Goal: Task Accomplishment & Management: Use online tool/utility

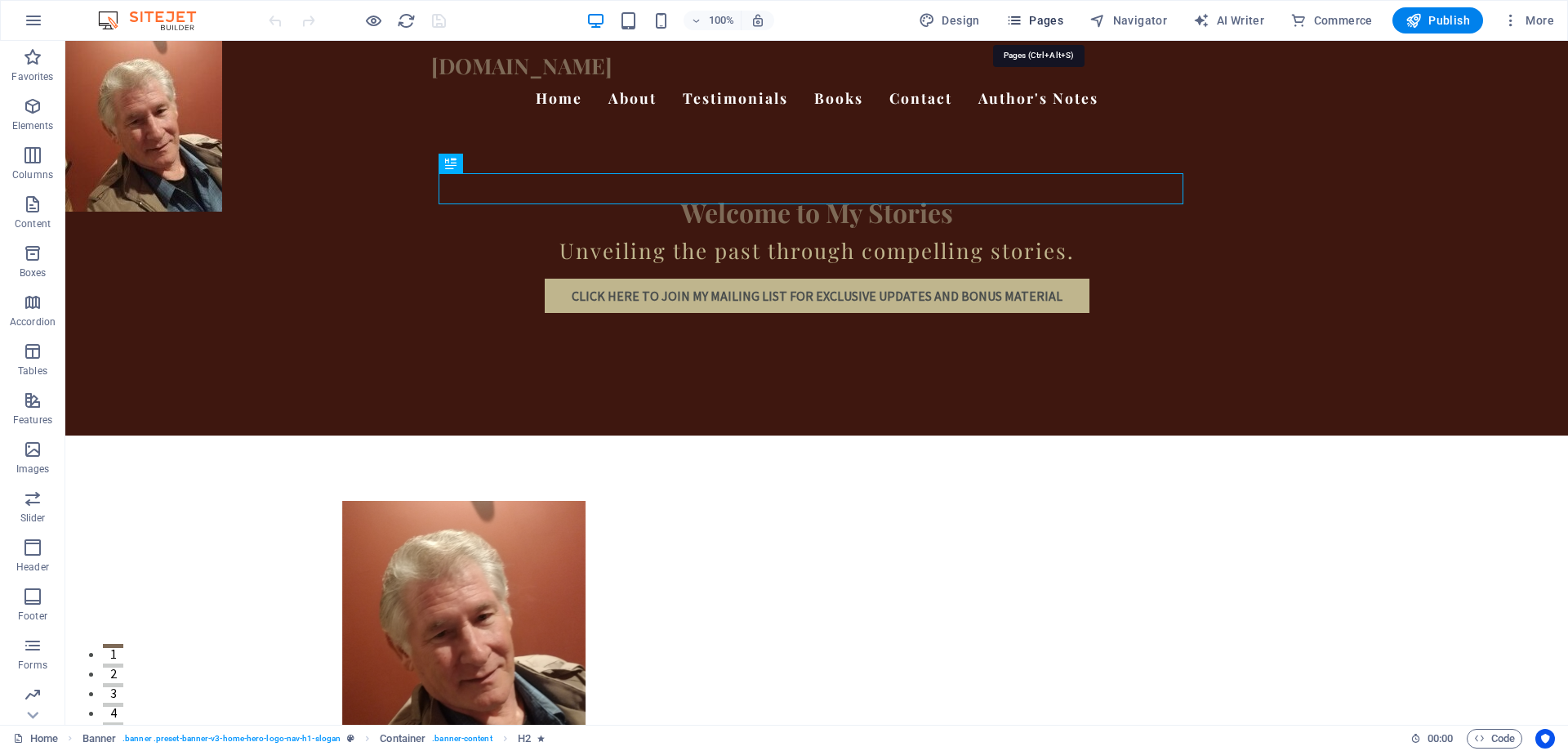
click at [1031, 18] on span "Pages" at bounding box center [1034, 21] width 57 height 17
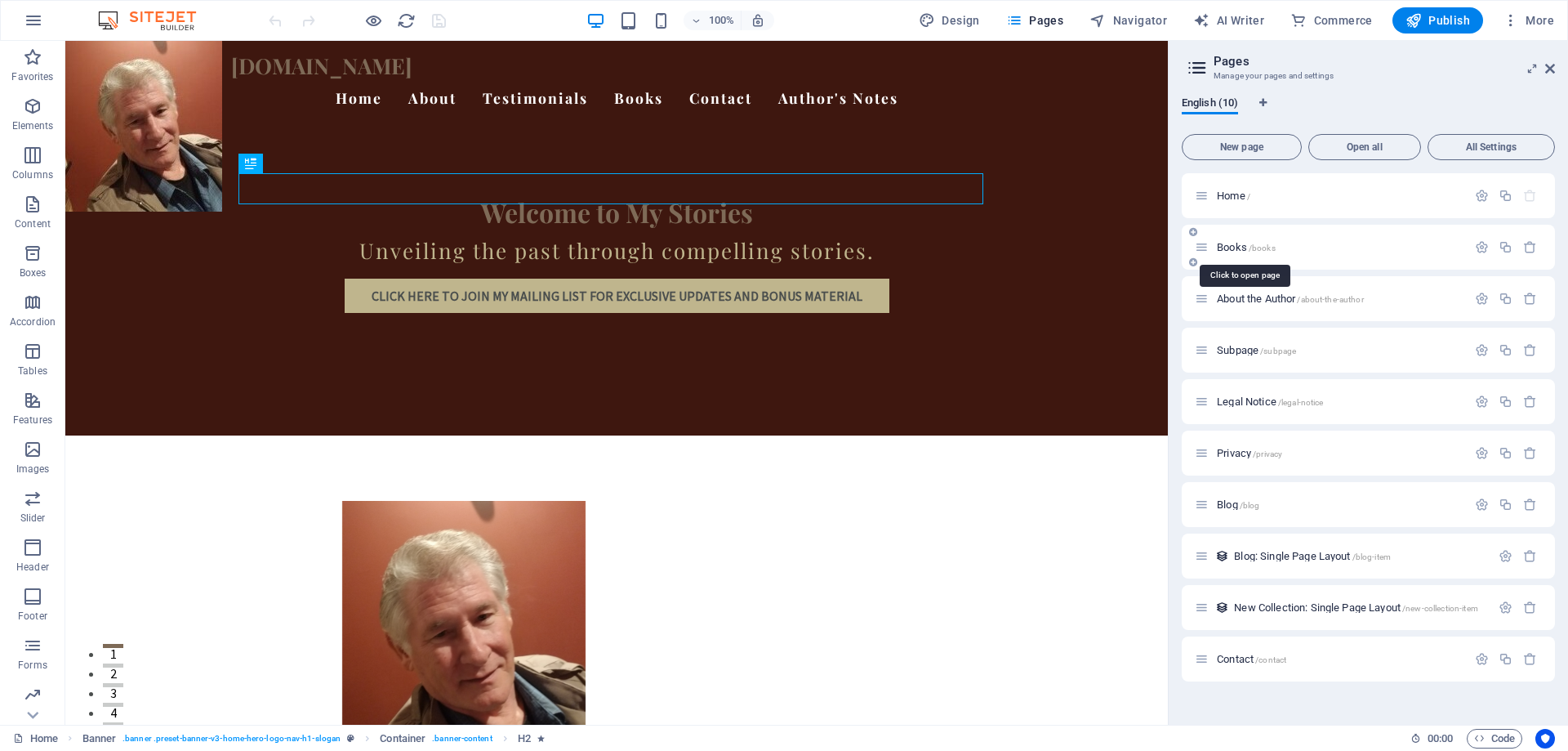
click at [1269, 248] on span "/books" at bounding box center [1262, 248] width 27 height 9
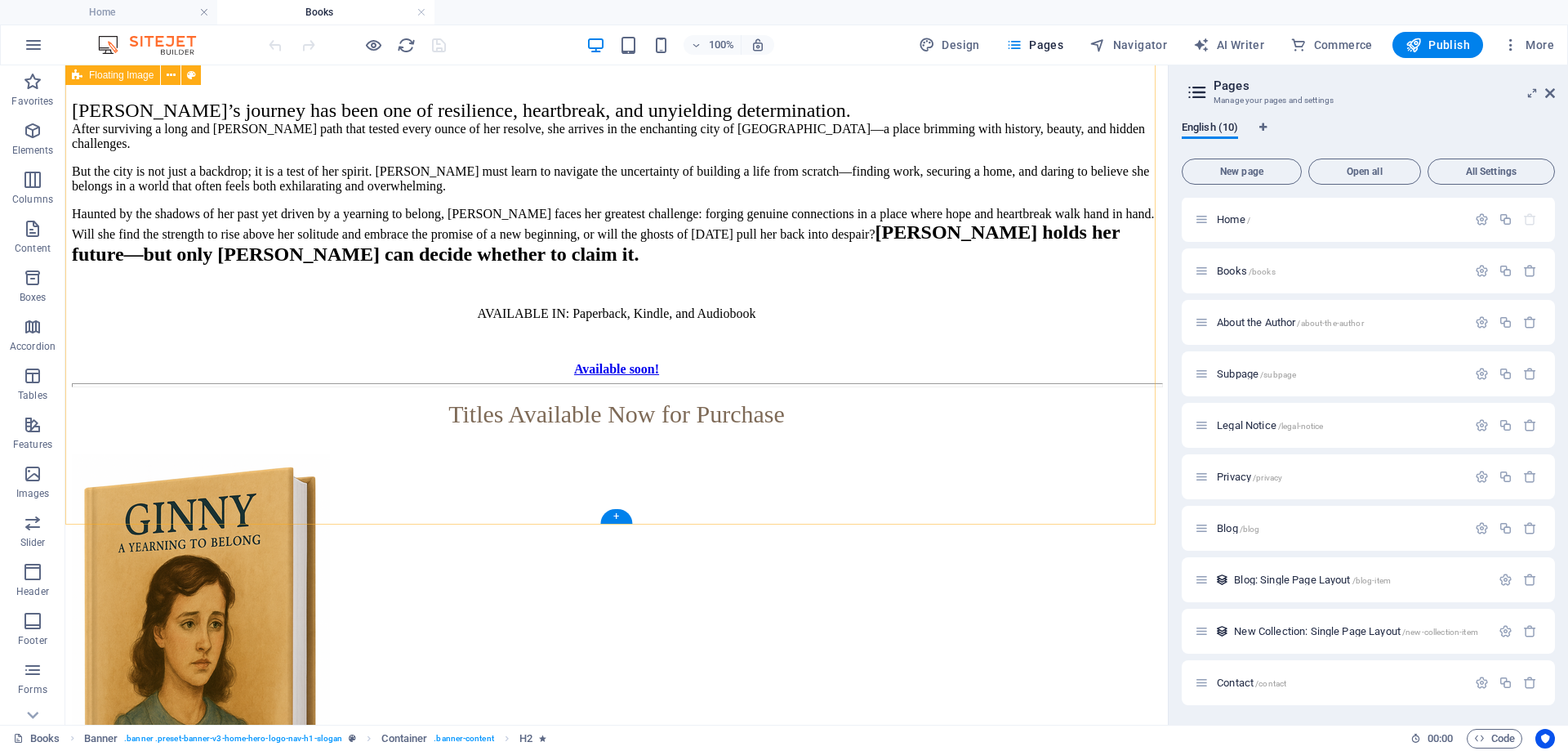
scroll to position [2450, 0]
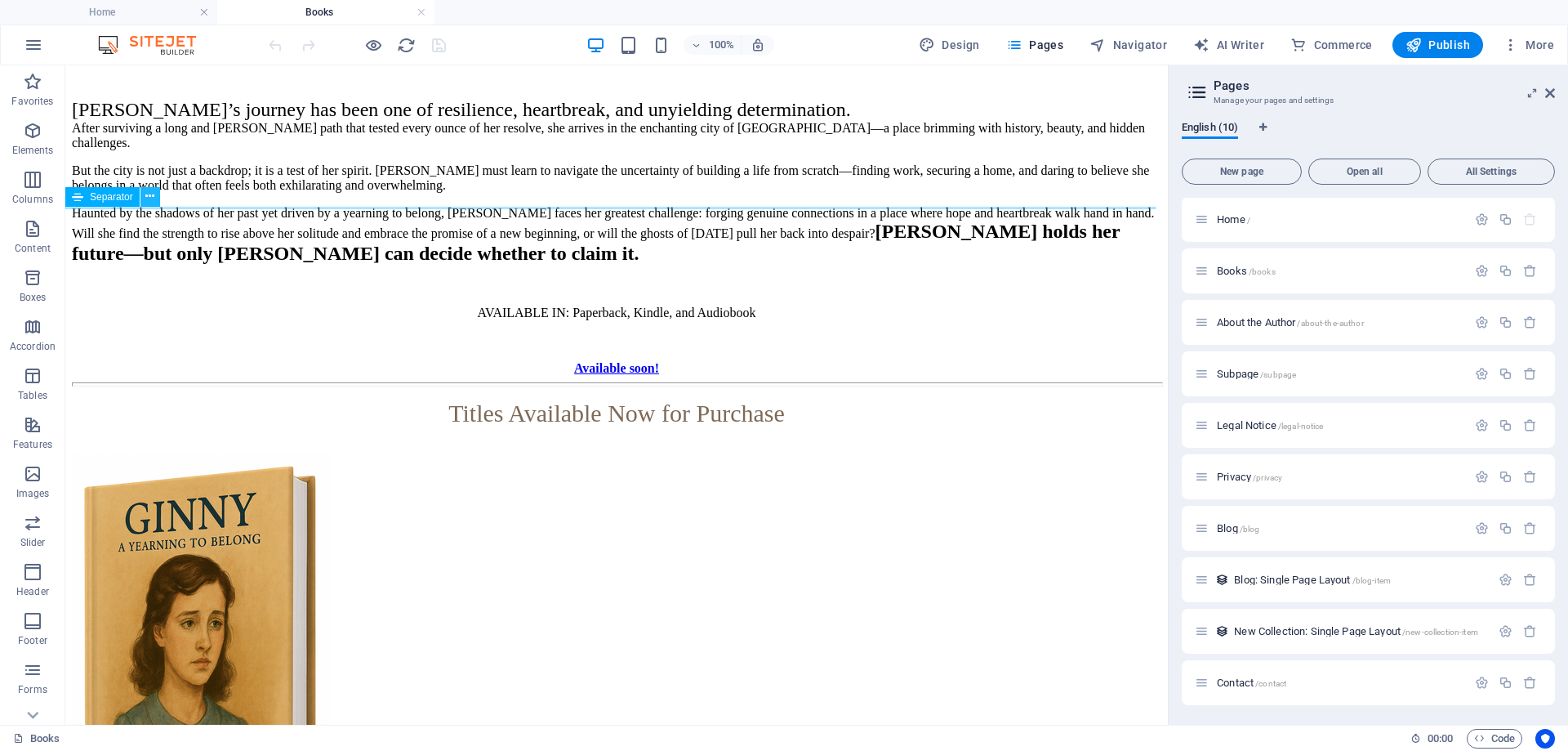
click at [149, 196] on icon at bounding box center [149, 196] width 9 height 17
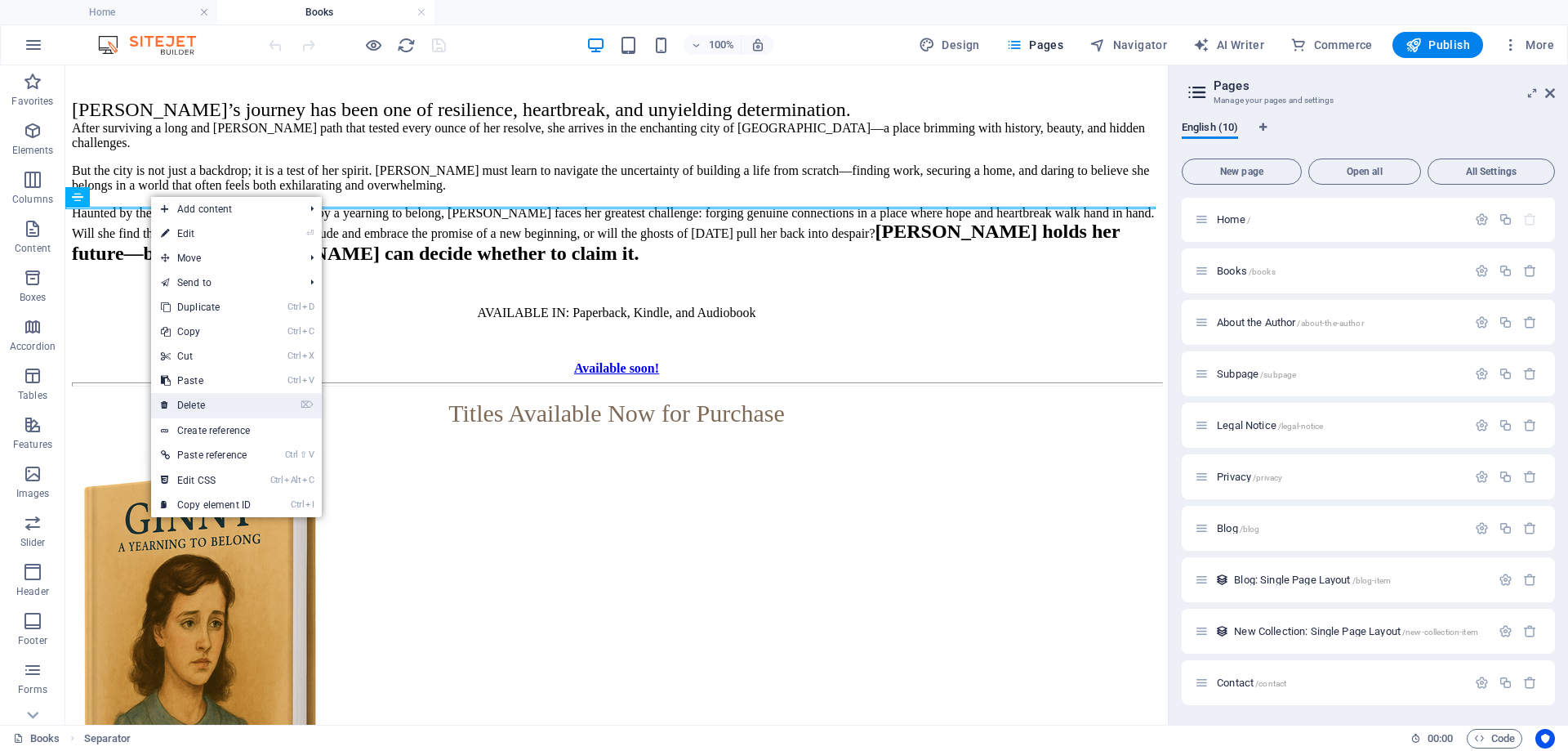
click at [219, 404] on link "⌦ Delete" at bounding box center [205, 405] width 110 height 25
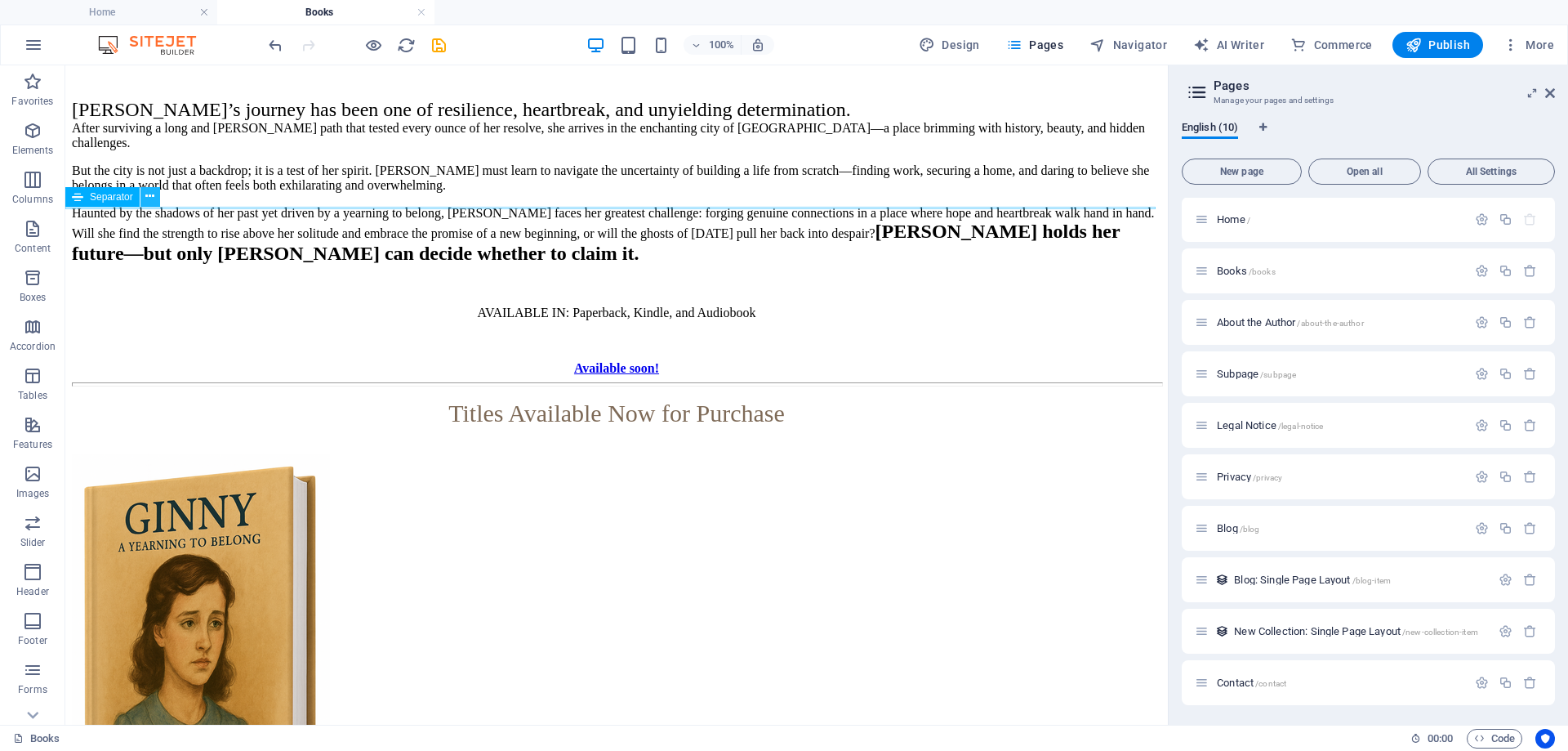
click at [146, 197] on icon at bounding box center [149, 196] width 9 height 17
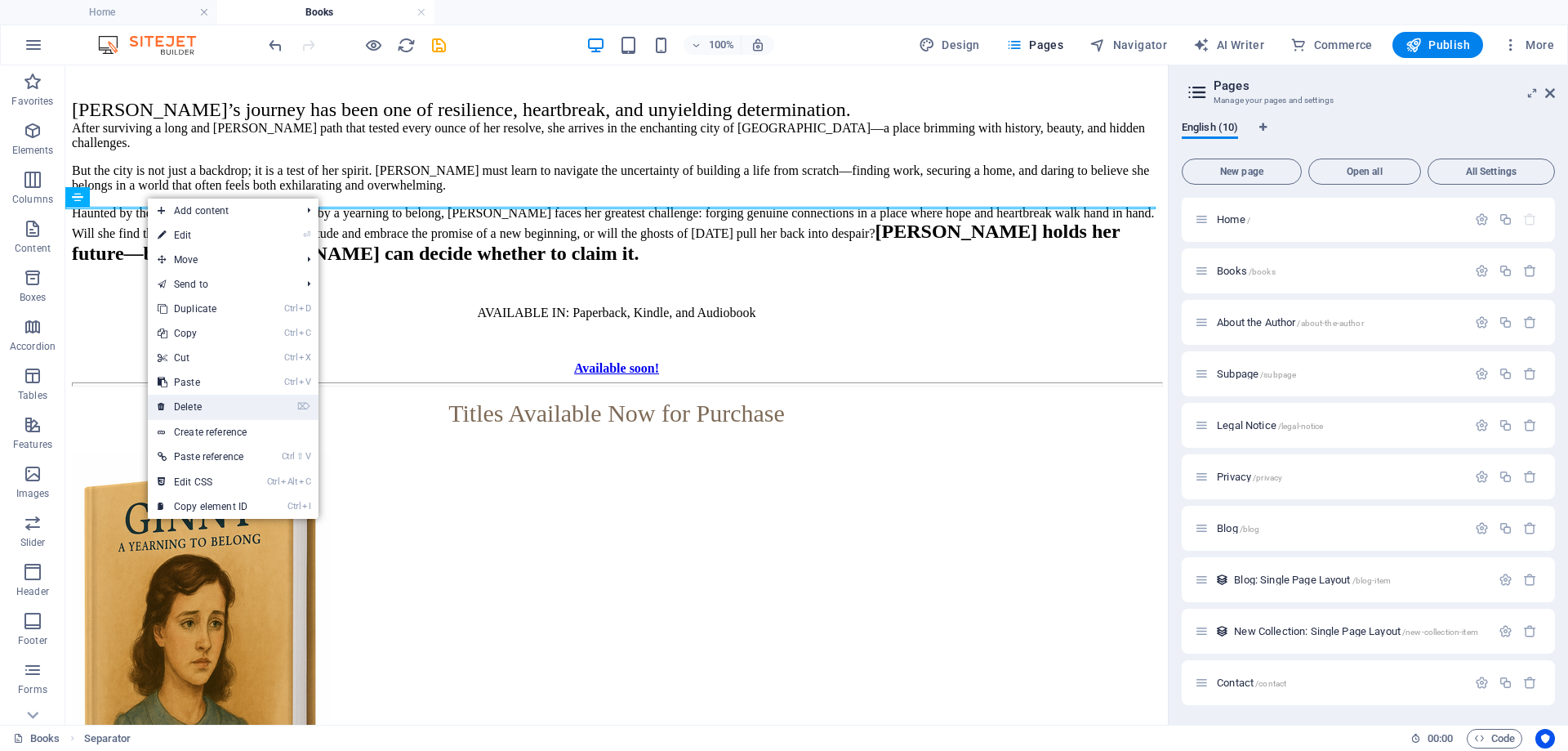
click at [188, 407] on link "⌦ Delete" at bounding box center [202, 407] width 110 height 25
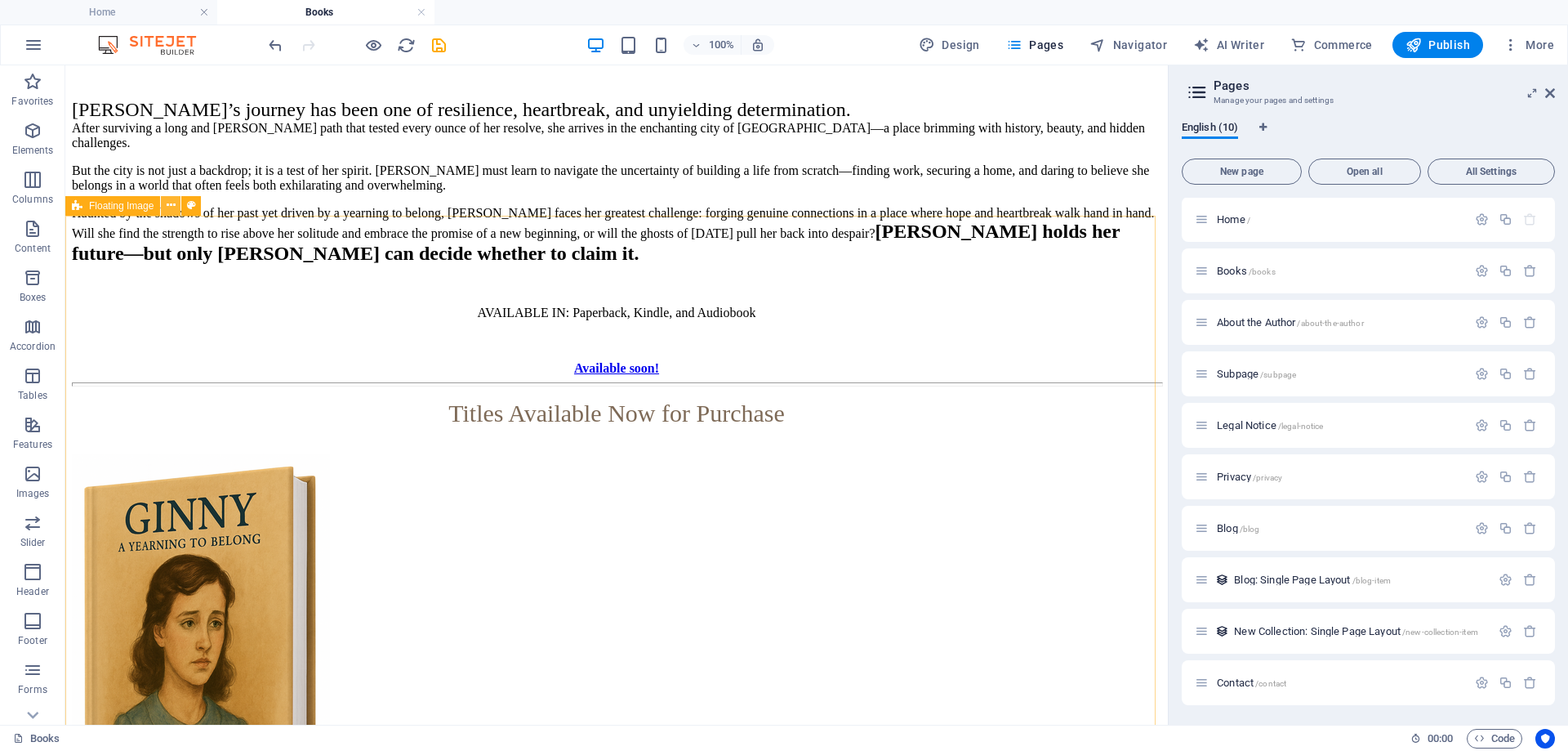
click at [172, 208] on icon at bounding box center [171, 205] width 9 height 17
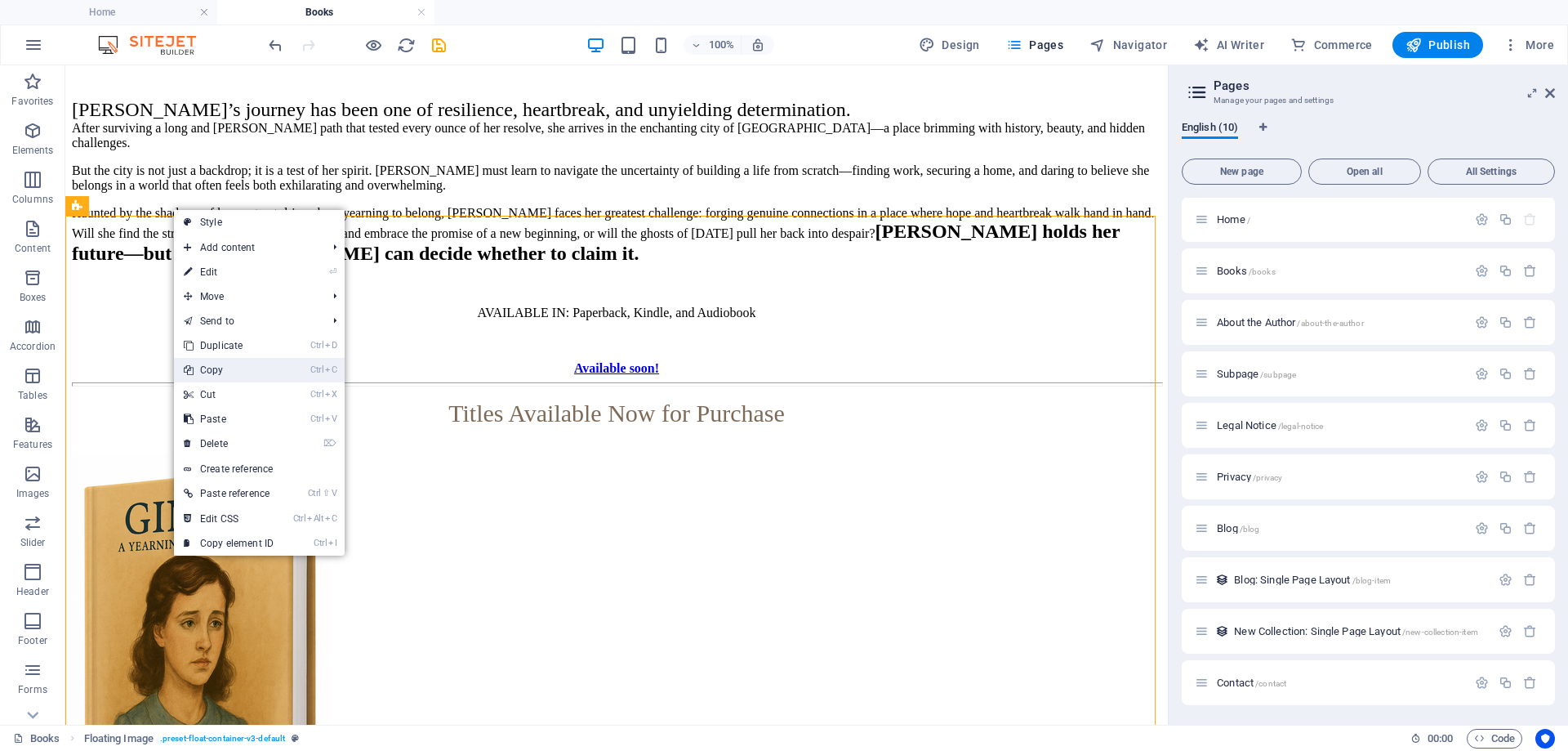
click at [203, 370] on link "Ctrl C Copy" at bounding box center [229, 371] width 110 height 25
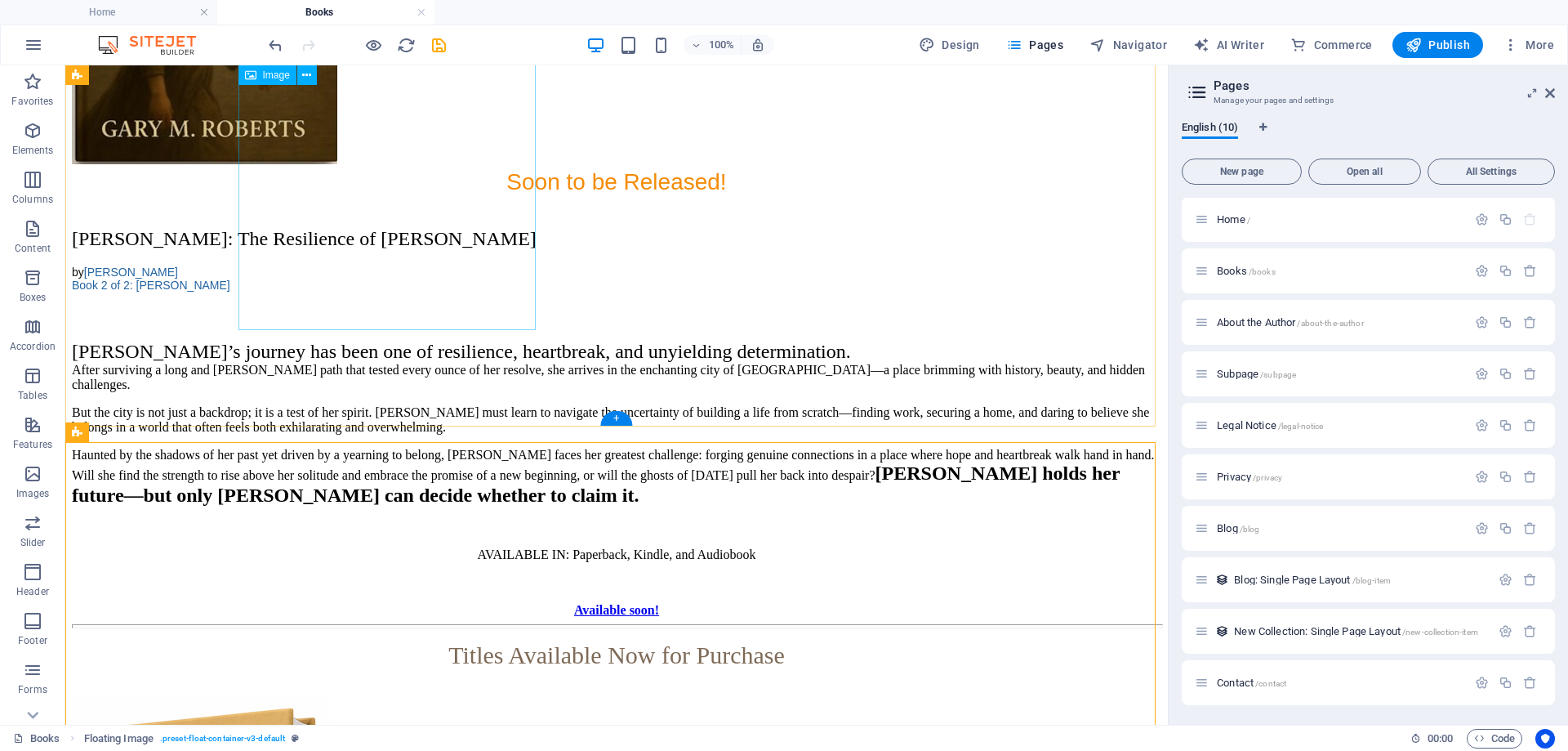
scroll to position [2205, 0]
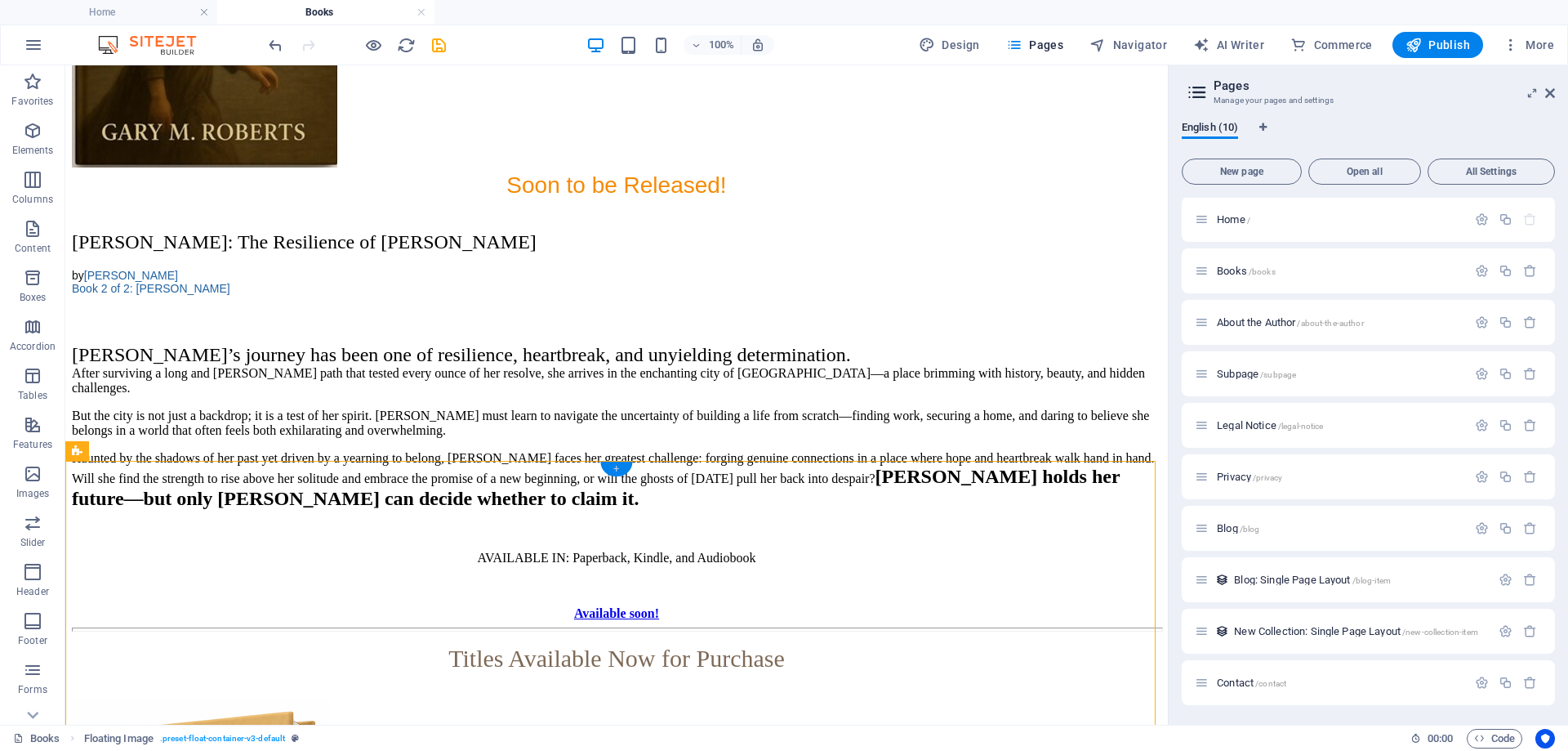
click at [616, 469] on div "+" at bounding box center [616, 469] width 32 height 15
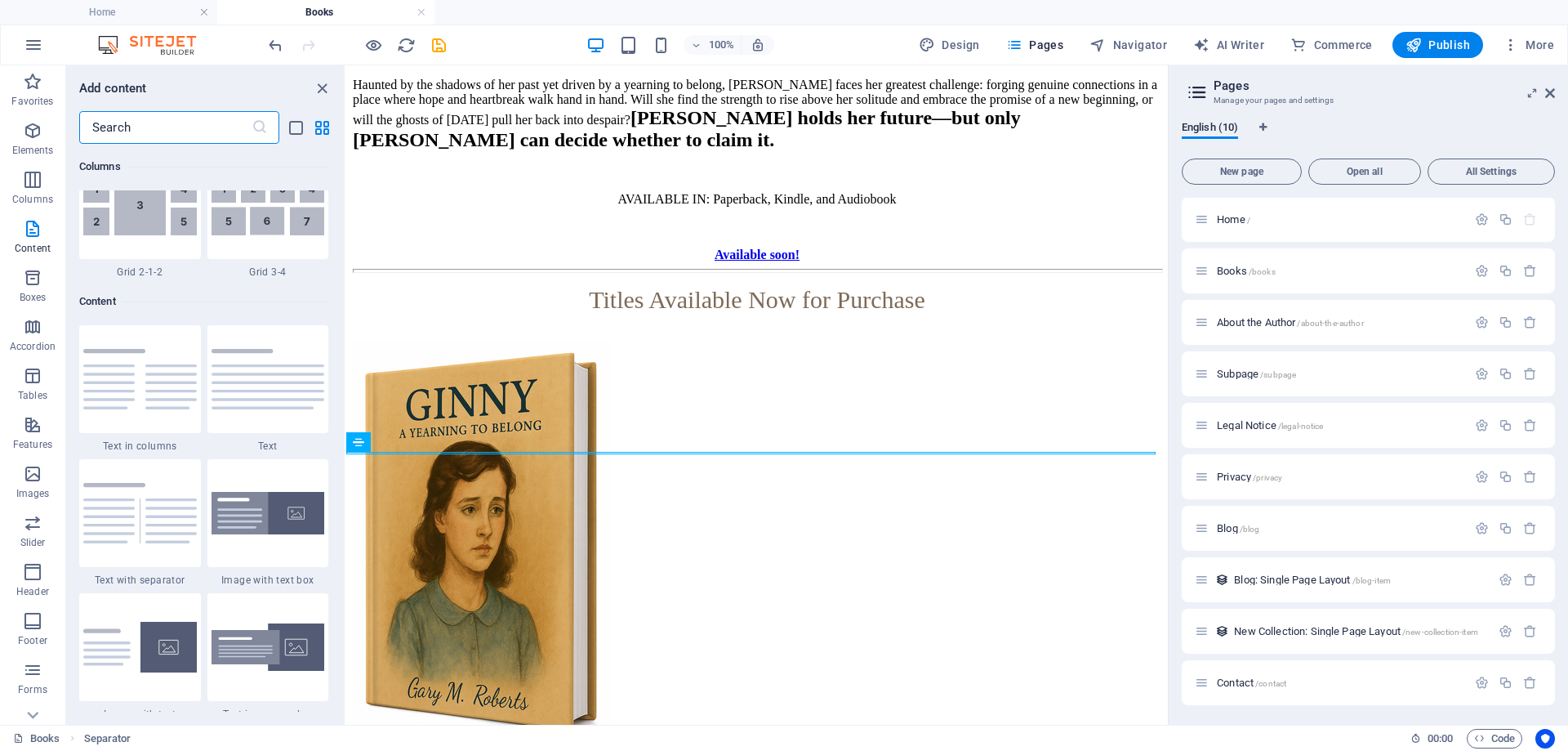
scroll to position [2695, 0]
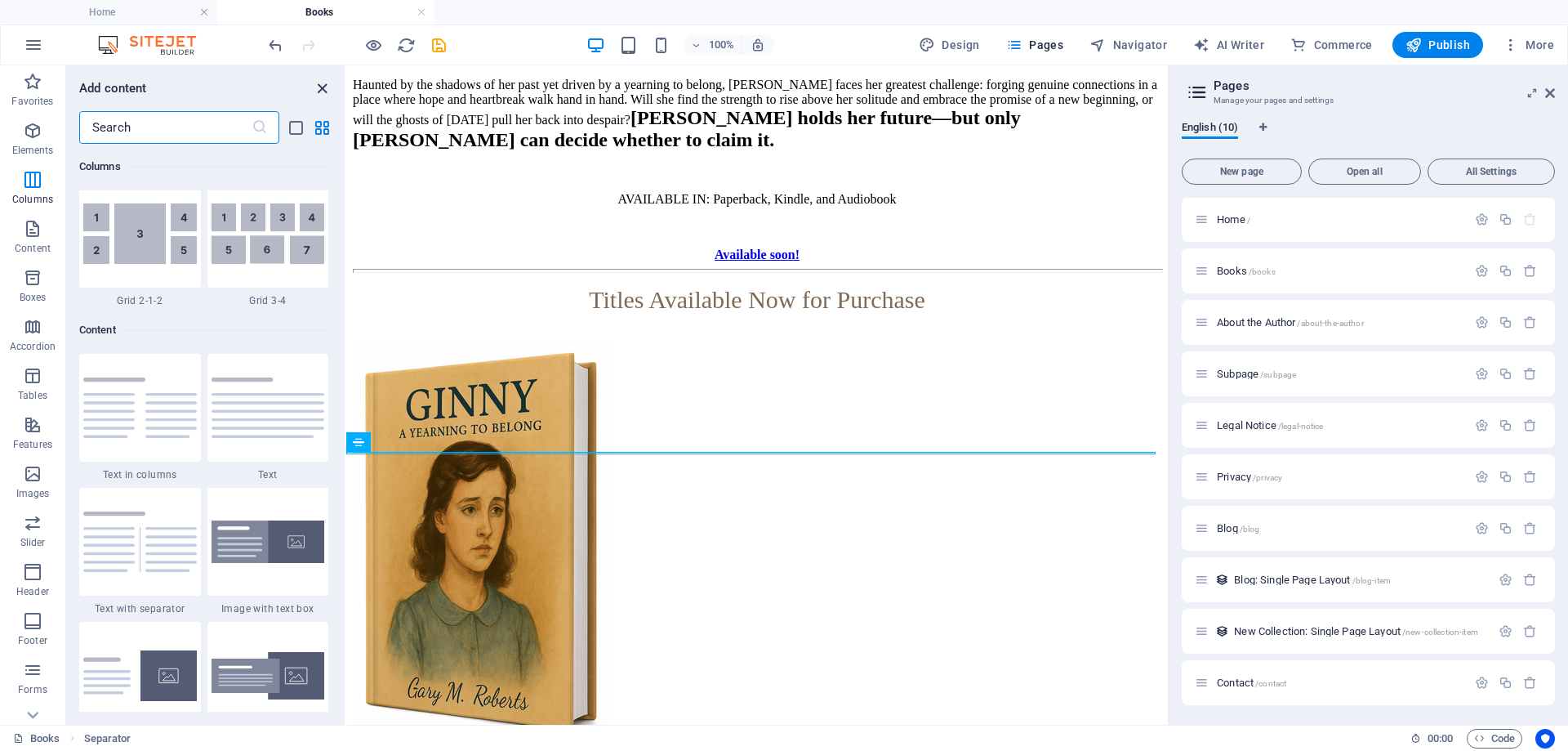
click at [325, 87] on icon "close panel" at bounding box center [322, 88] width 19 height 19
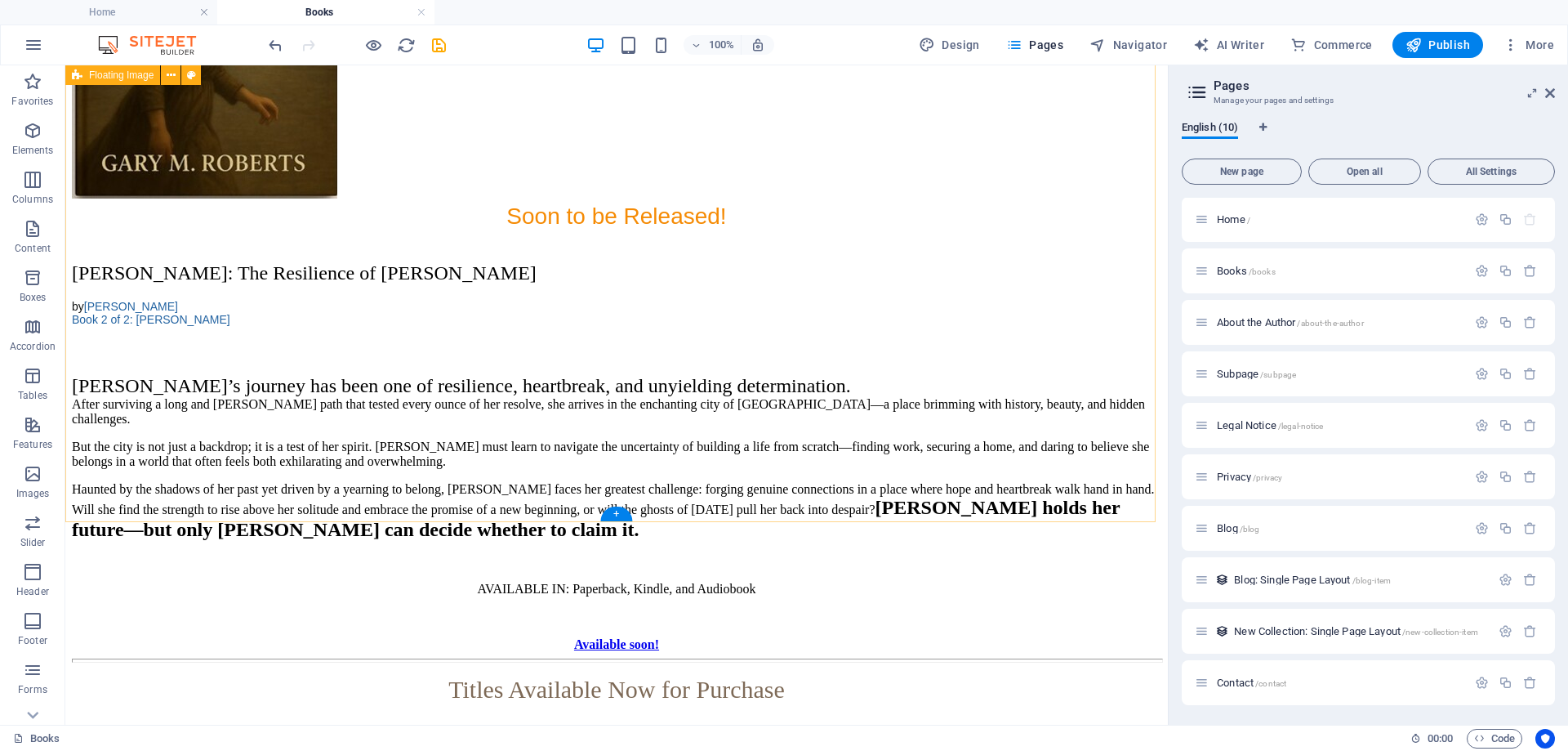
scroll to position [2287, 0]
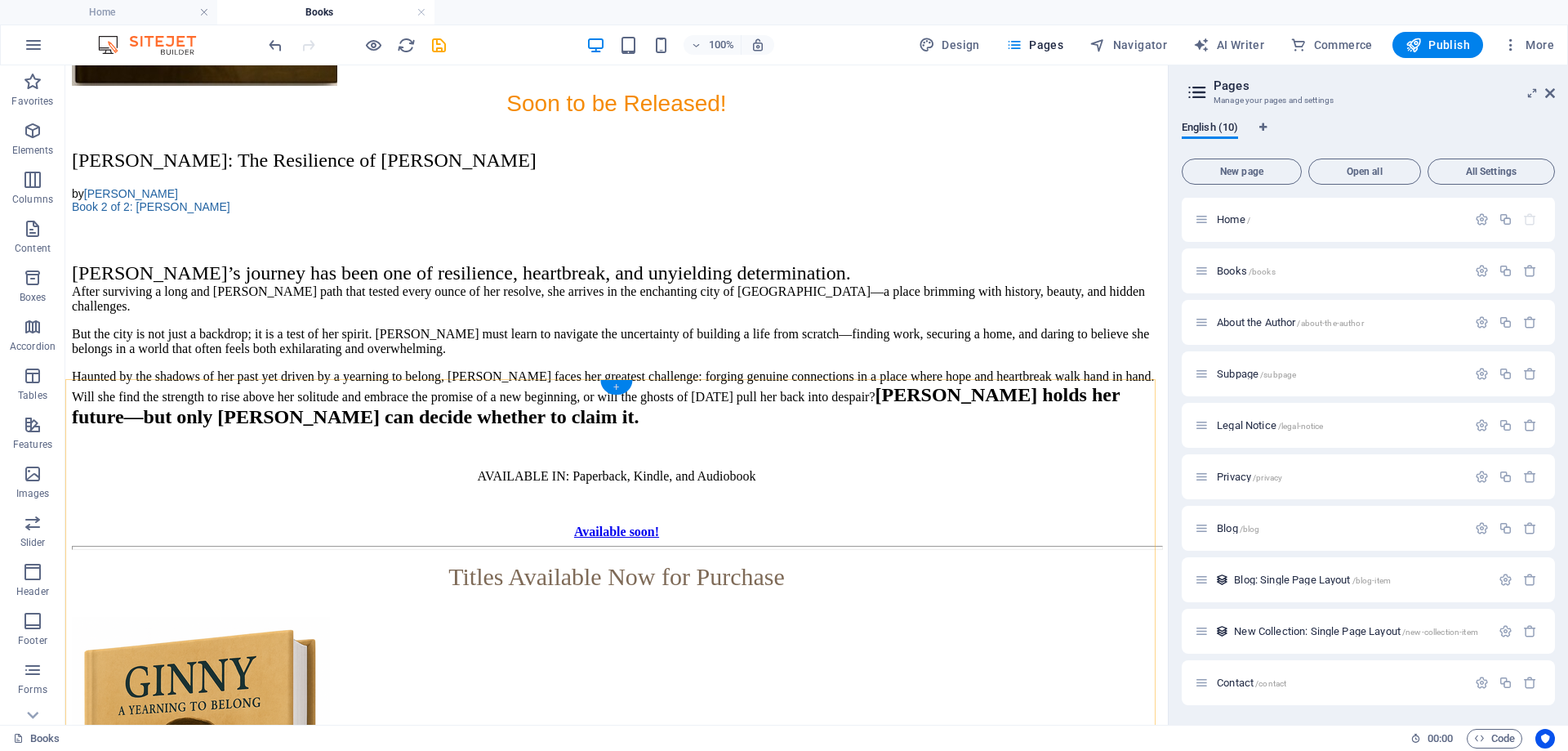
click at [613, 386] on div "+" at bounding box center [616, 387] width 32 height 15
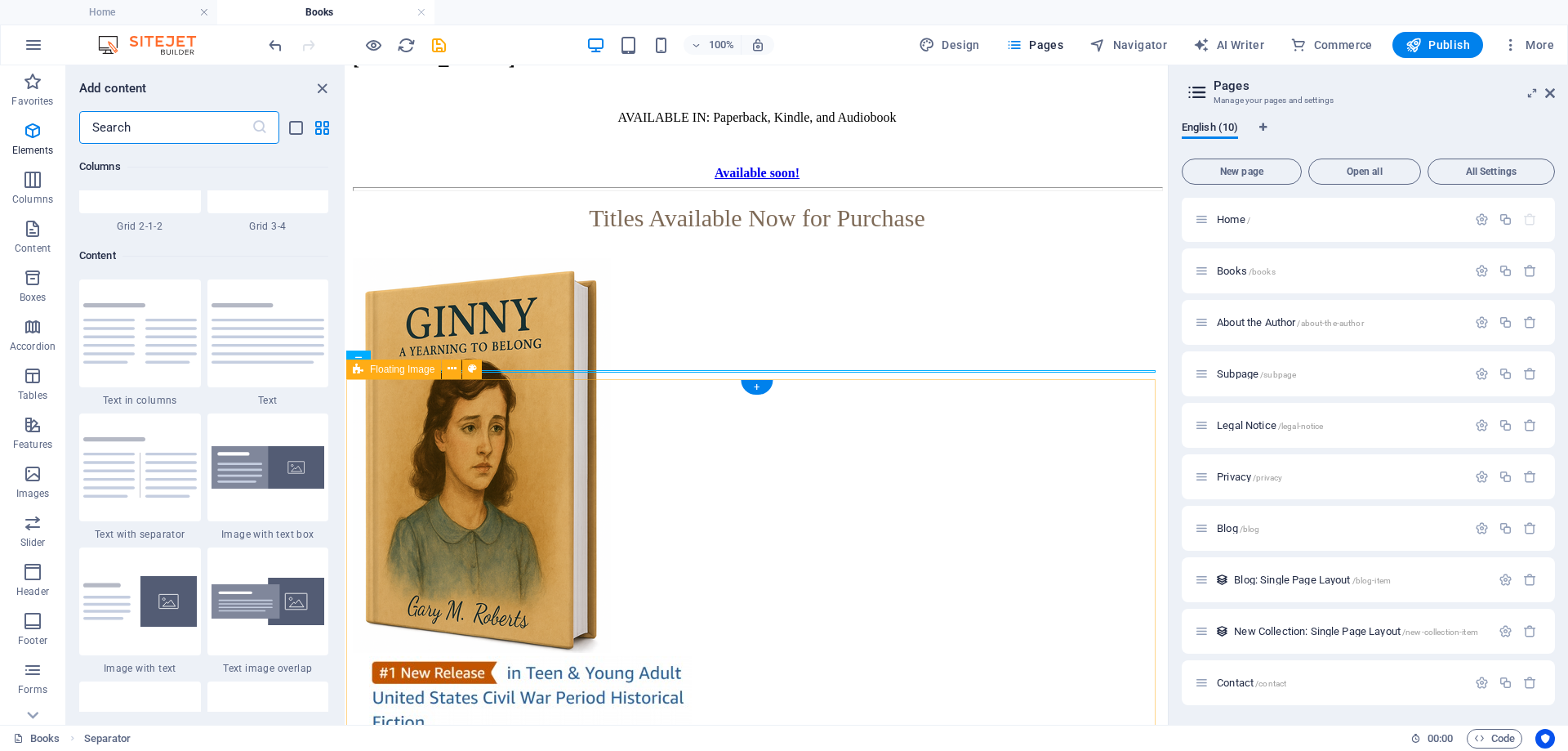
scroll to position [2858, 0]
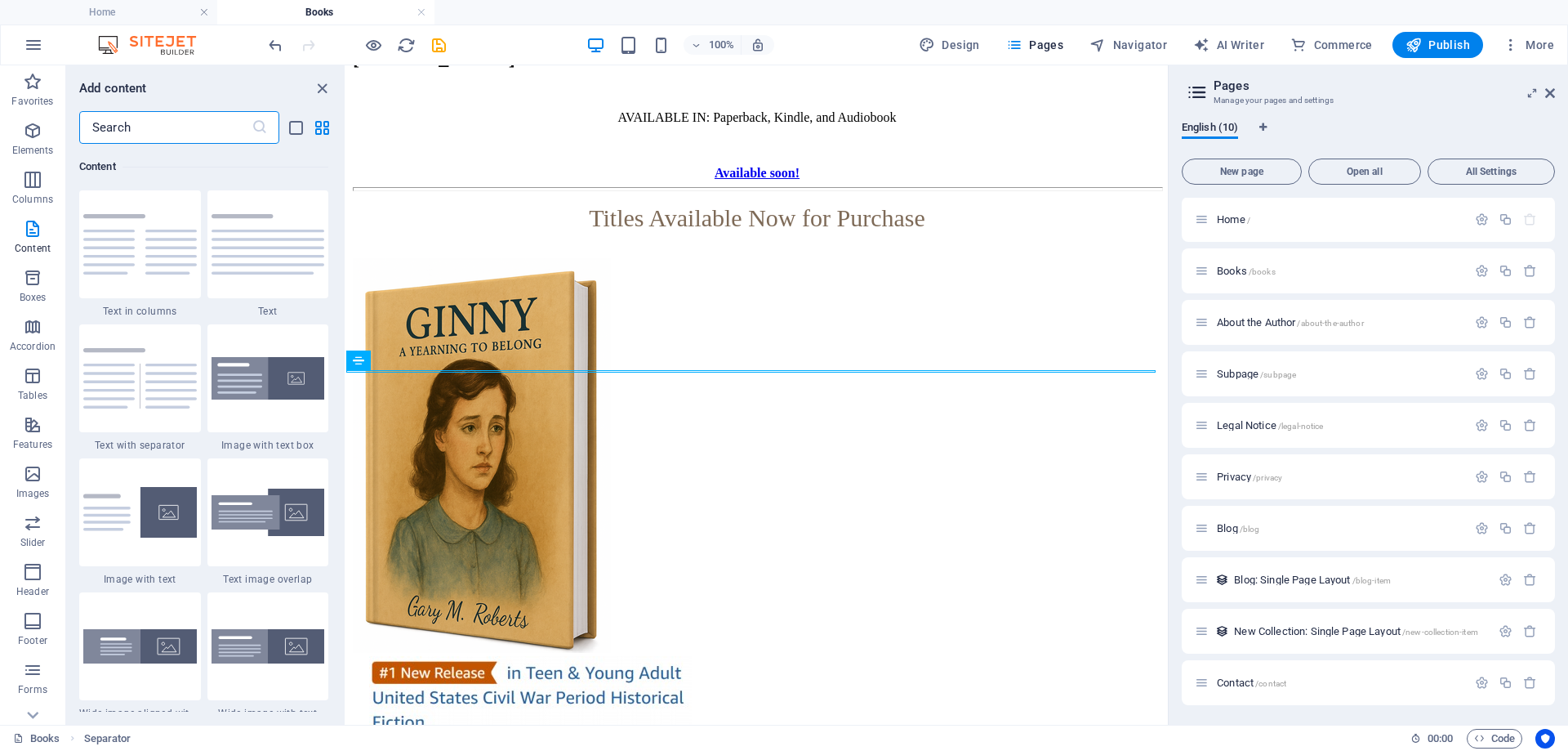
click at [183, 131] on input "text" at bounding box center [165, 128] width 172 height 33
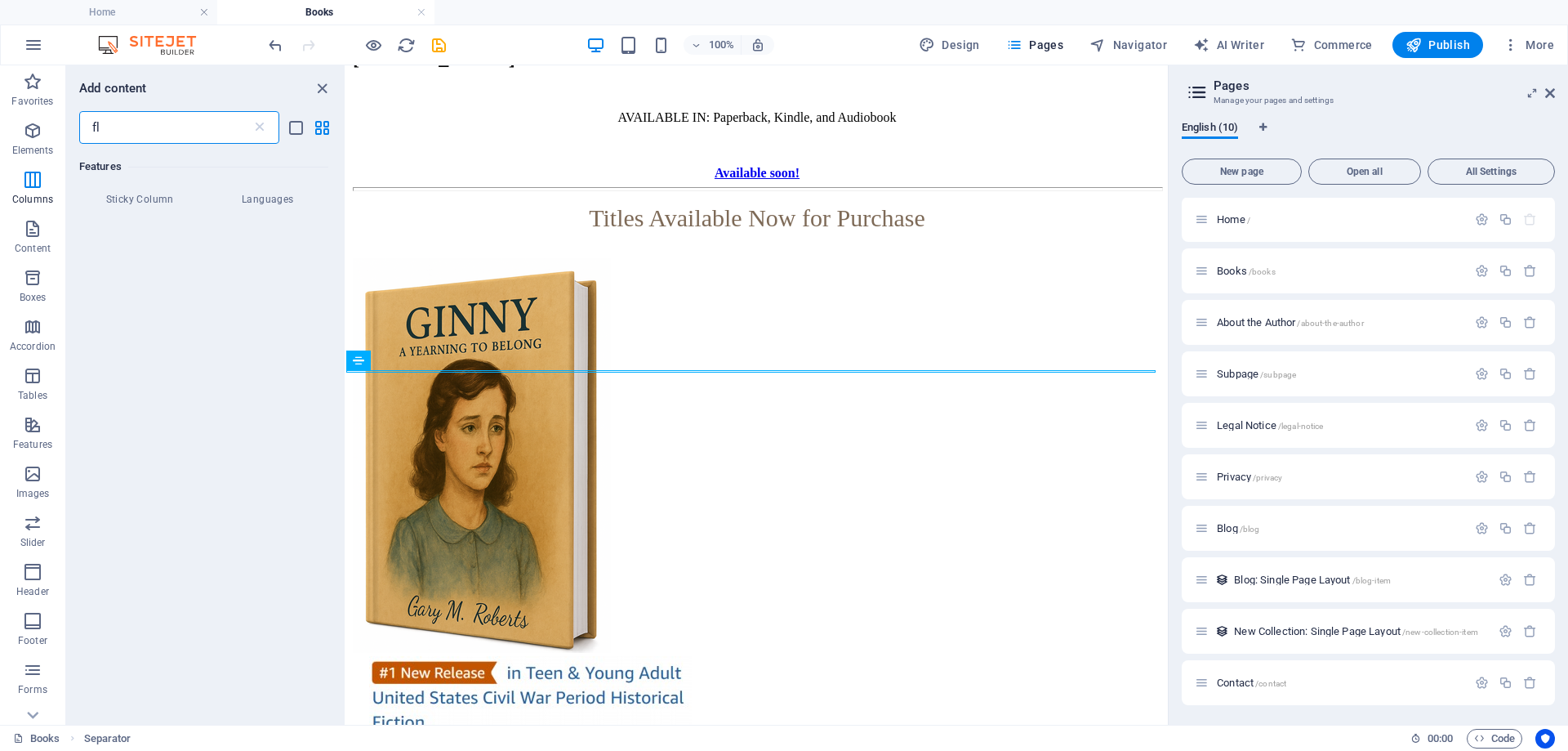
scroll to position [0, 0]
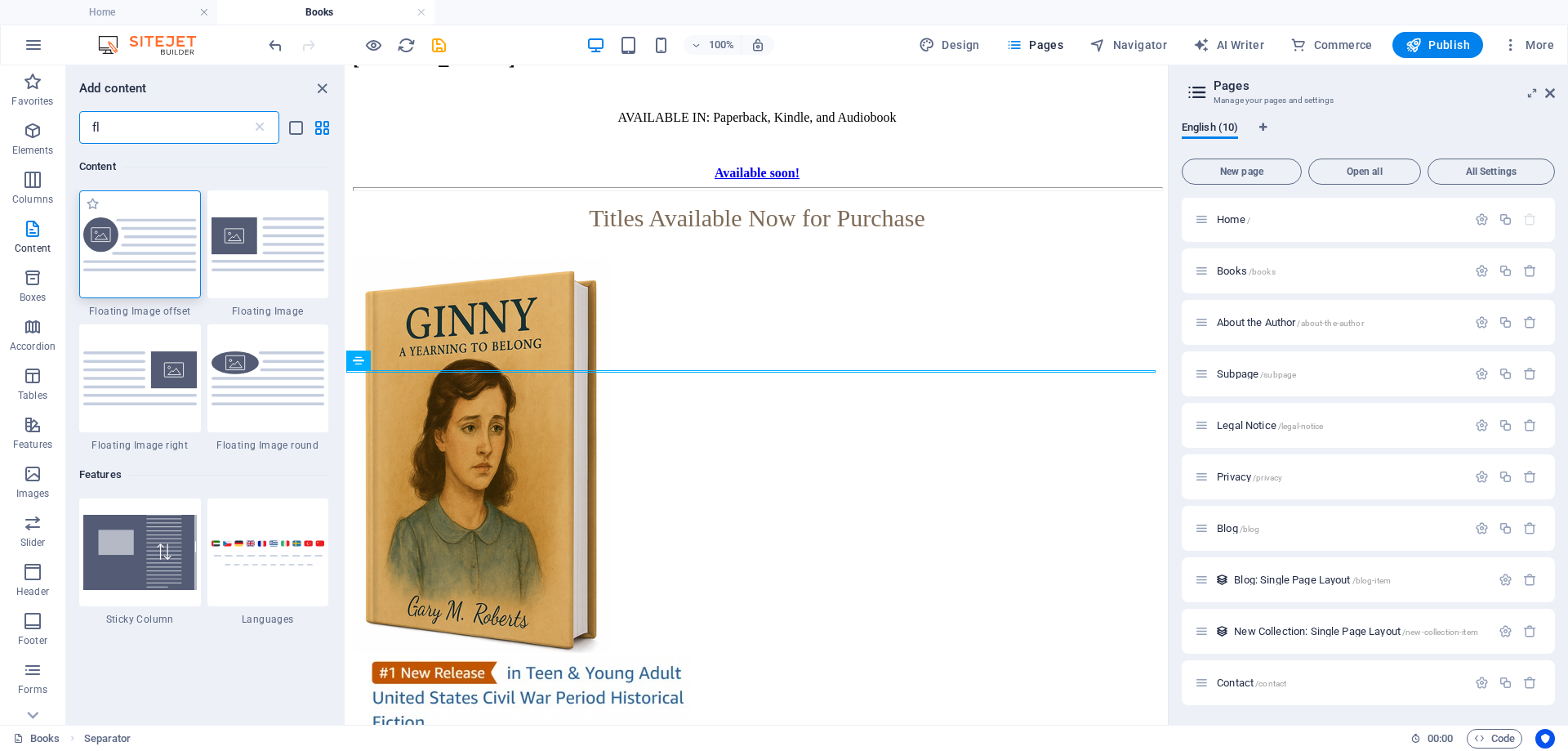
type input "fl"
click at [135, 276] on div at bounding box center [139, 244] width 121 height 108
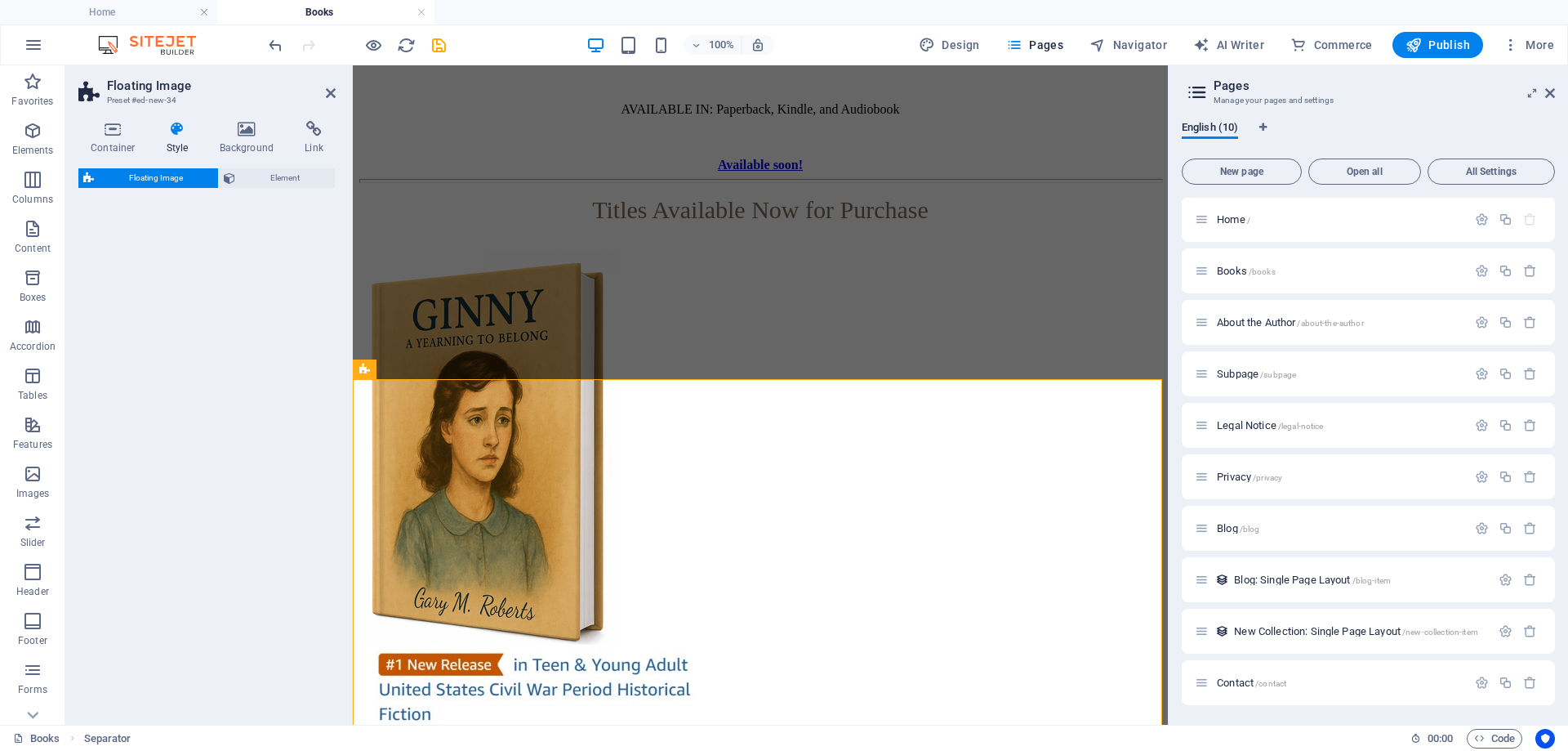
select select "%"
select select "rem"
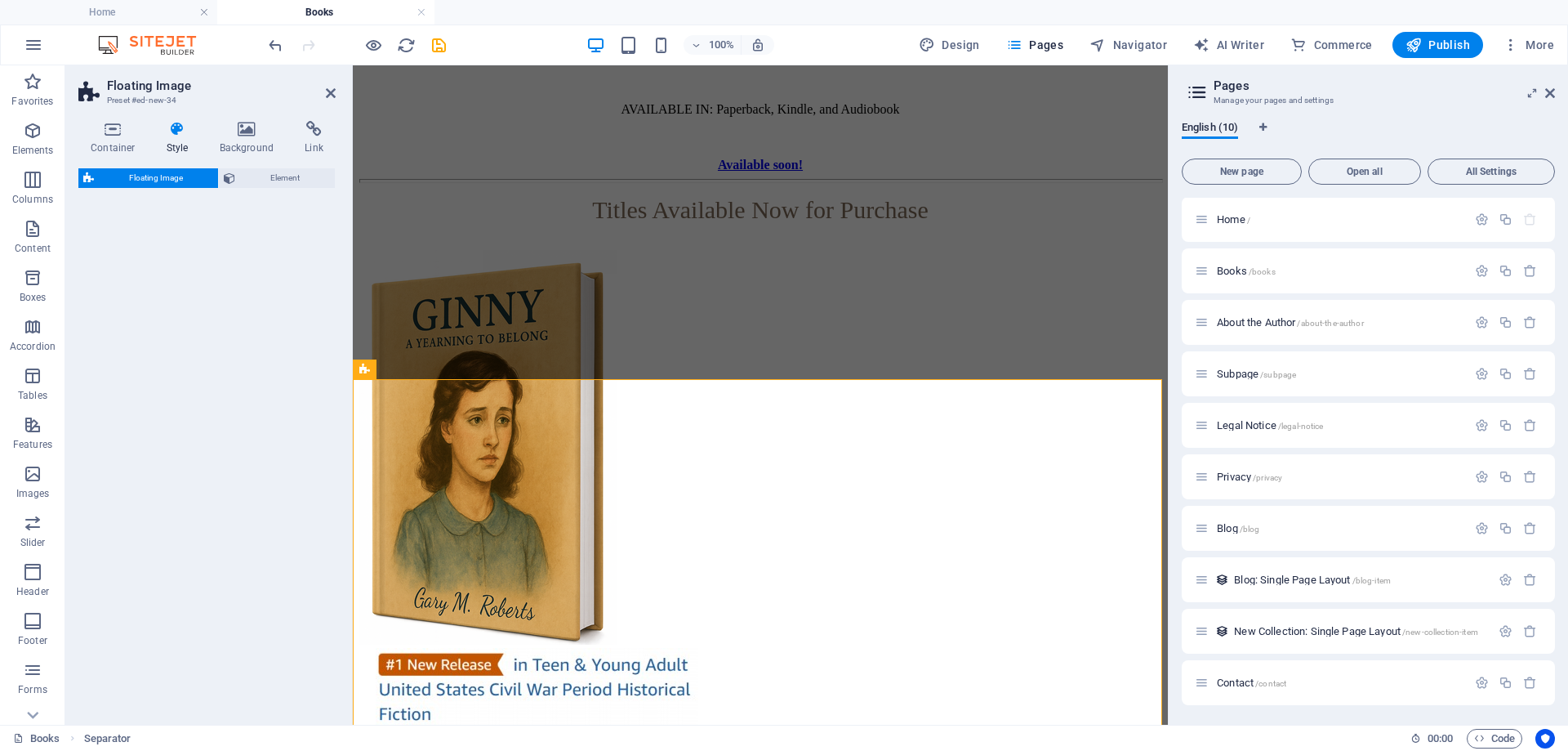
select select "%"
select select "preset-float-container-v3-custom"
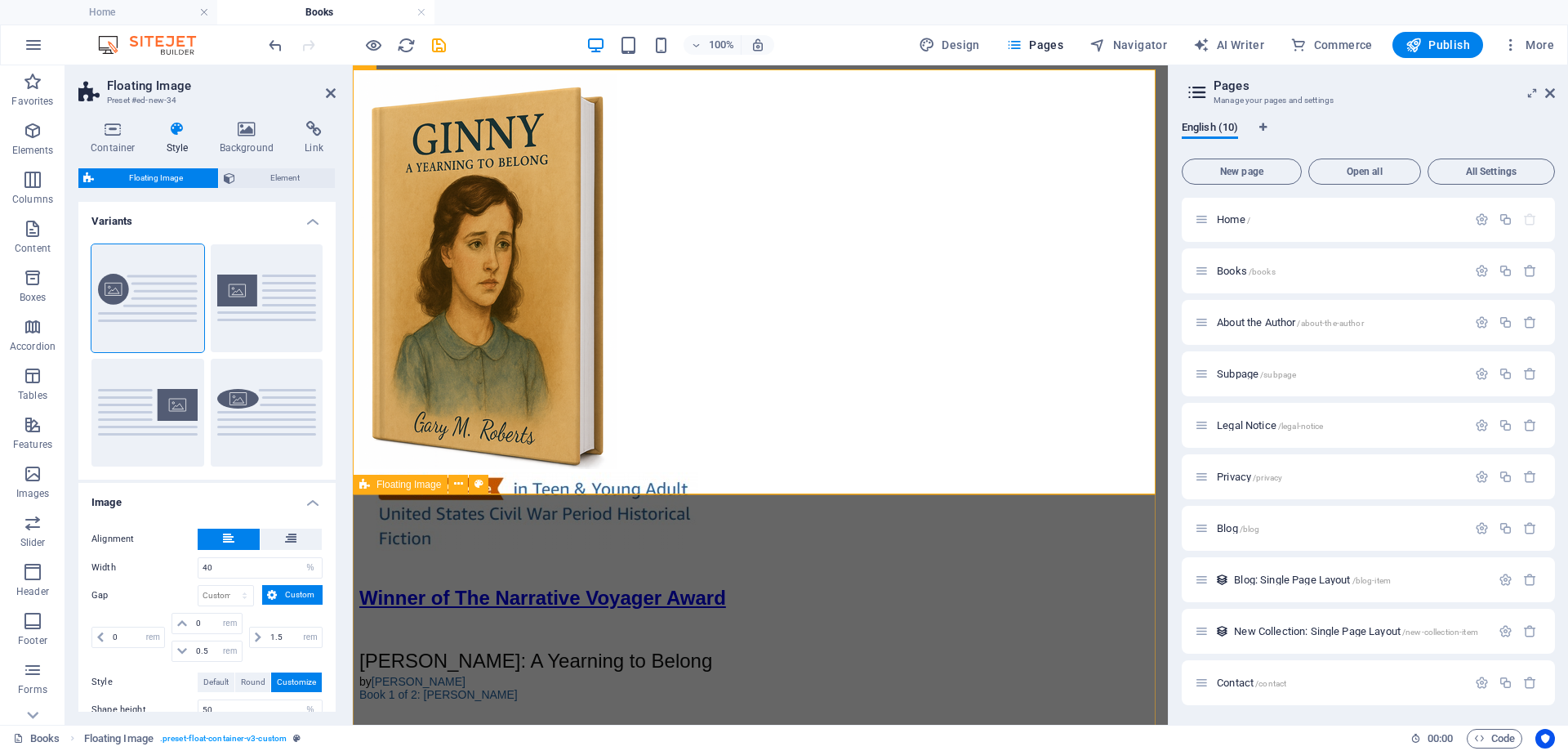
scroll to position [2450, 0]
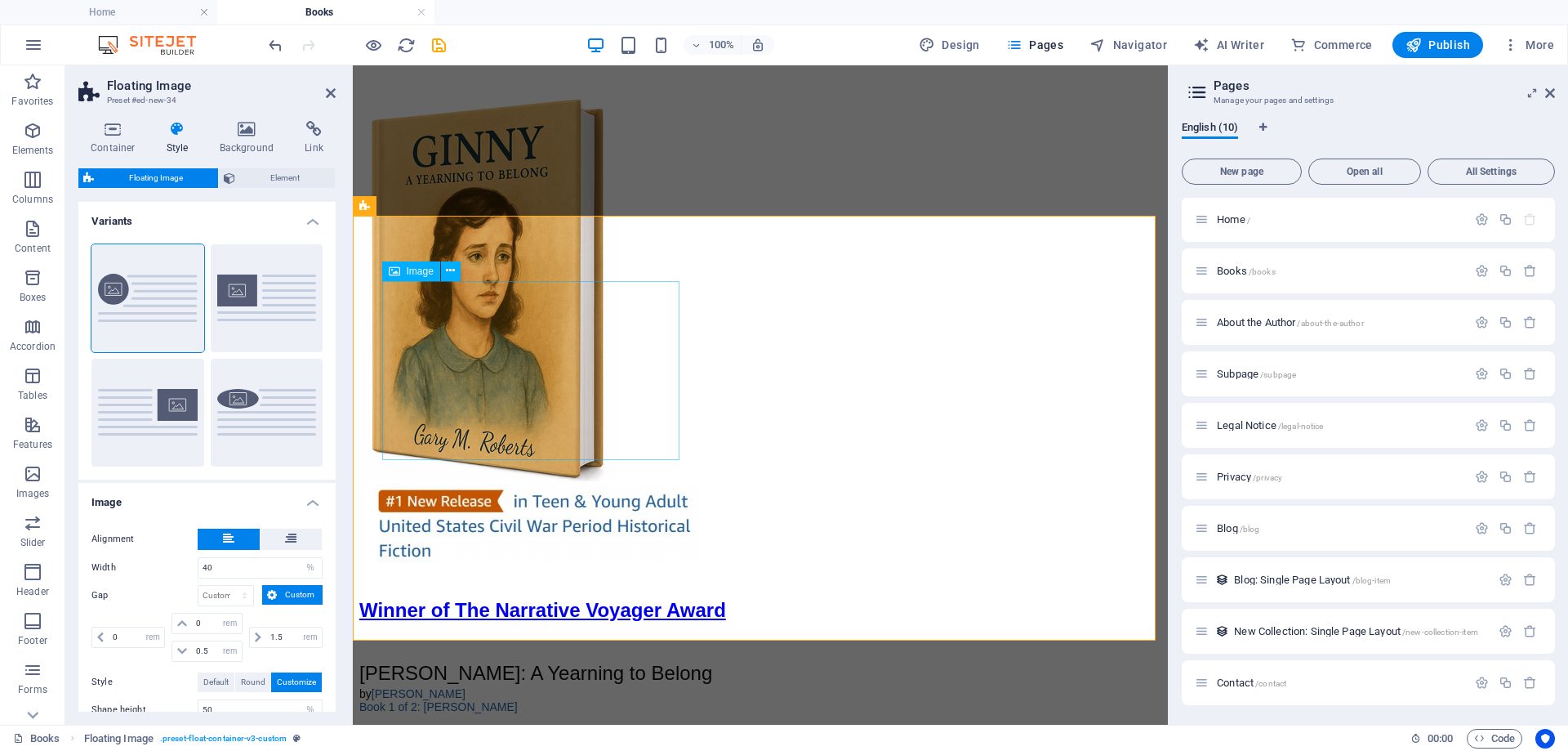
select select "%"
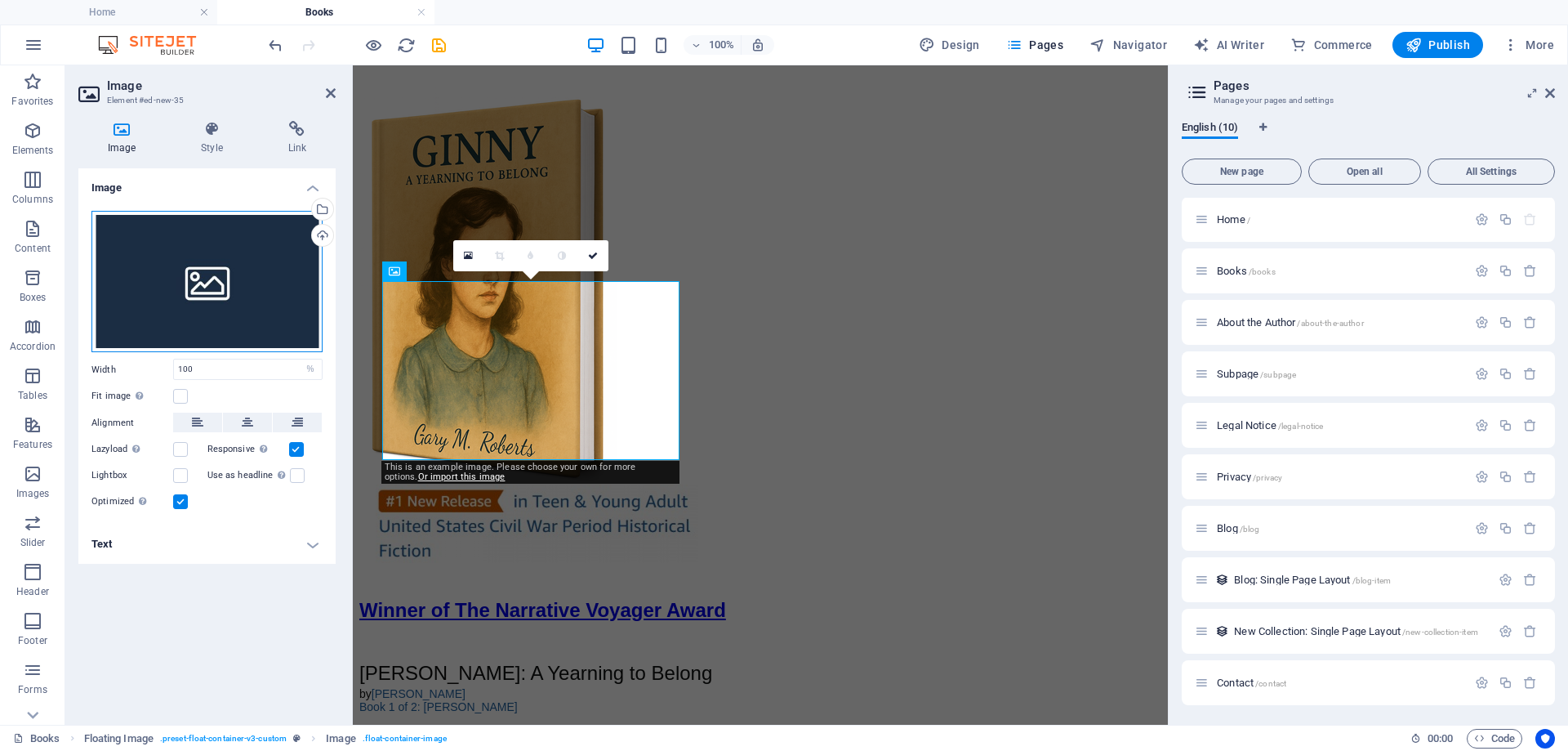
click at [229, 270] on div "Drag files here, click to choose files or select files from Files or our free s…" at bounding box center [207, 281] width 231 height 142
click at [229, 270] on body "[DOMAIN_NAME] Home Books Favorites Elements Columns Content Boxes Accordion Tab…" at bounding box center [784, 376] width 1568 height 751
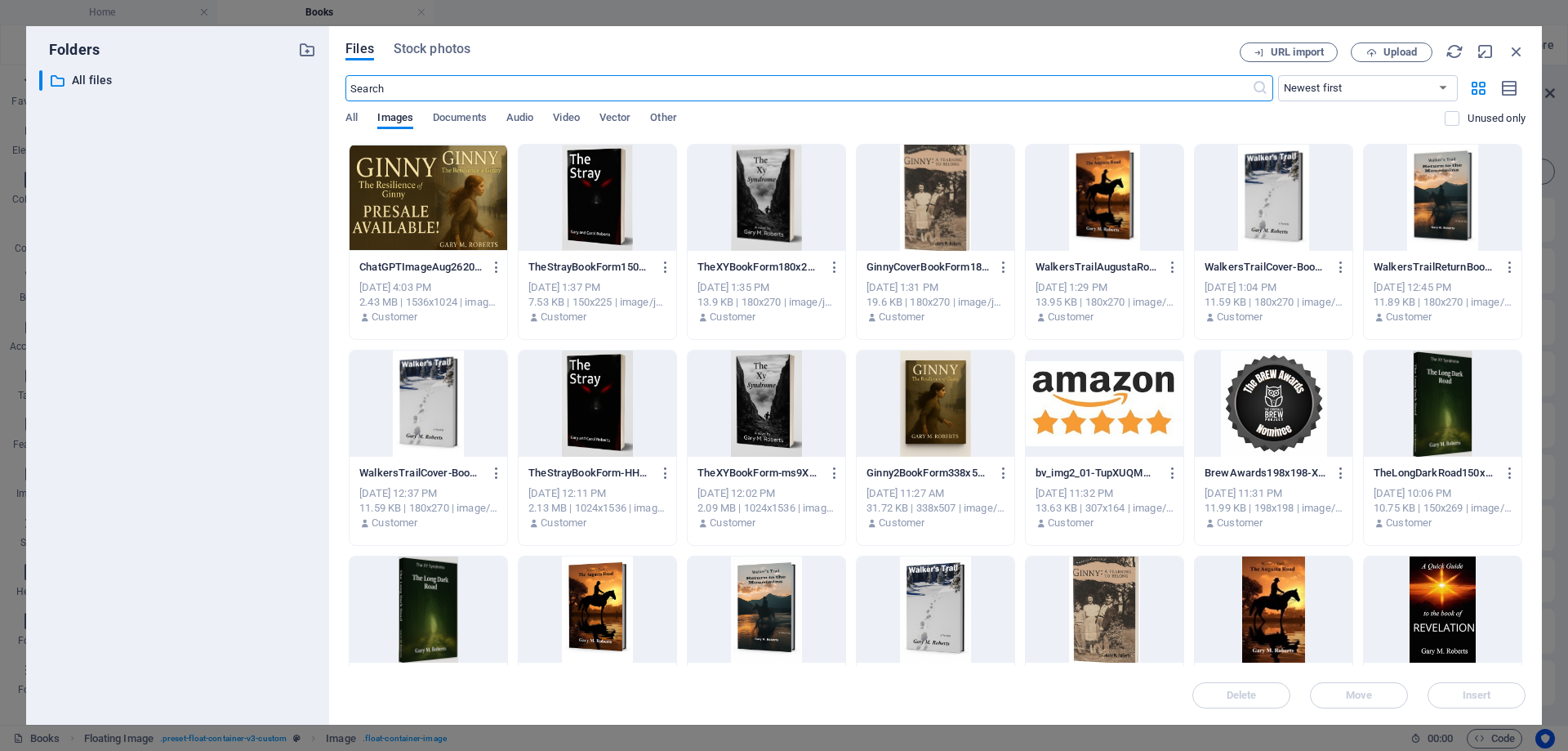
scroll to position [409, 0]
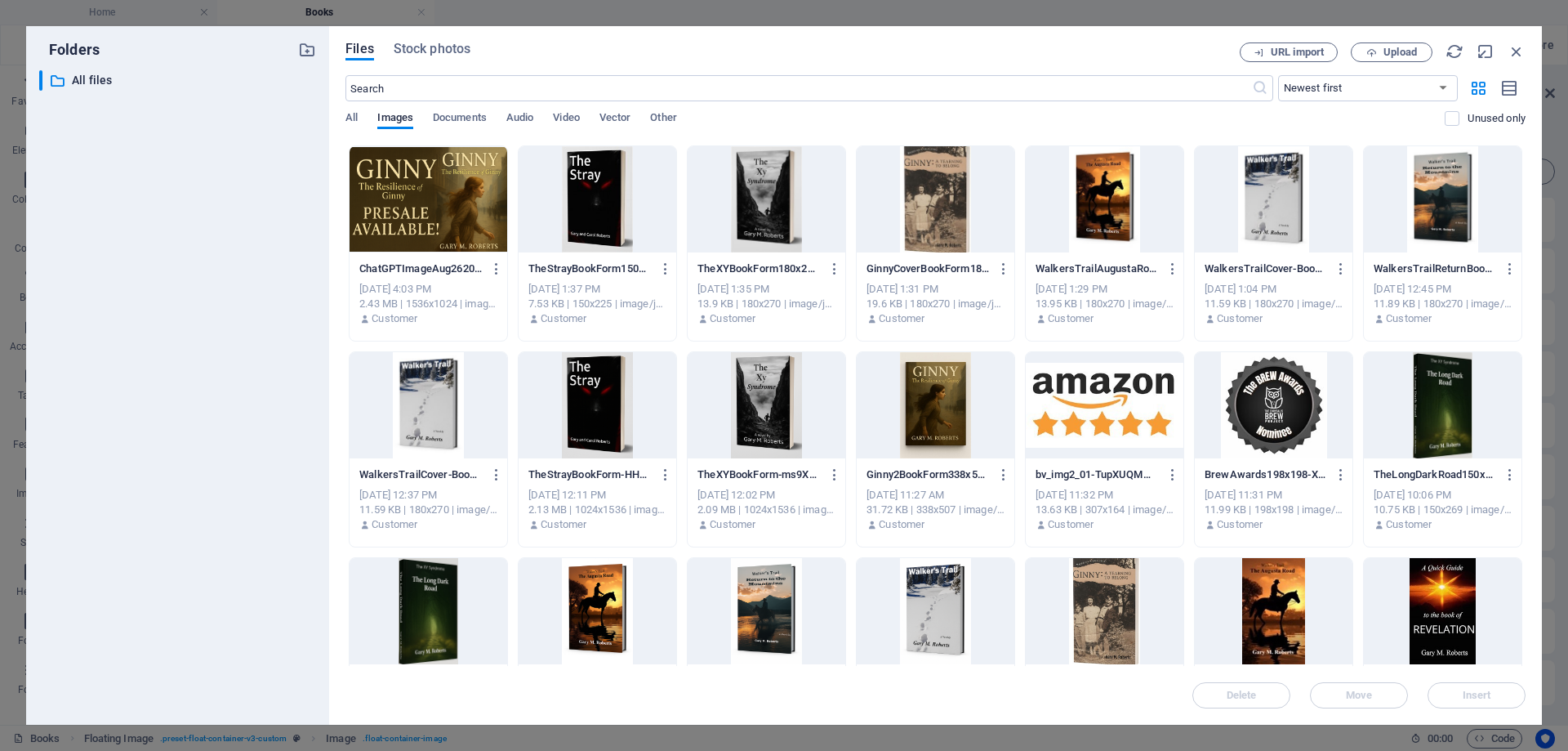
click at [1438, 205] on div at bounding box center [1443, 199] width 158 height 106
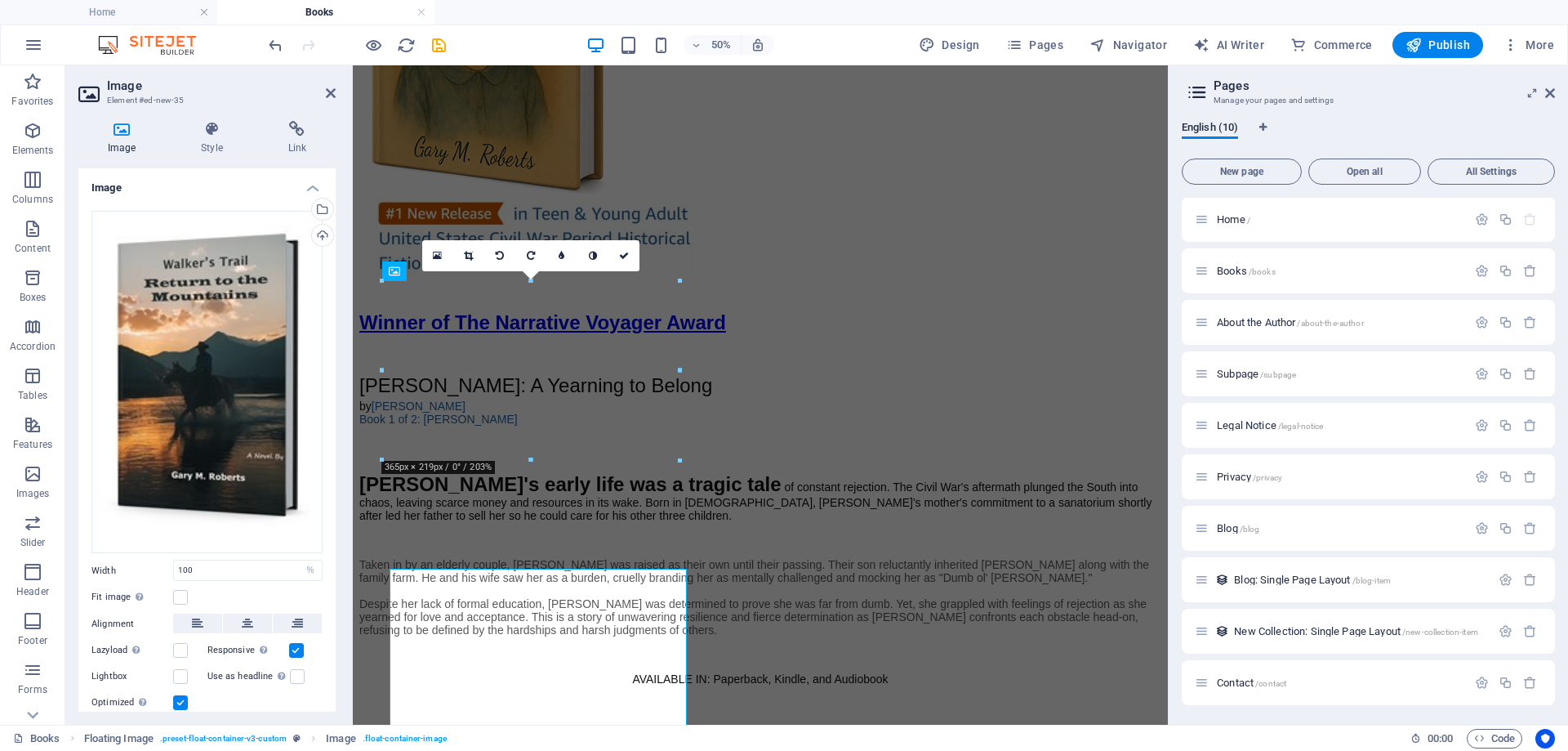
scroll to position [2450, 0]
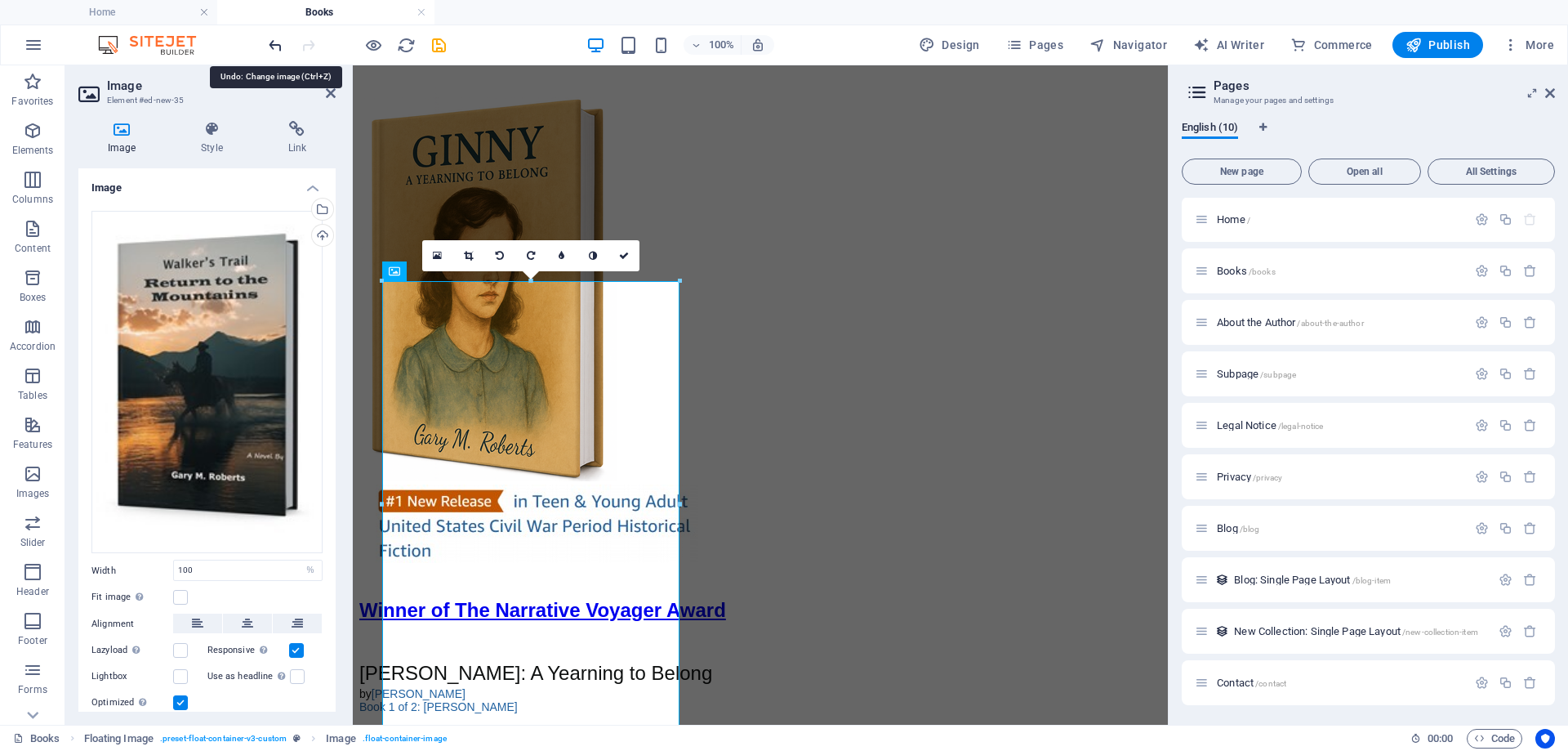
click at [268, 44] on icon "undo" at bounding box center [276, 45] width 19 height 19
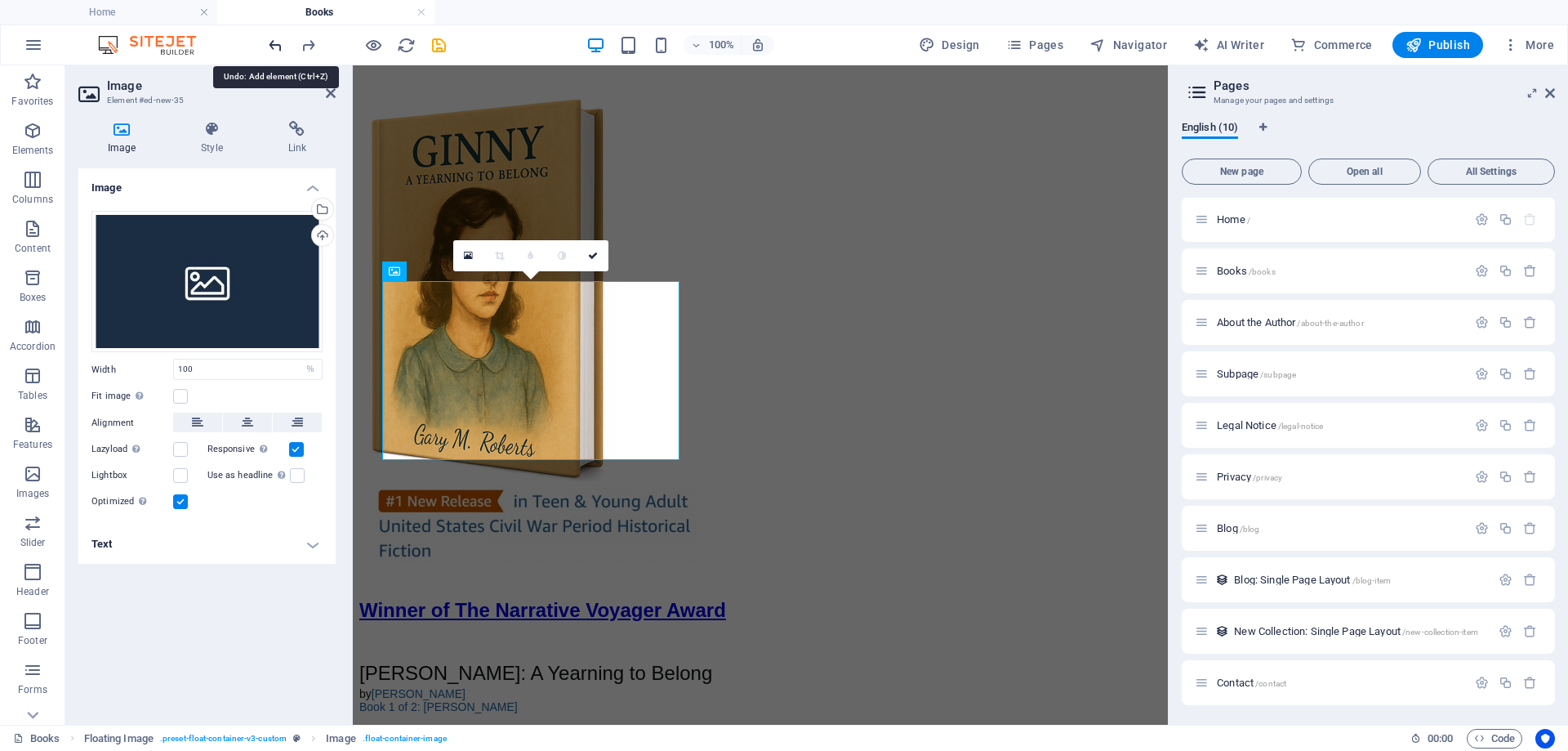
click at [276, 40] on icon "undo" at bounding box center [276, 45] width 19 height 19
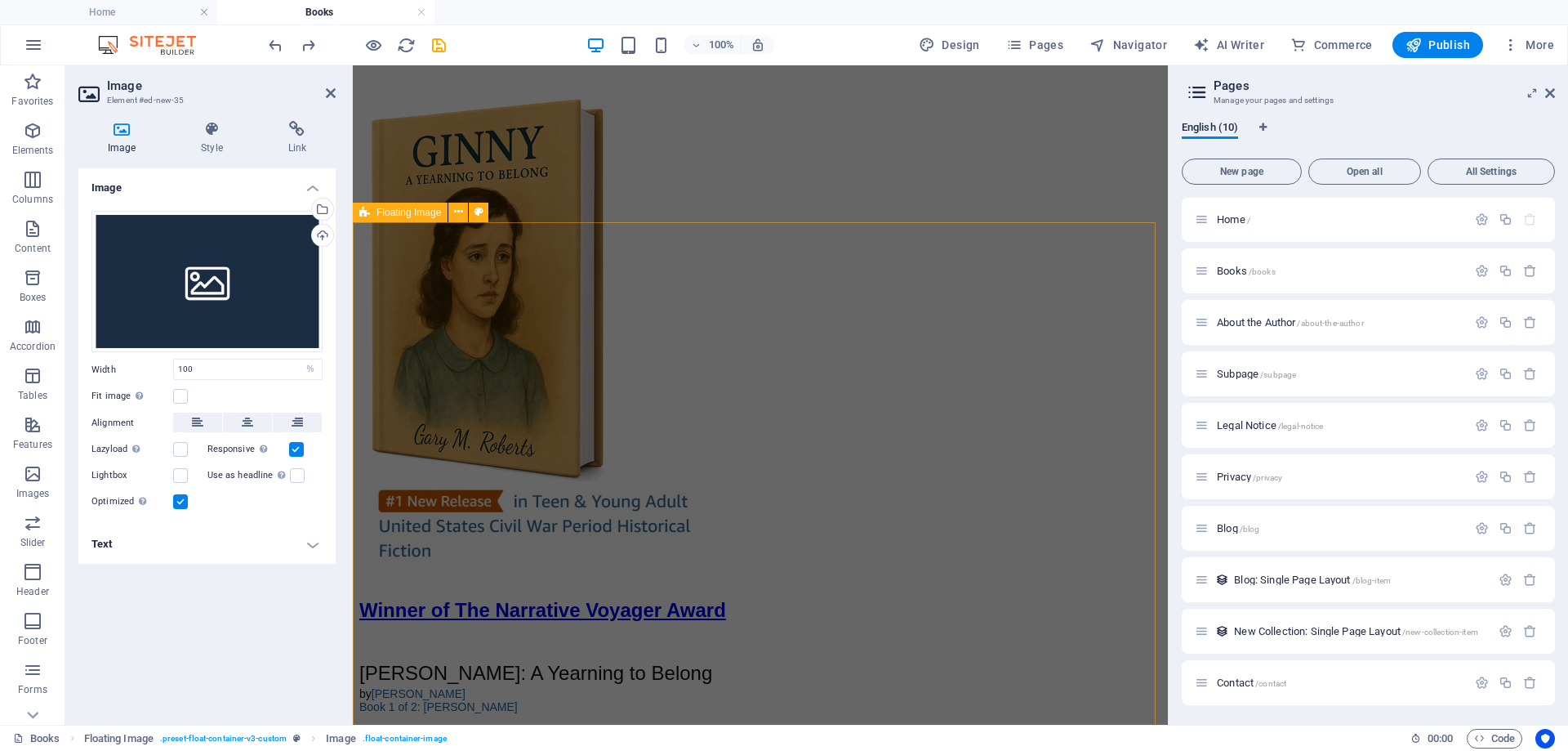
scroll to position [2205, 0]
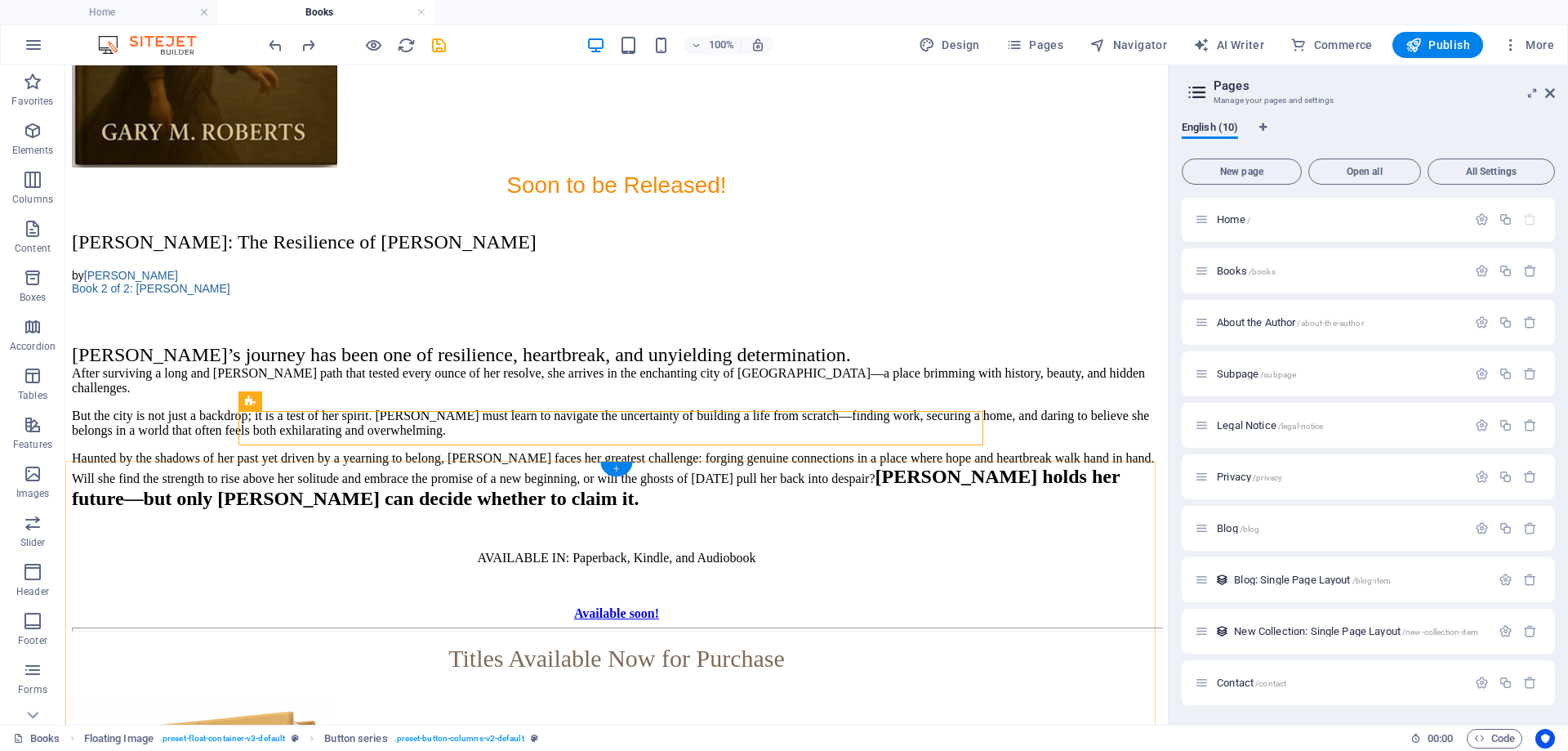
click at [615, 470] on div "+" at bounding box center [616, 469] width 32 height 15
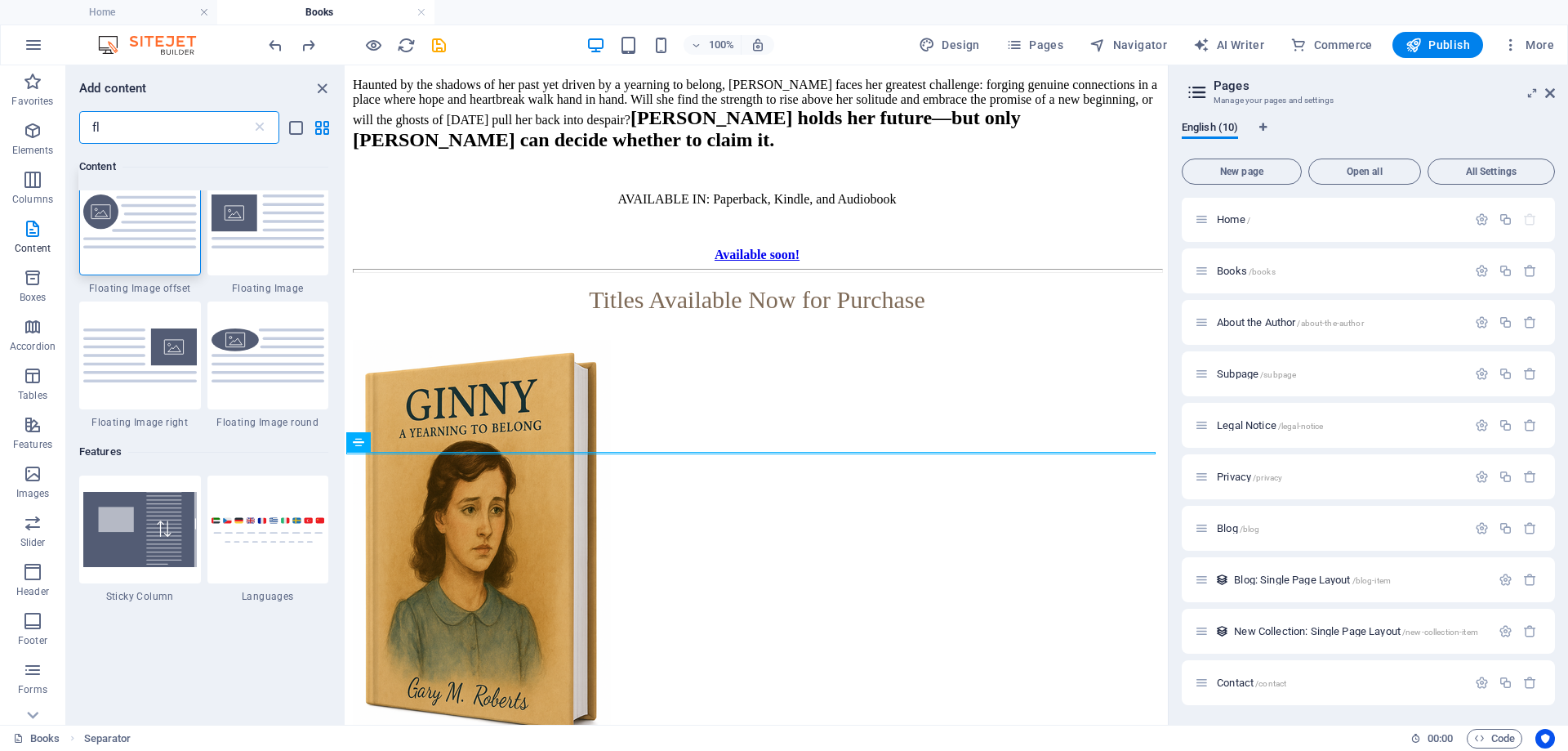
scroll to position [0, 0]
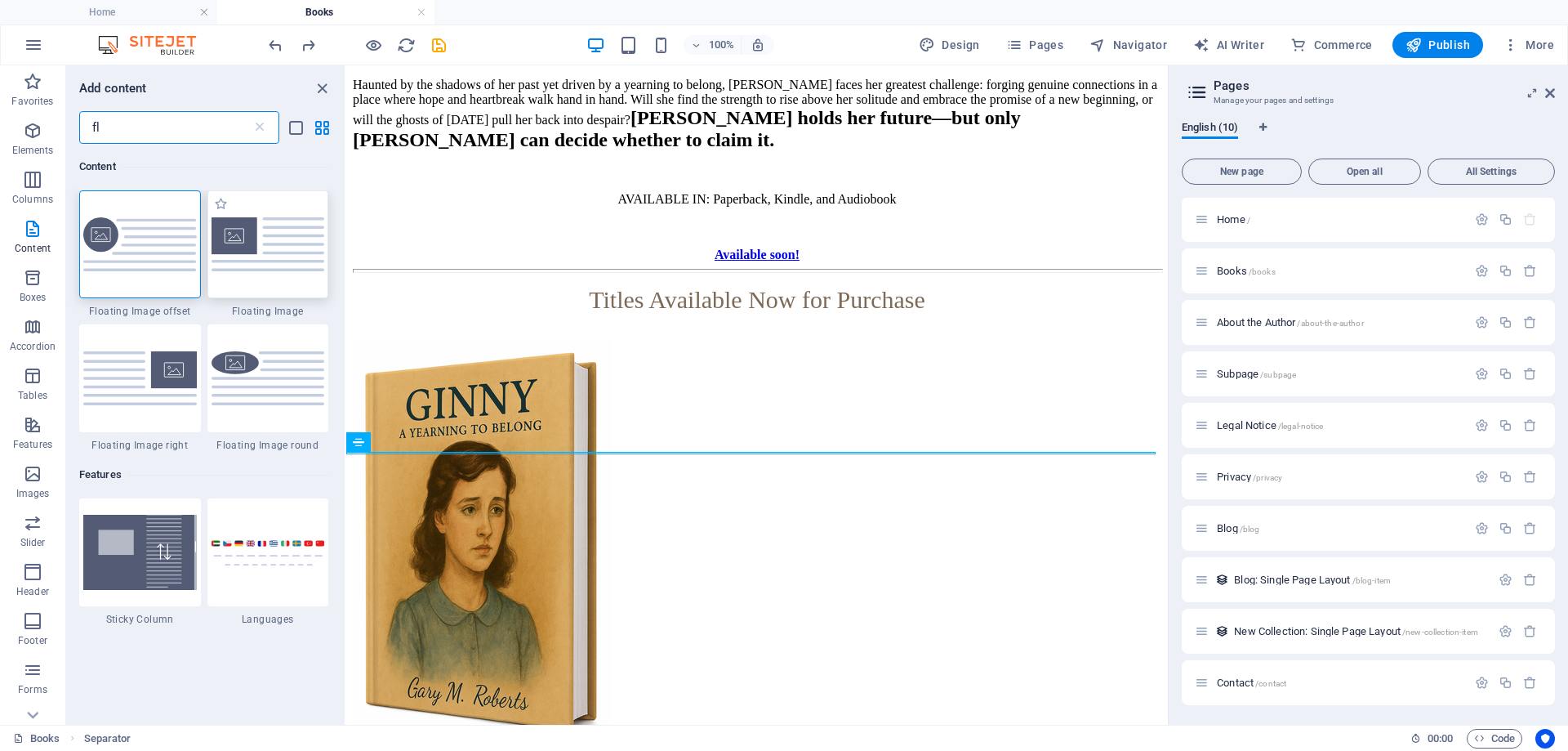
click at [254, 279] on div at bounding box center [267, 244] width 121 height 108
click at [347, 279] on div "H2 Banner Container Button Container Floating Image Text Floating Image Slider …" at bounding box center [758, 394] width 822 height 659
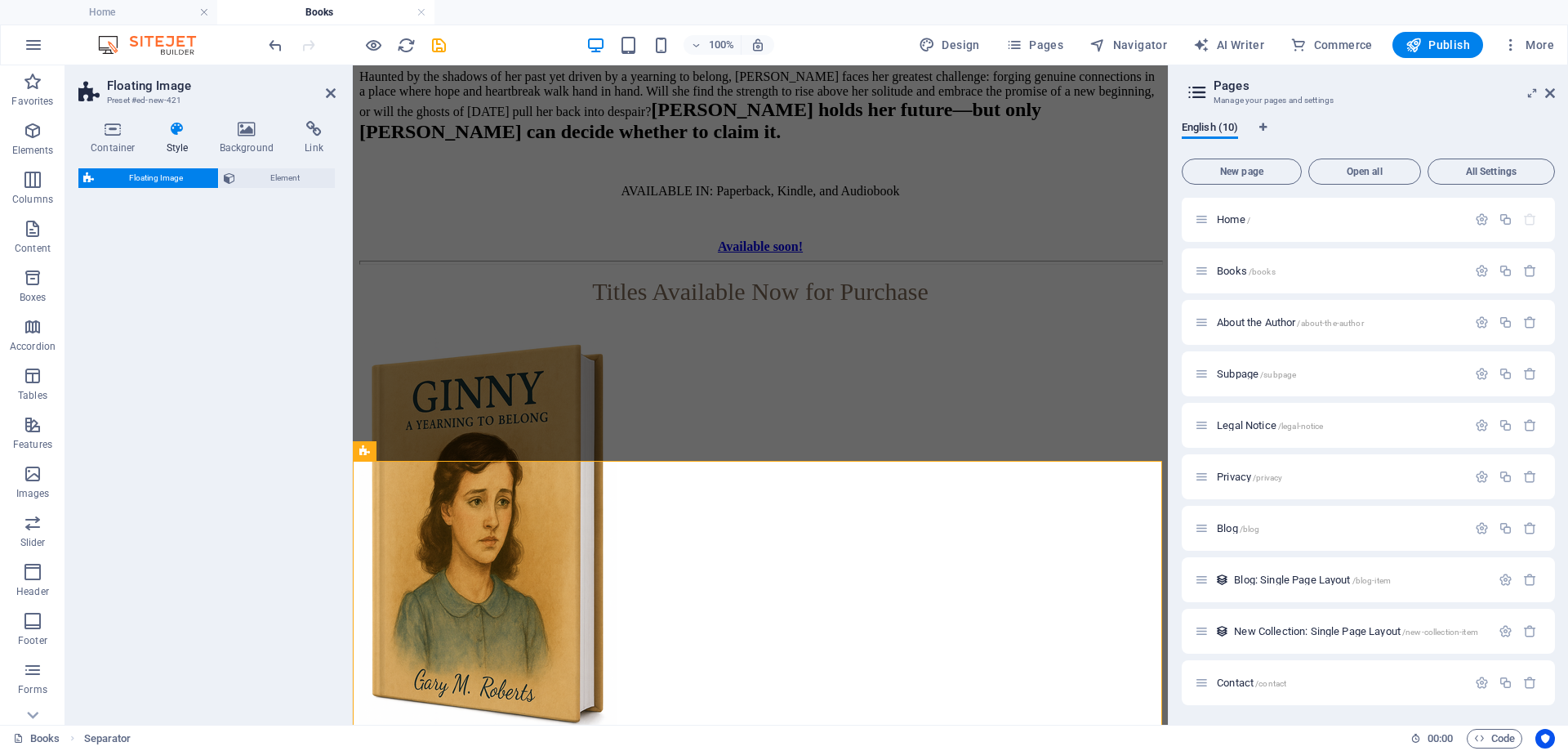
select select "%"
select select "rem"
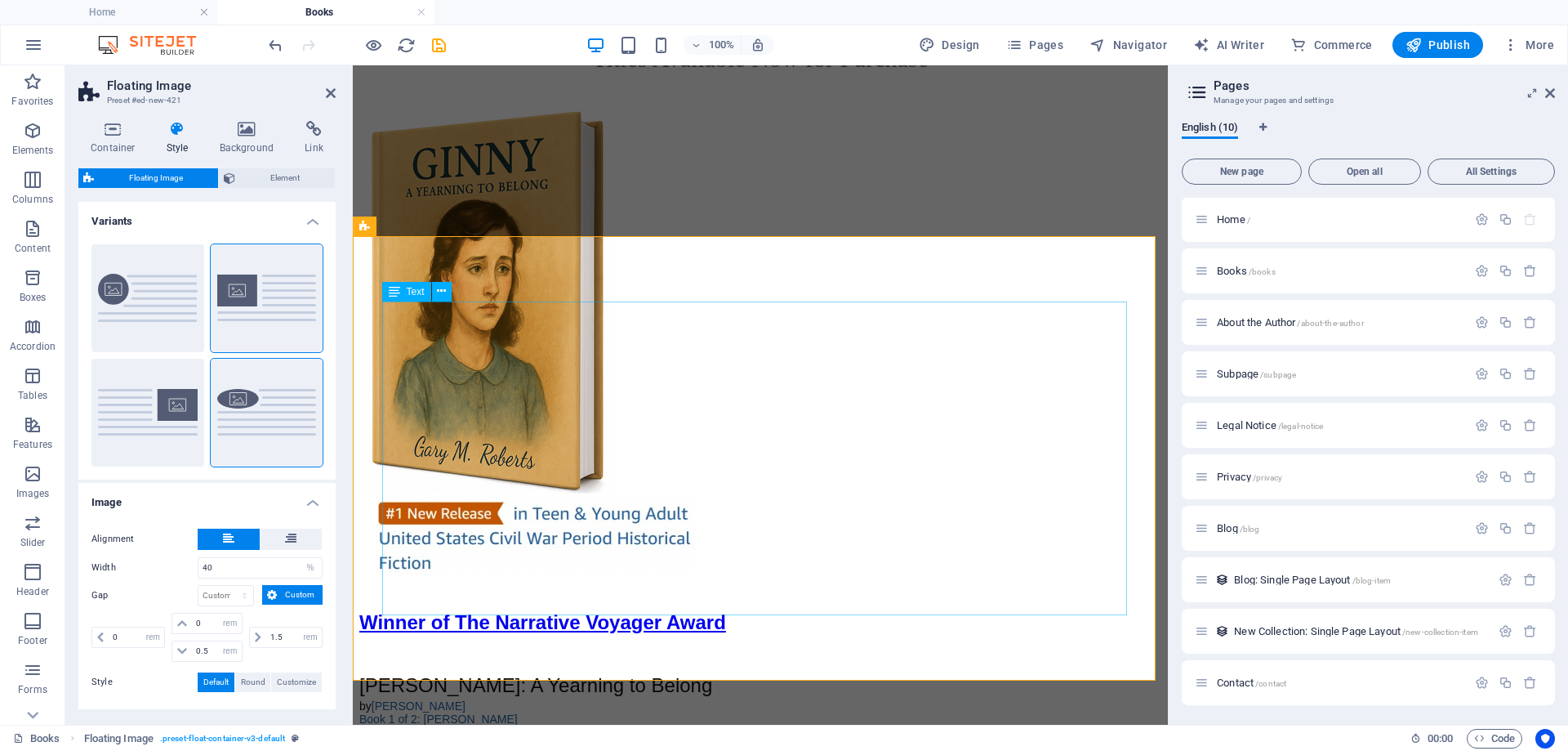
scroll to position [2450, 0]
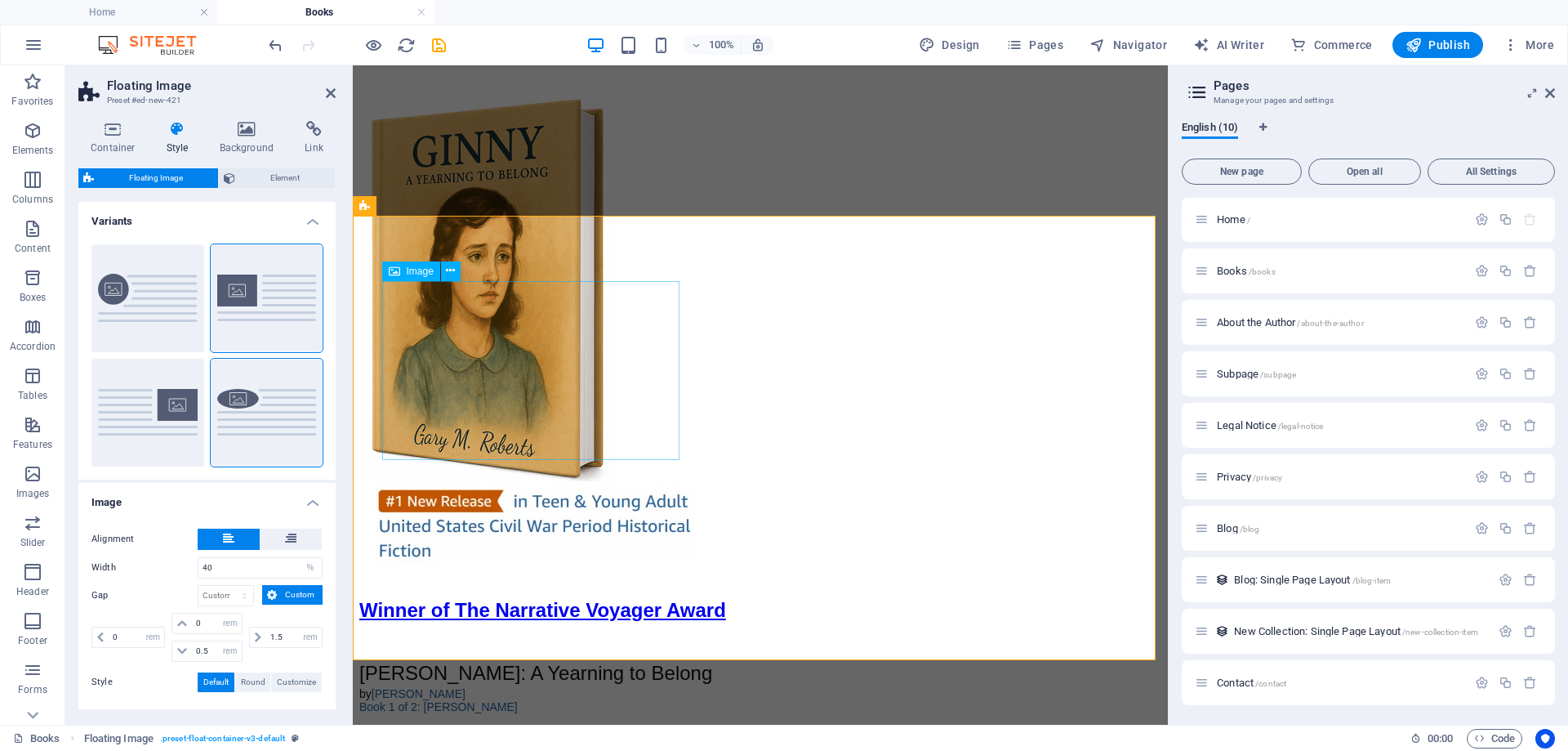
select select "%"
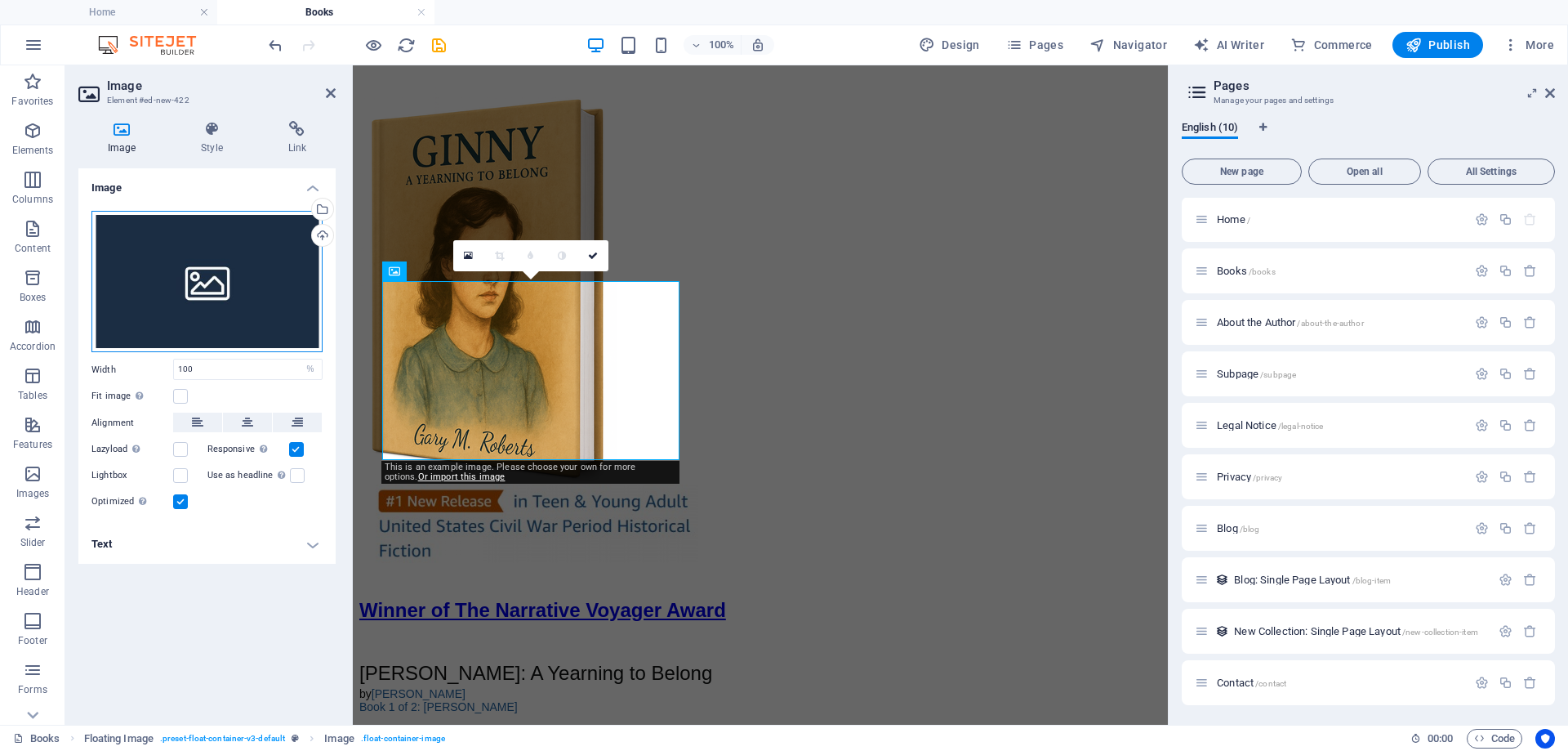
click at [196, 276] on div "Drag files here, click to choose files or select files from Files or our free s…" at bounding box center [207, 281] width 231 height 142
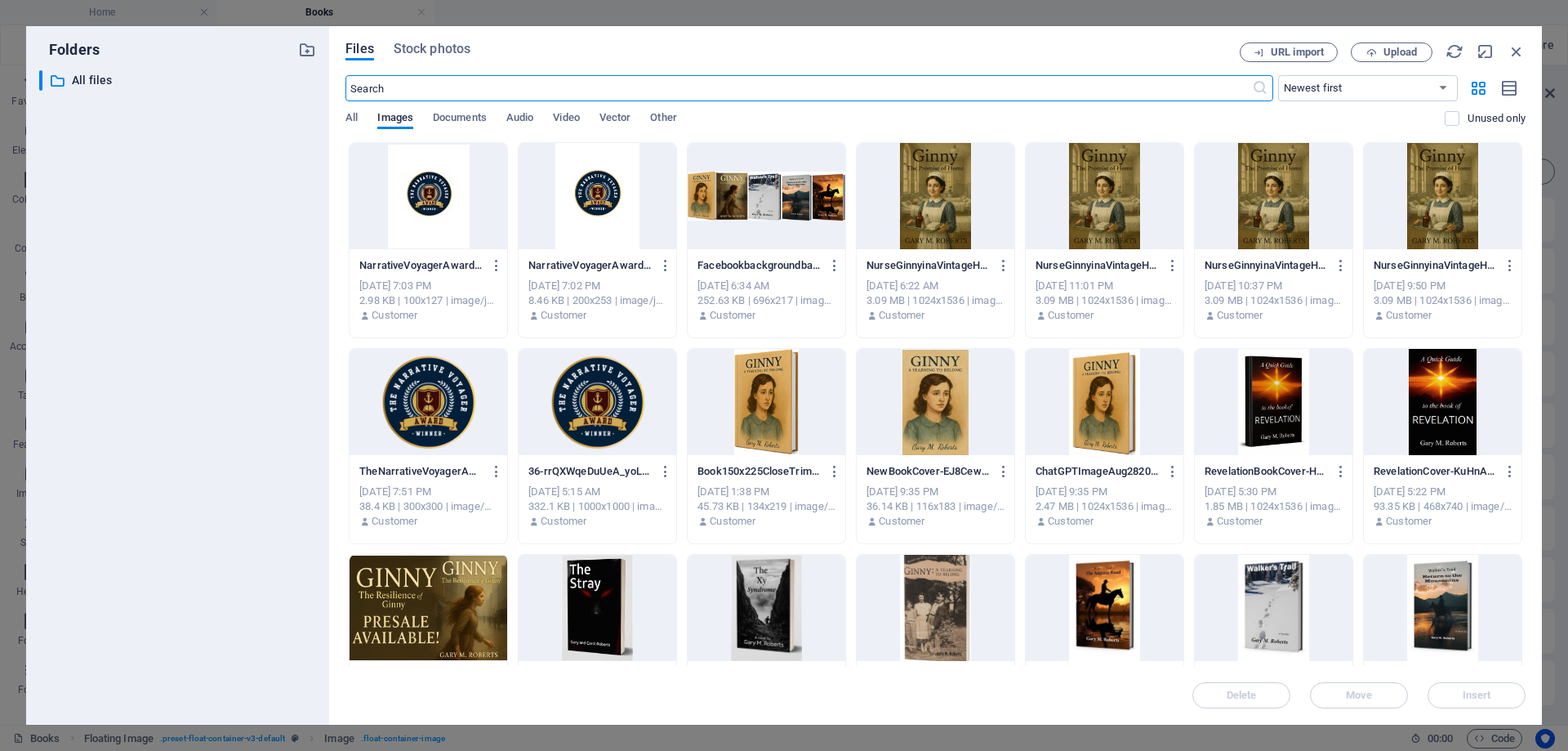
scroll to position [2738, 0]
click at [1431, 609] on div at bounding box center [1443, 607] width 158 height 106
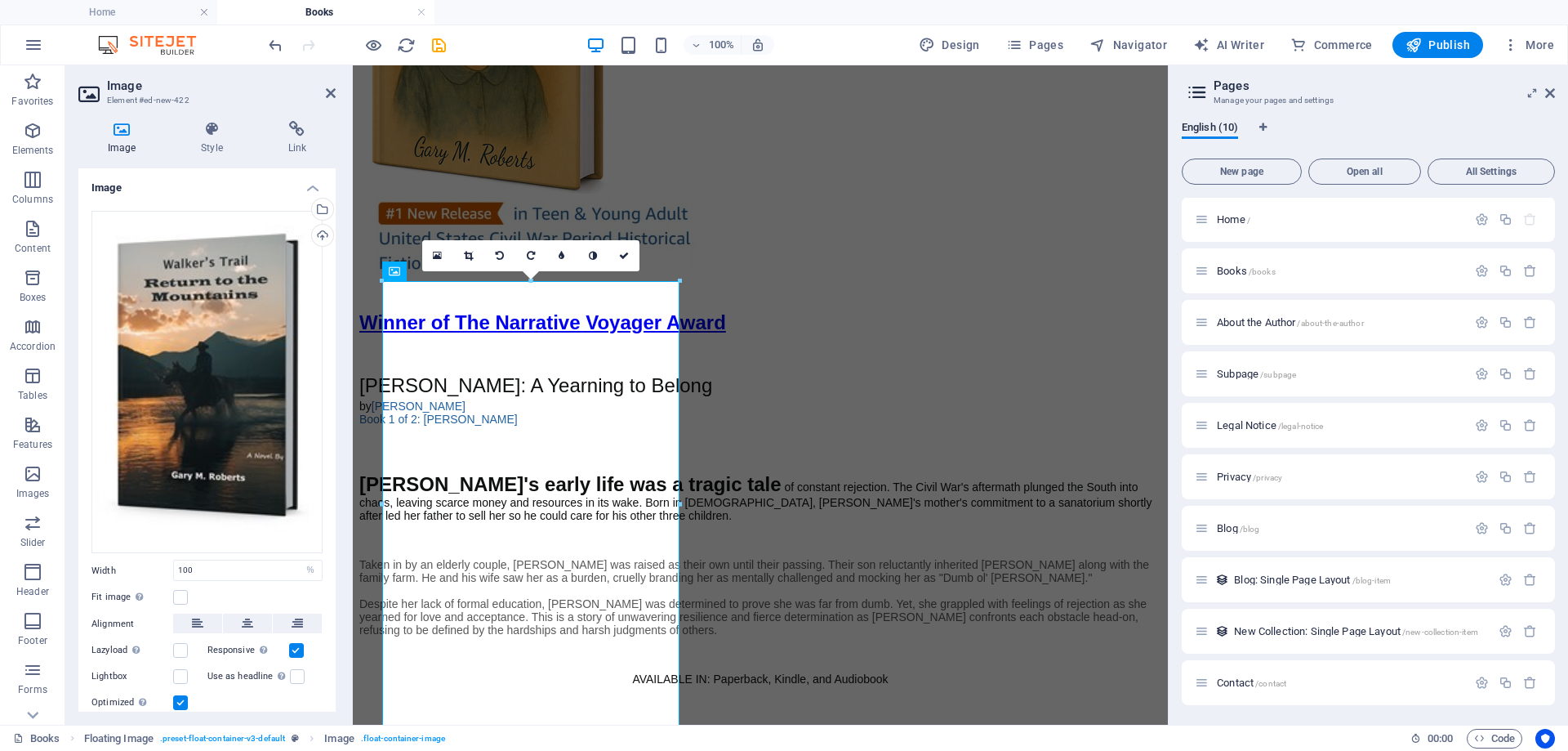
scroll to position [2450, 0]
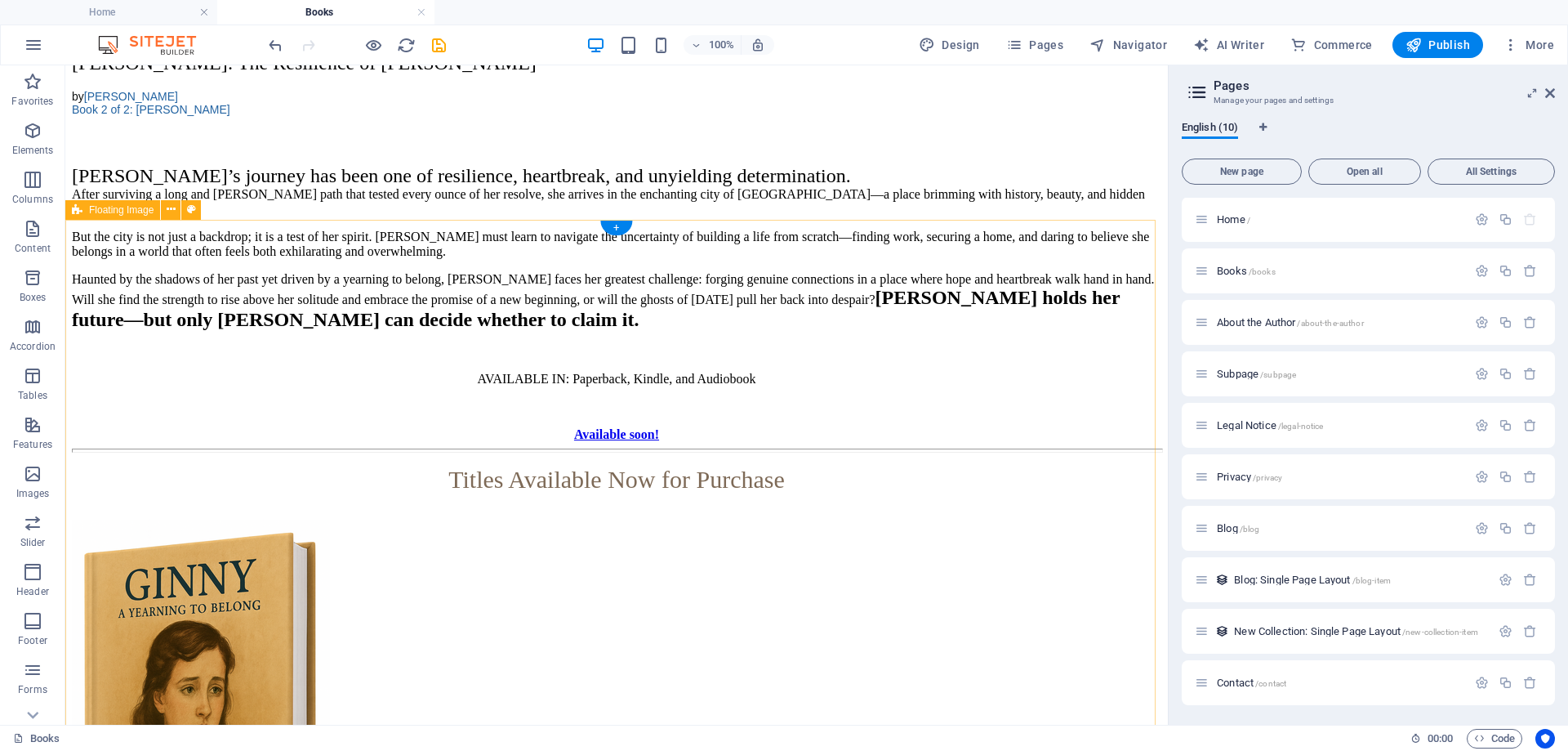
scroll to position [2369, 0]
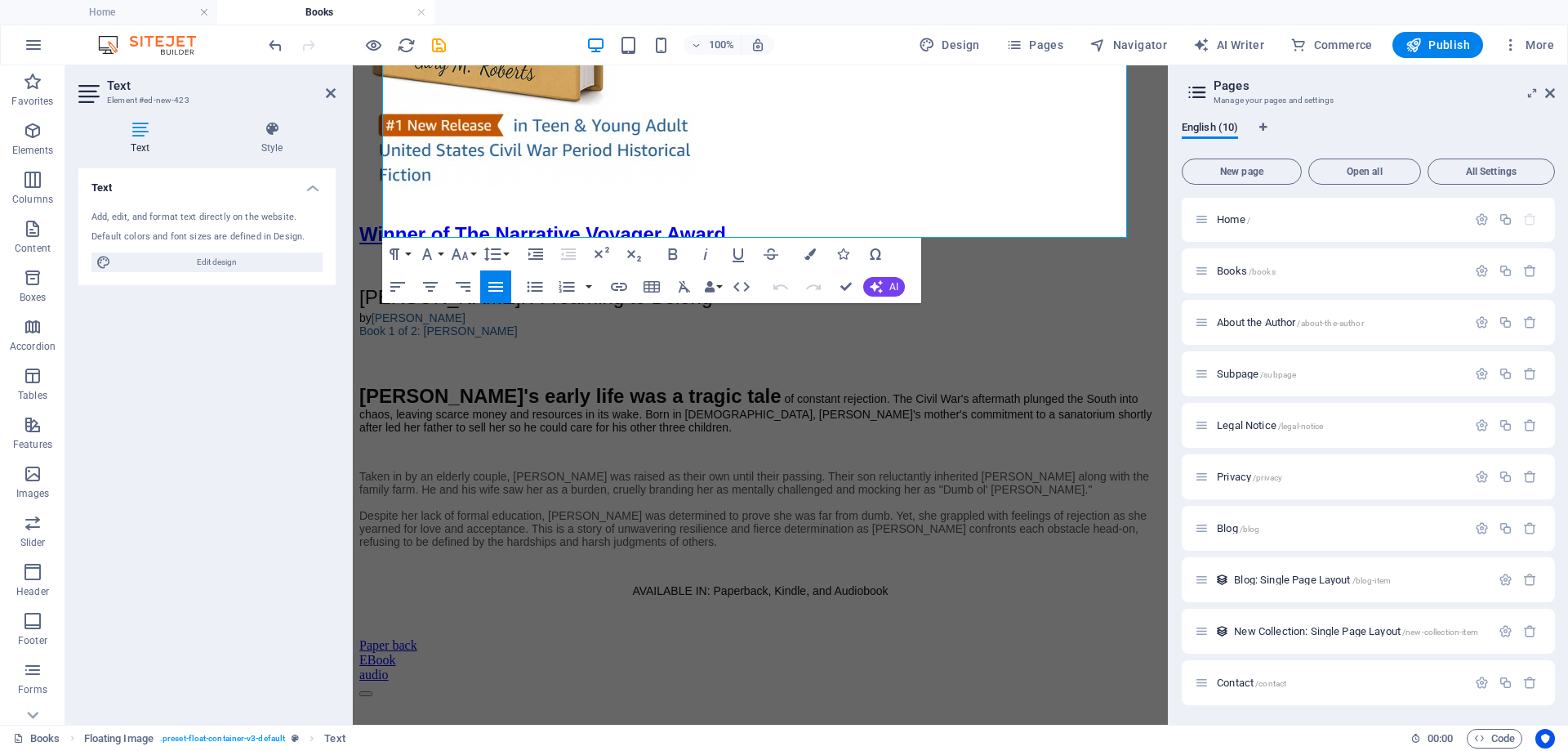
scroll to position [2916, 0]
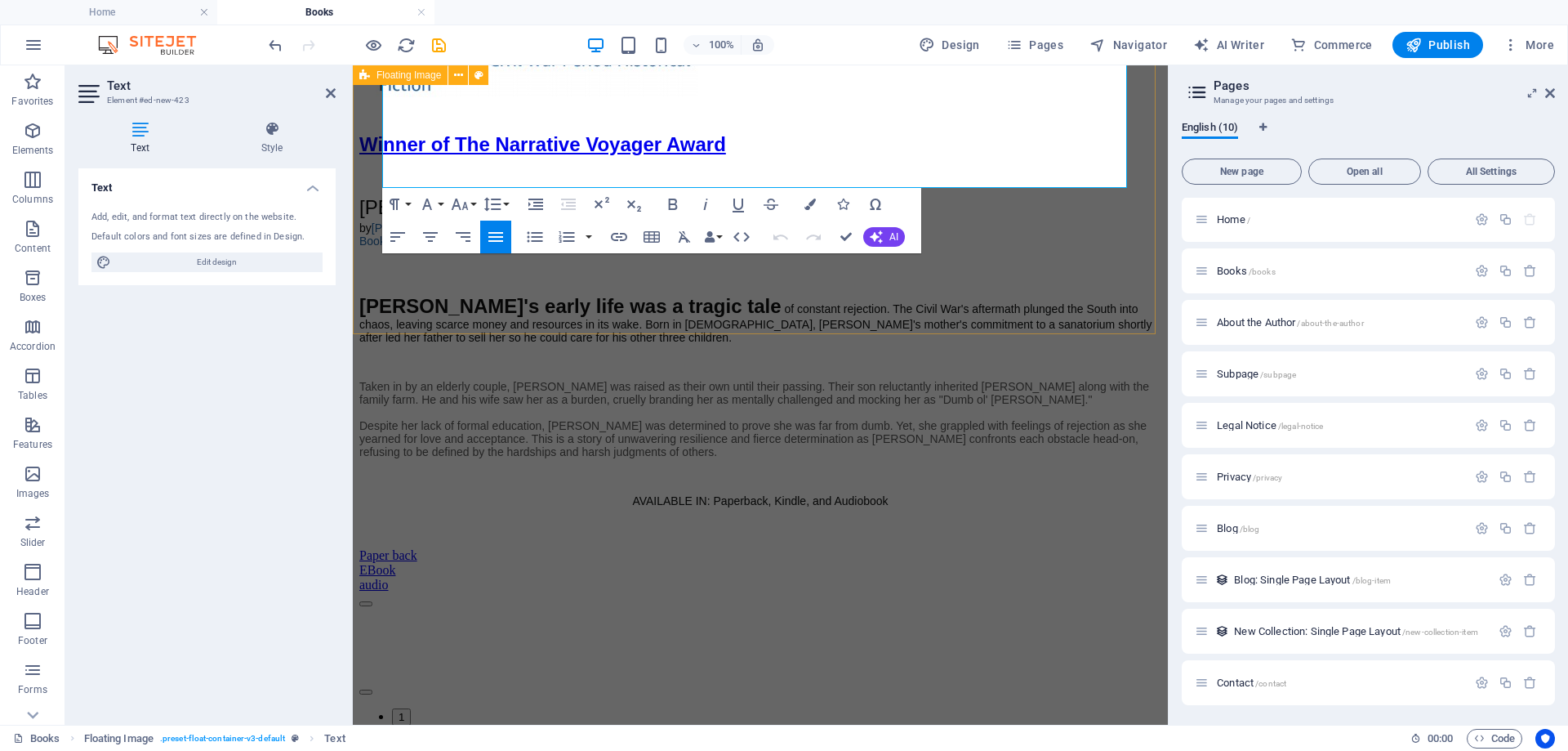
drag, startPoint x: 700, startPoint y: 376, endPoint x: 1139, endPoint y: 221, distance: 465.6
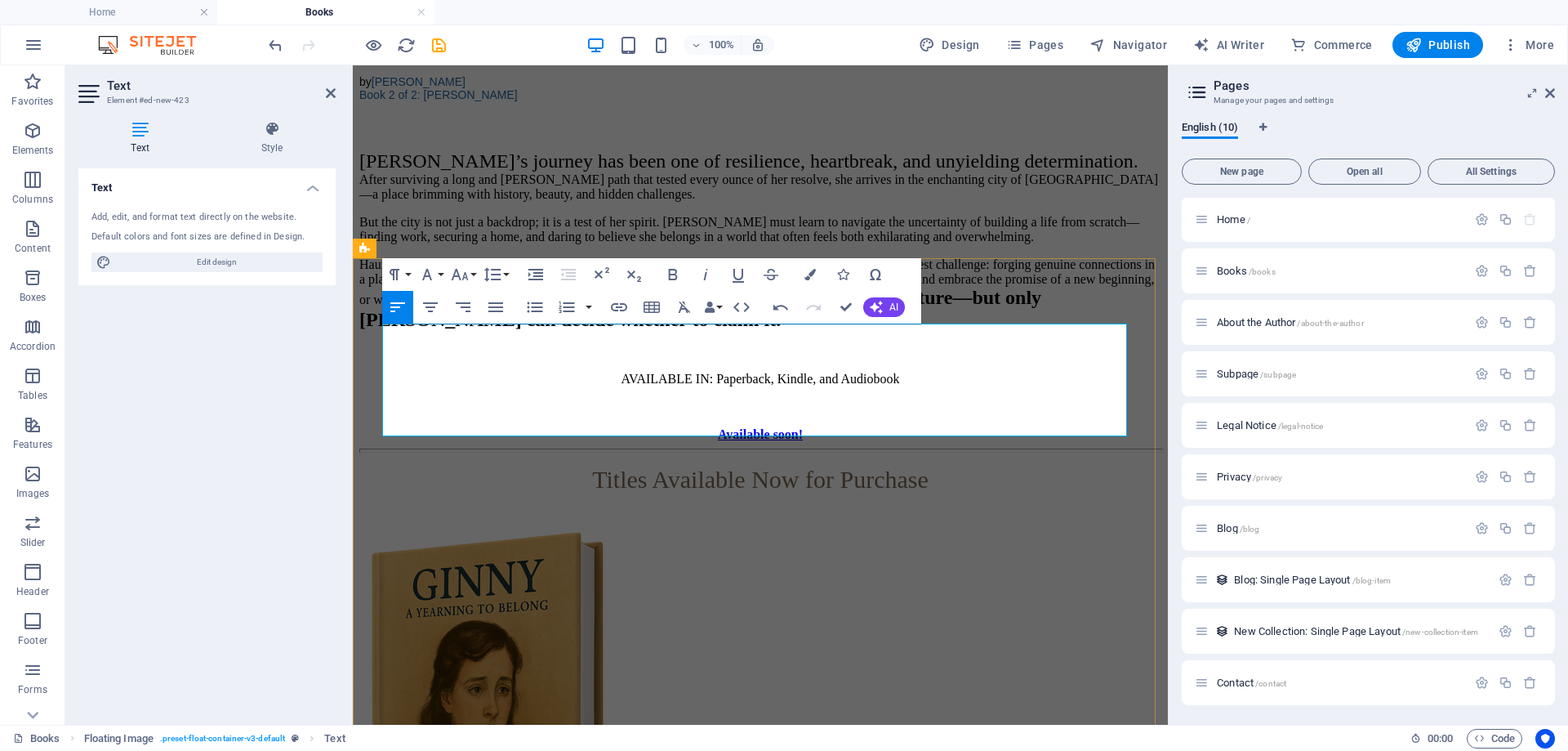
scroll to position [2426, 0]
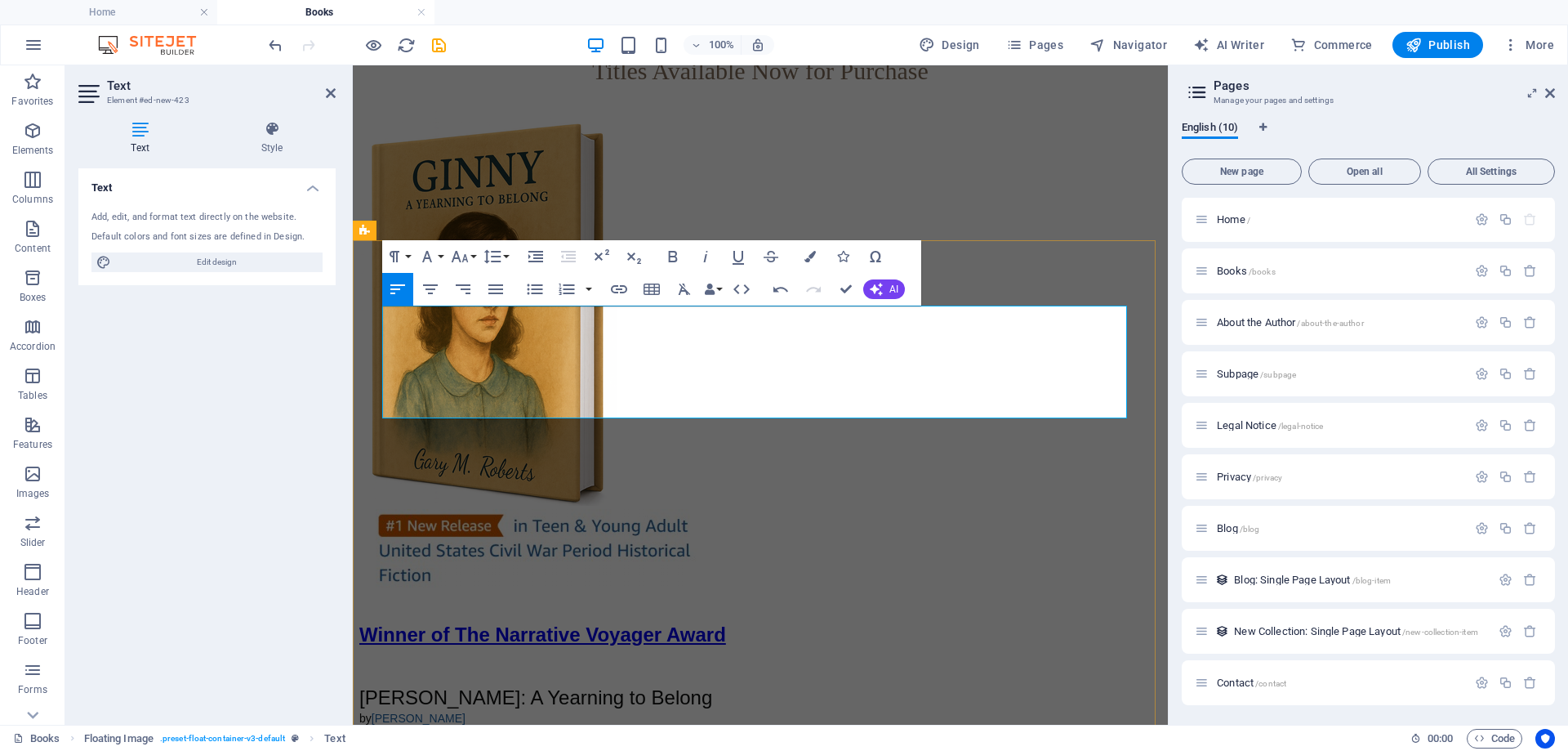
drag, startPoint x: 827, startPoint y: 353, endPoint x: 688, endPoint y: 338, distance: 139.8
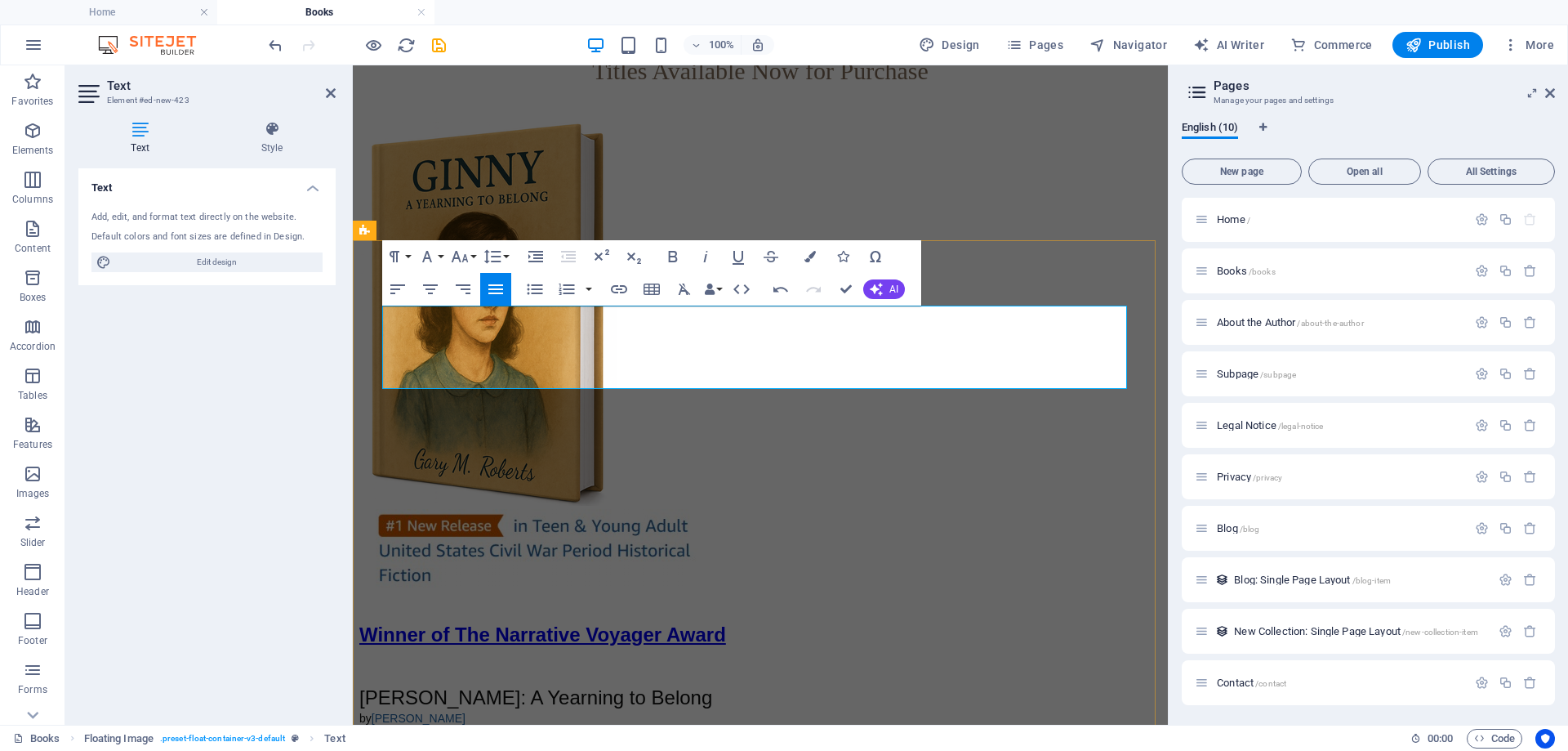
drag, startPoint x: 965, startPoint y: 360, endPoint x: 701, endPoint y: 363, distance: 264.0
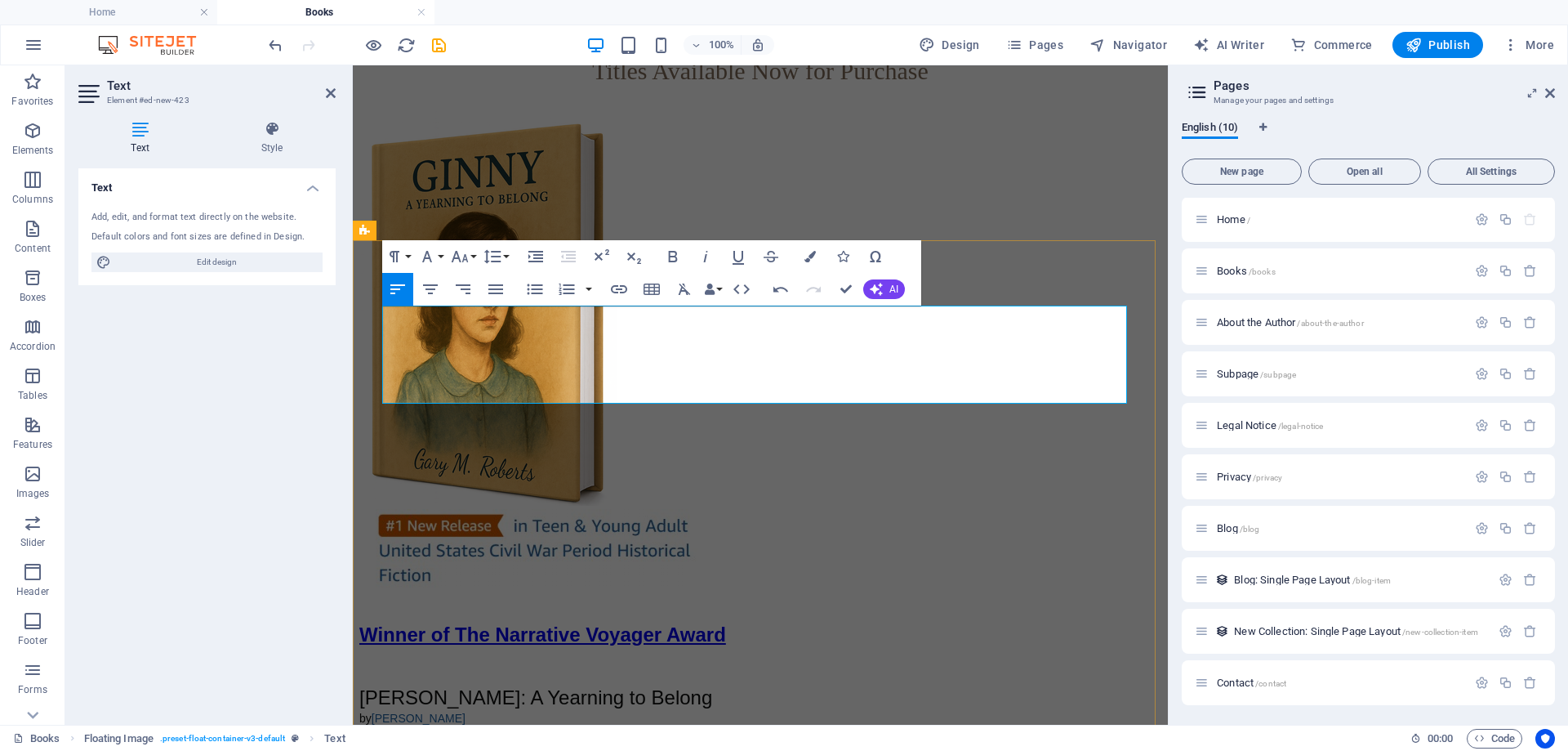
drag, startPoint x: 701, startPoint y: 360, endPoint x: 725, endPoint y: 380, distance: 31.2
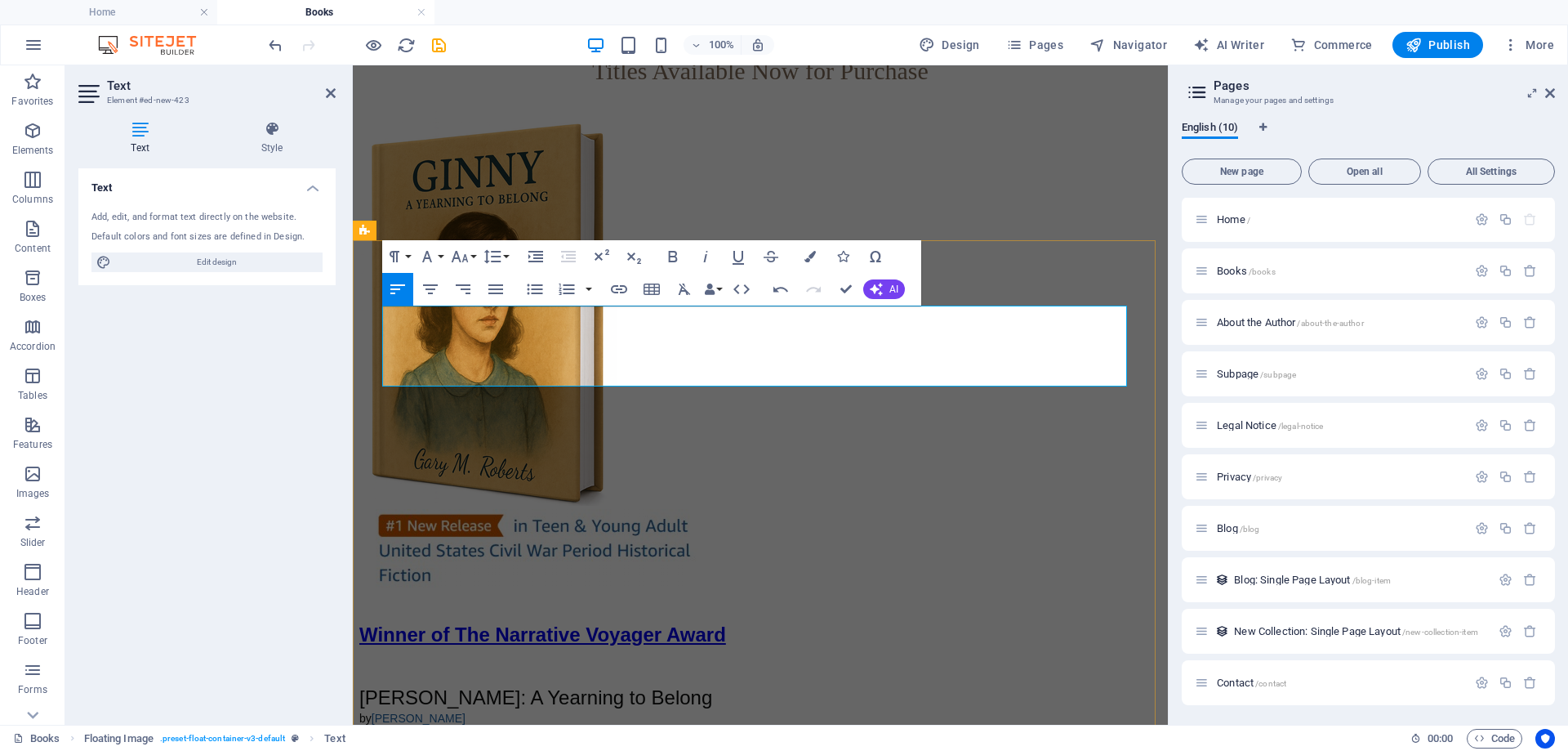
drag, startPoint x: 850, startPoint y: 366, endPoint x: 751, endPoint y: 354, distance: 99.7
drag, startPoint x: 705, startPoint y: 361, endPoint x: 767, endPoint y: 359, distance: 62.0
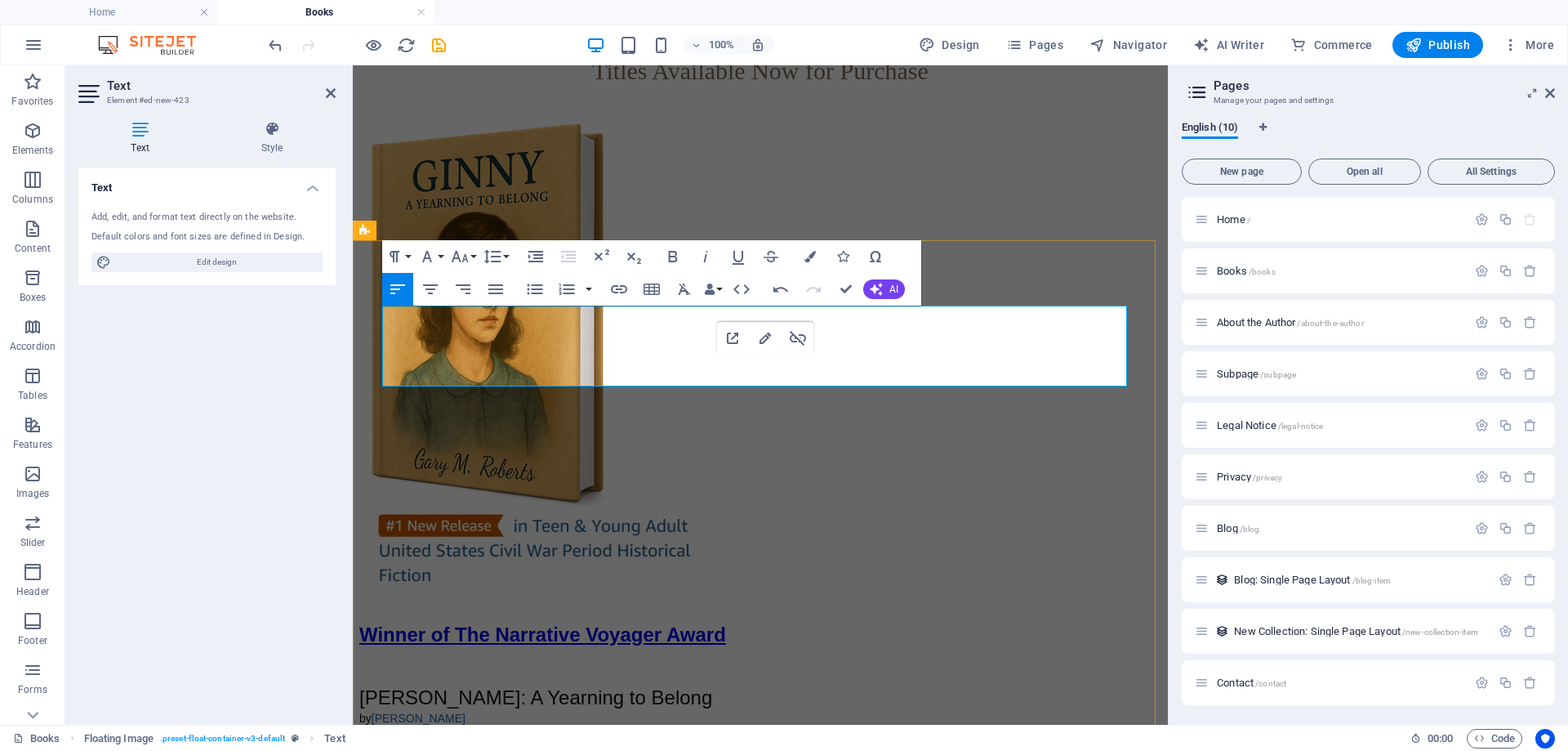
drag, startPoint x: 867, startPoint y: 346, endPoint x: 872, endPoint y: 367, distance: 21.6
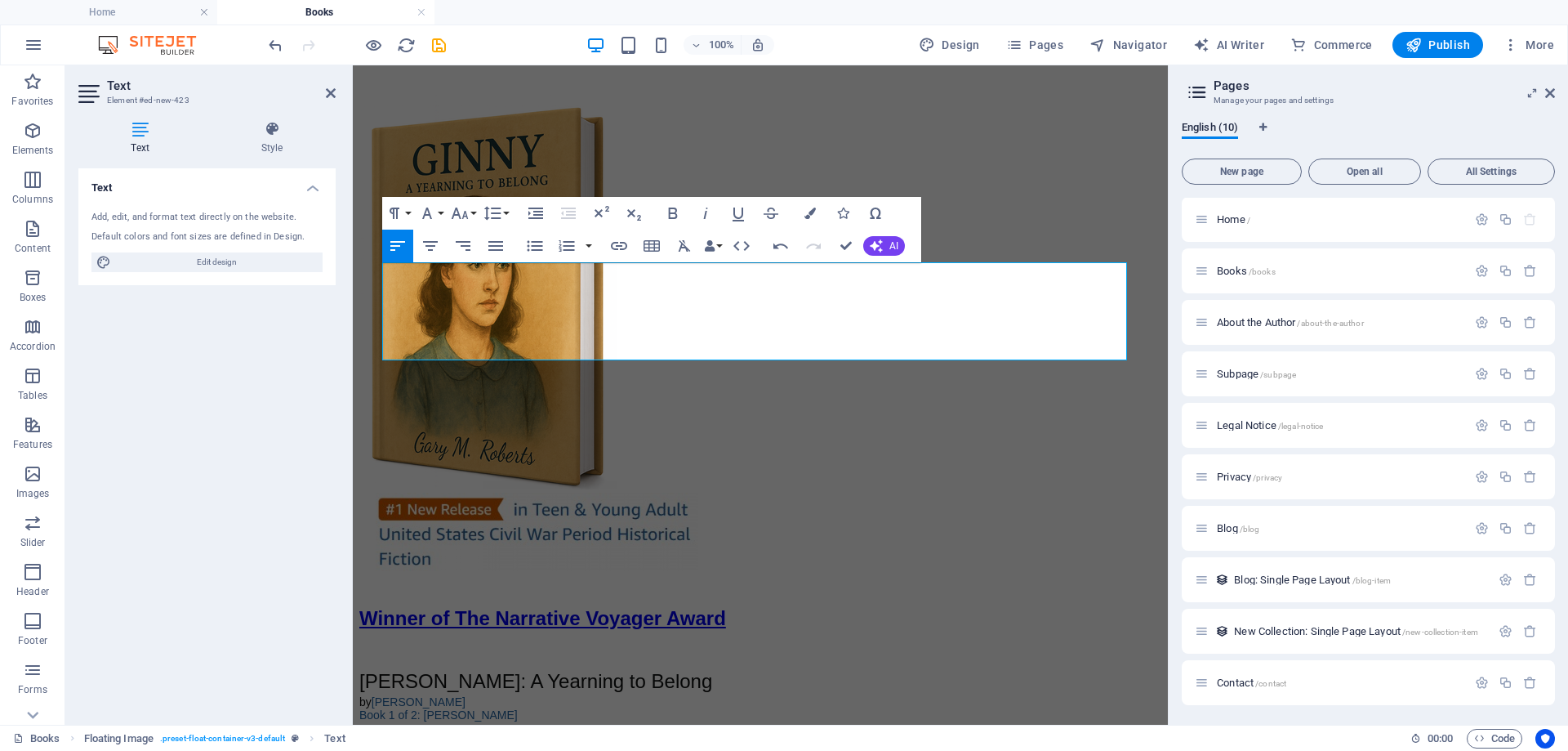
scroll to position [2508, 0]
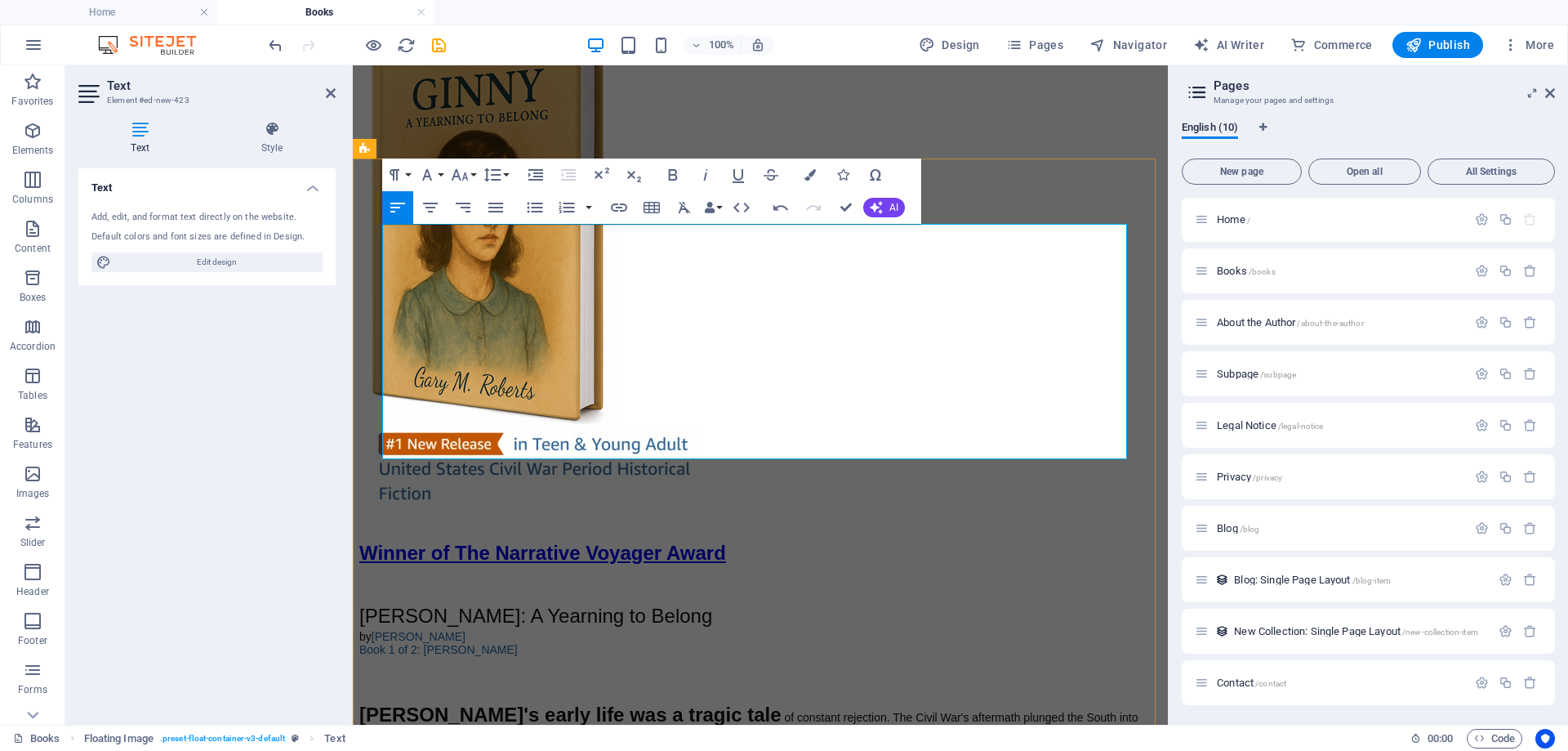
drag, startPoint x: 695, startPoint y: 313, endPoint x: 1015, endPoint y: 315, distance: 320.0
click at [469, 177] on icon "button" at bounding box center [460, 175] width 20 height 20
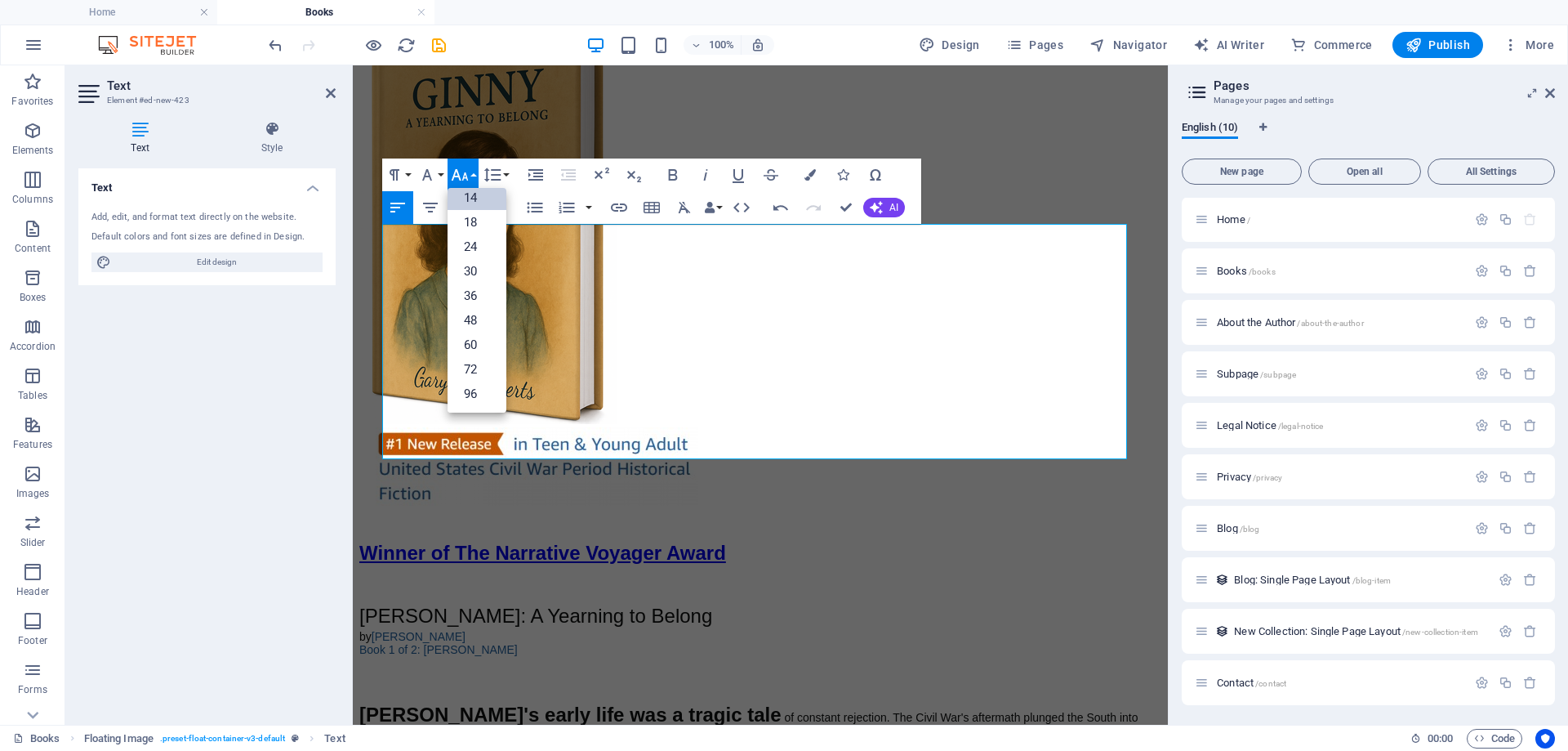
scroll to position [131, 0]
click at [468, 250] on link "24" at bounding box center [476, 247] width 59 height 25
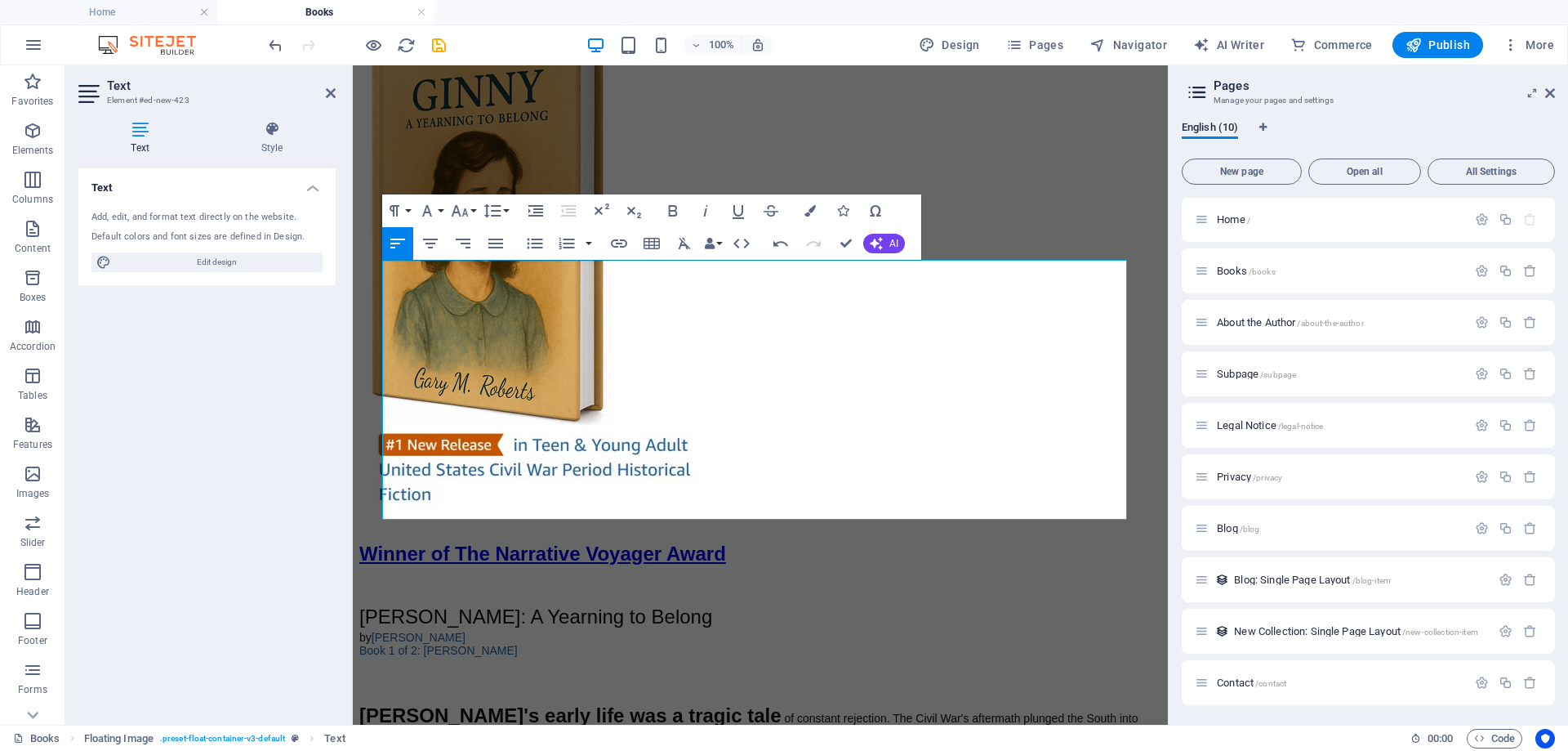
scroll to position [2508, 0]
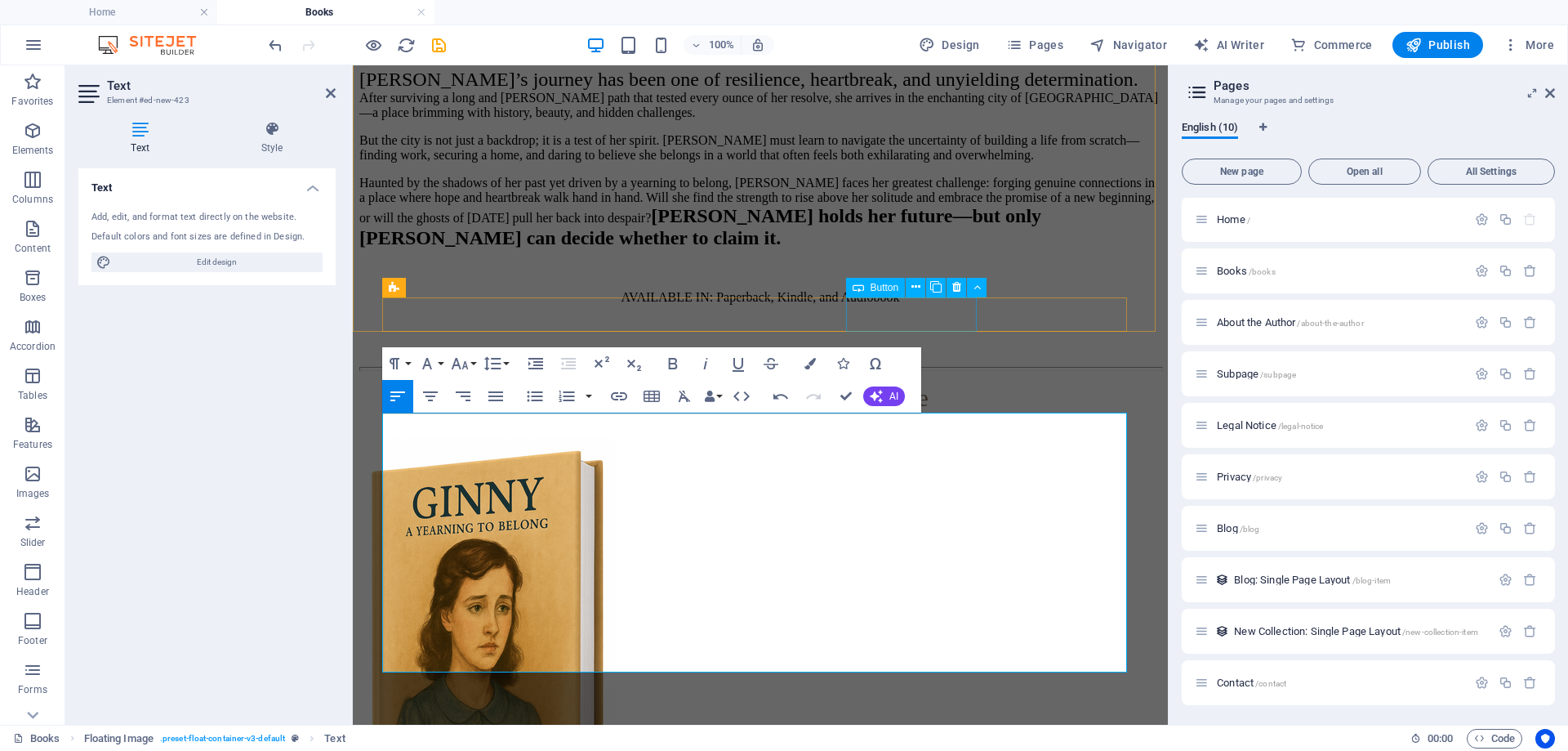
scroll to position [2426, 0]
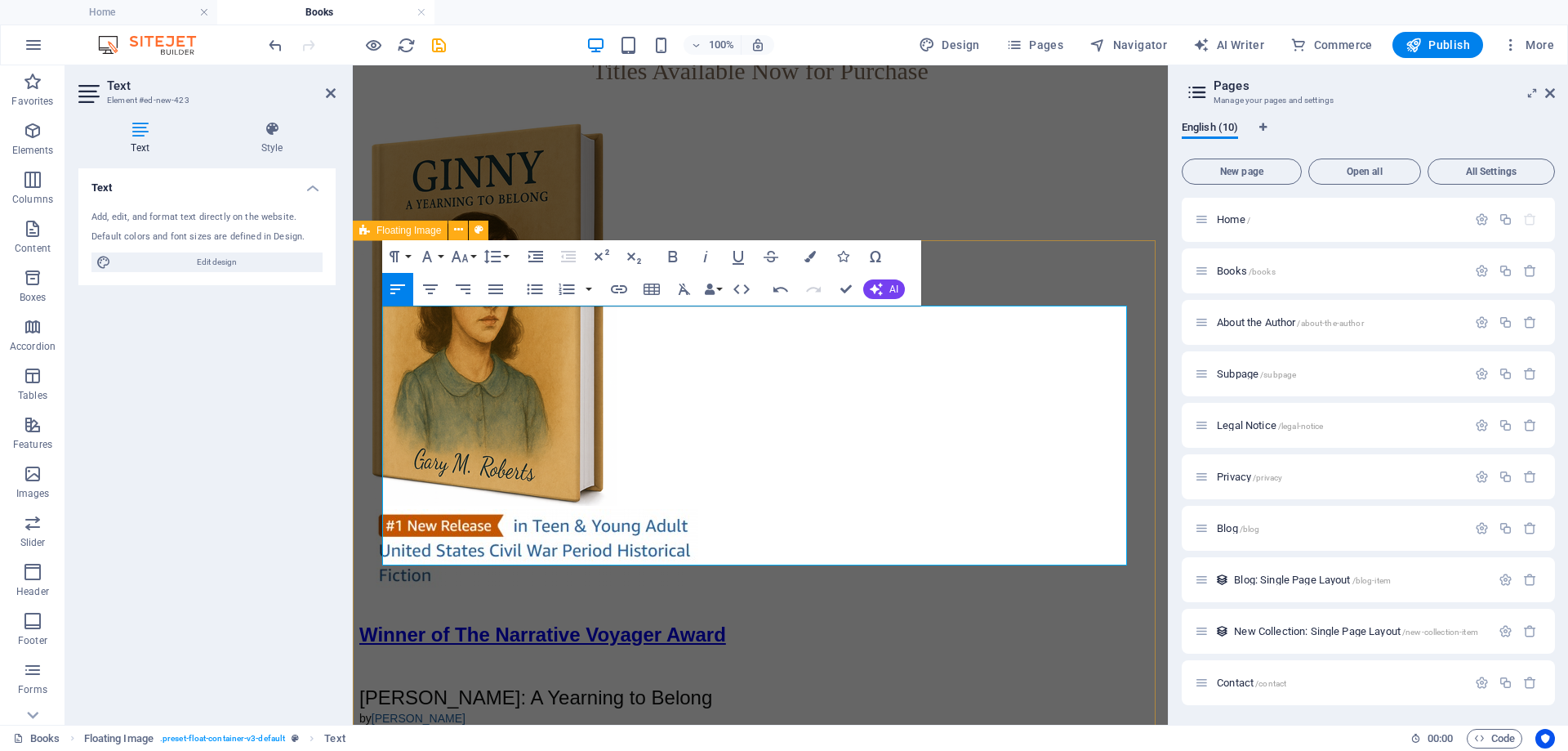
drag, startPoint x: 823, startPoint y: 436, endPoint x: 1106, endPoint y: 545, distance: 303.3
click at [473, 257] on button "Font Size" at bounding box center [463, 257] width 31 height 33
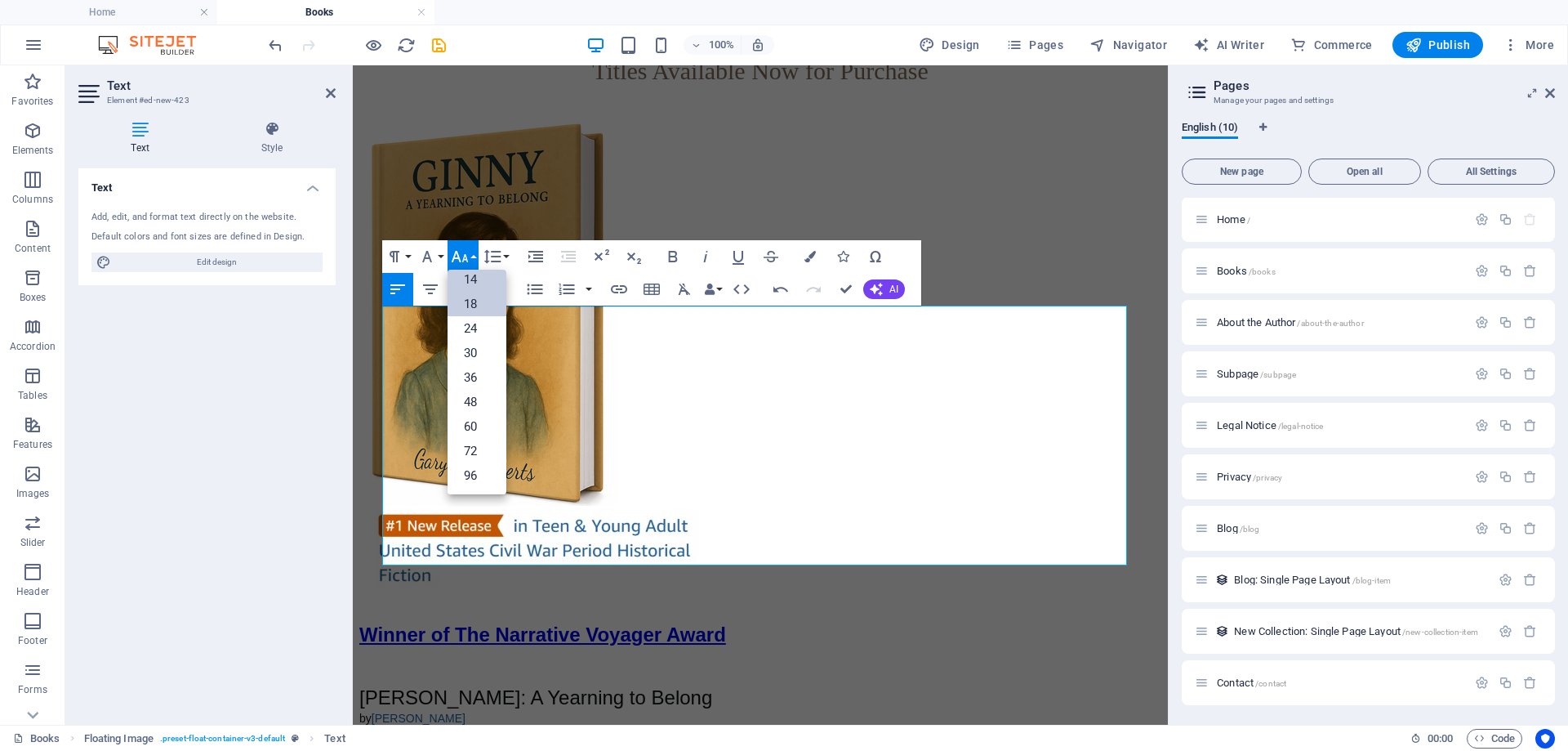
click at [465, 306] on link "18" at bounding box center [476, 304] width 59 height 25
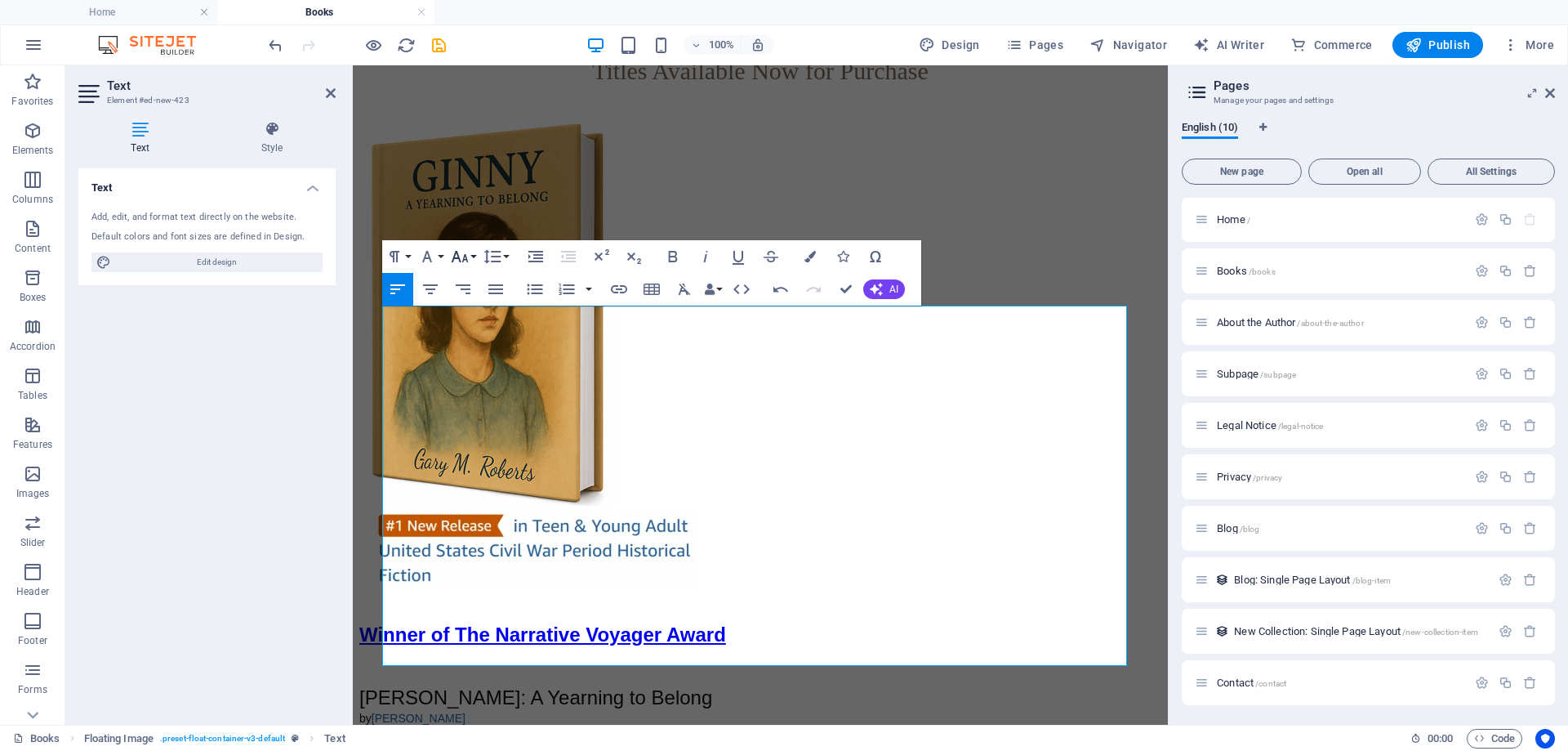
click at [470, 258] on button "Font Size" at bounding box center [463, 257] width 31 height 33
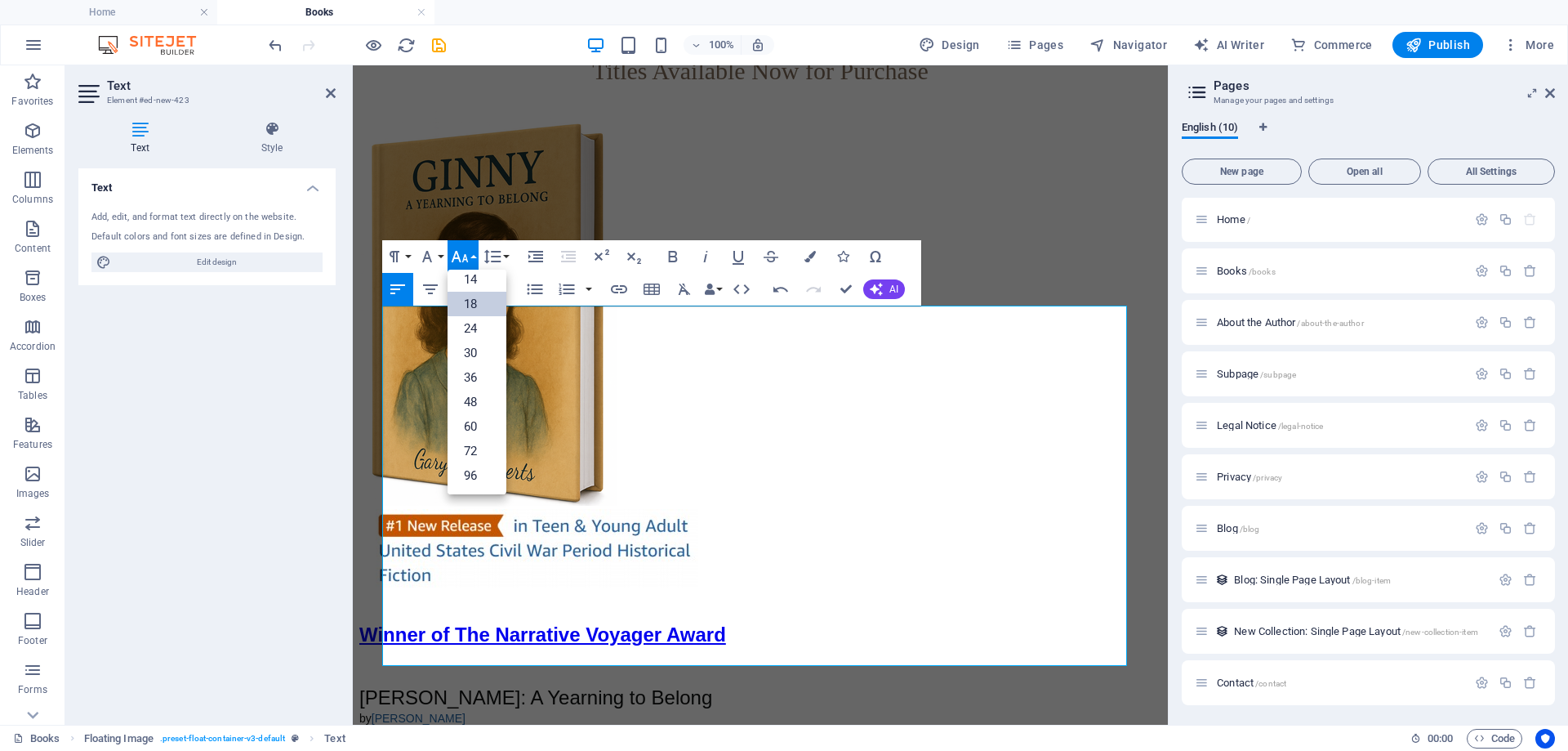
scroll to position [131, 0]
click at [470, 278] on link "14" at bounding box center [476, 280] width 59 height 25
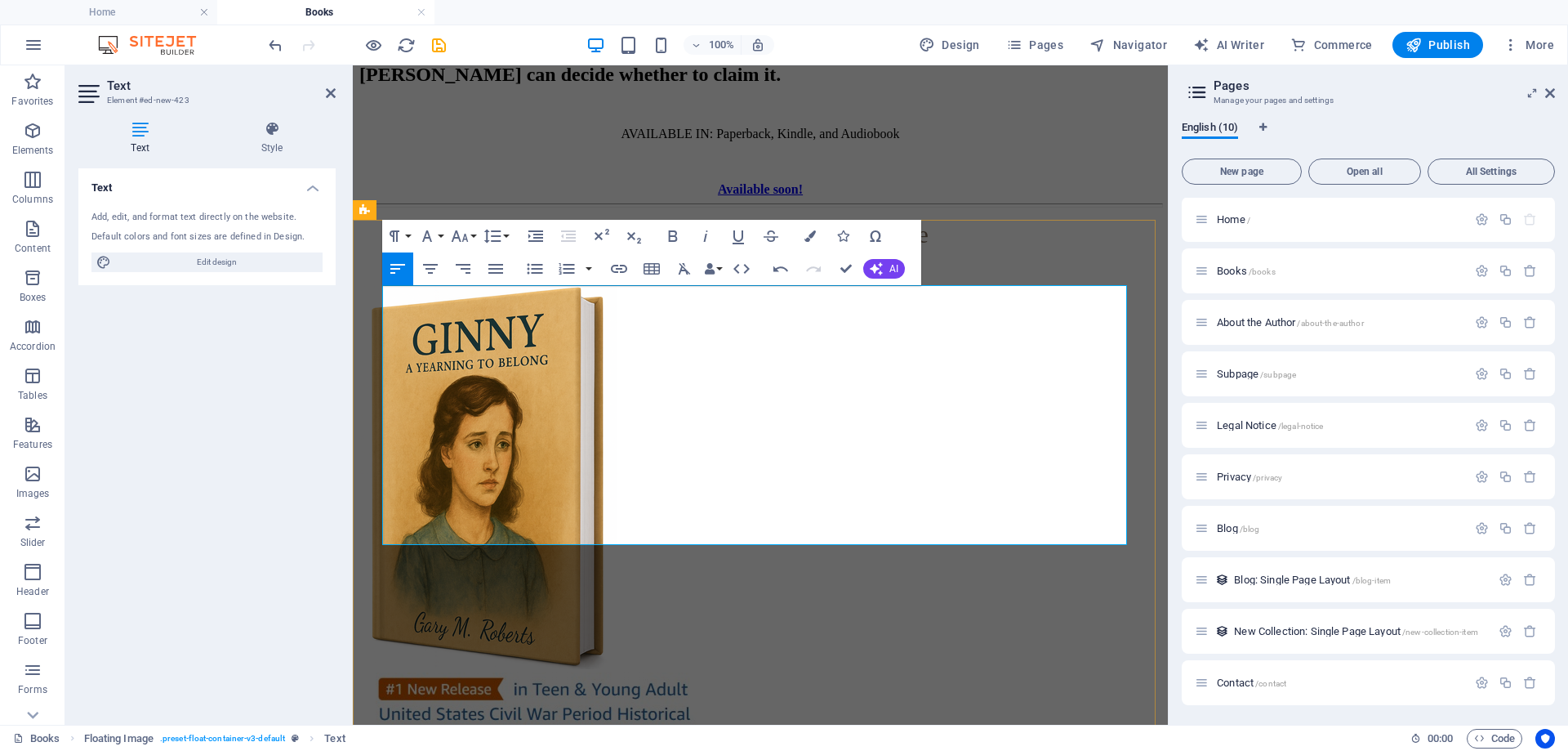
scroll to position [2508, 0]
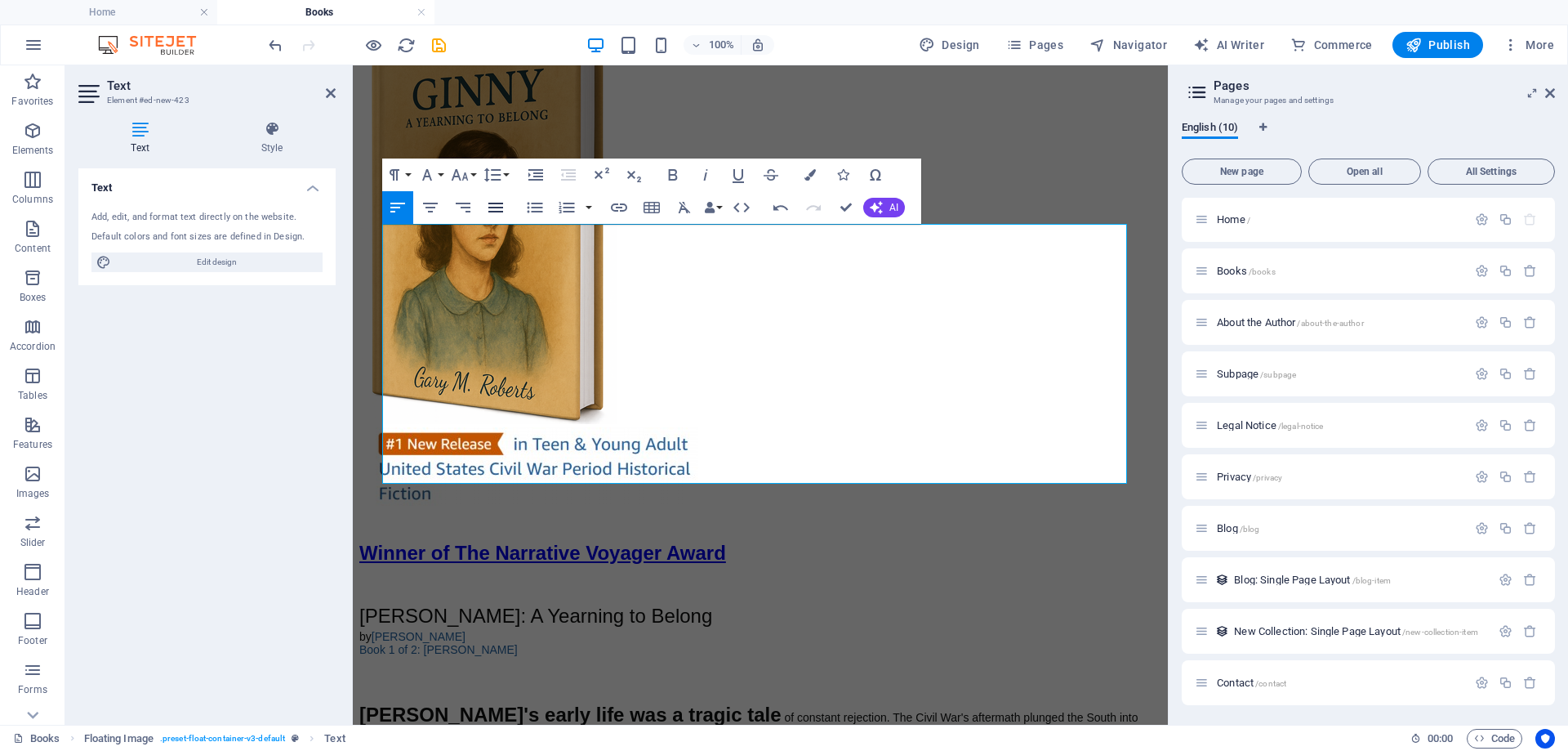
click at [498, 210] on icon "button" at bounding box center [496, 208] width 20 height 20
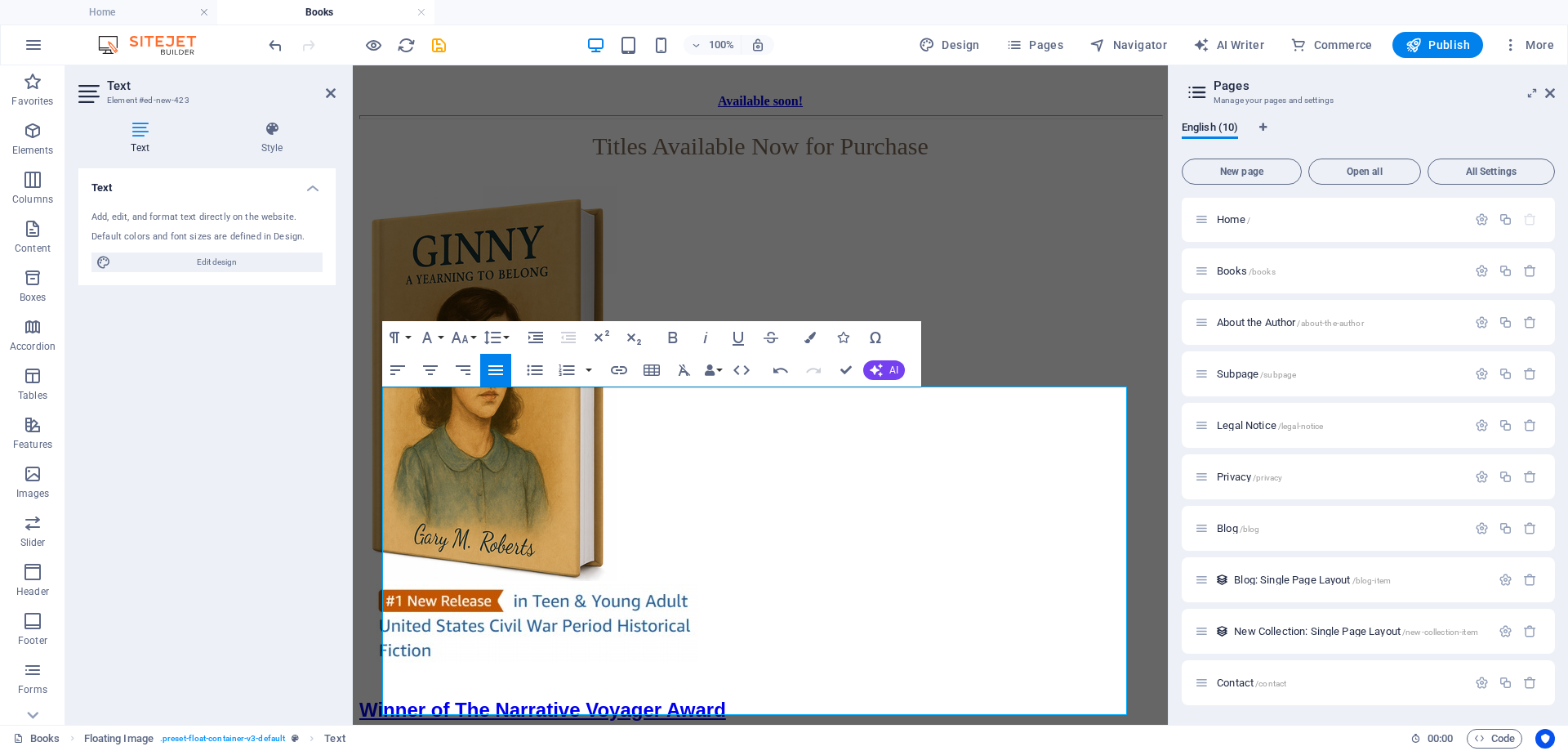
scroll to position [2345, 0]
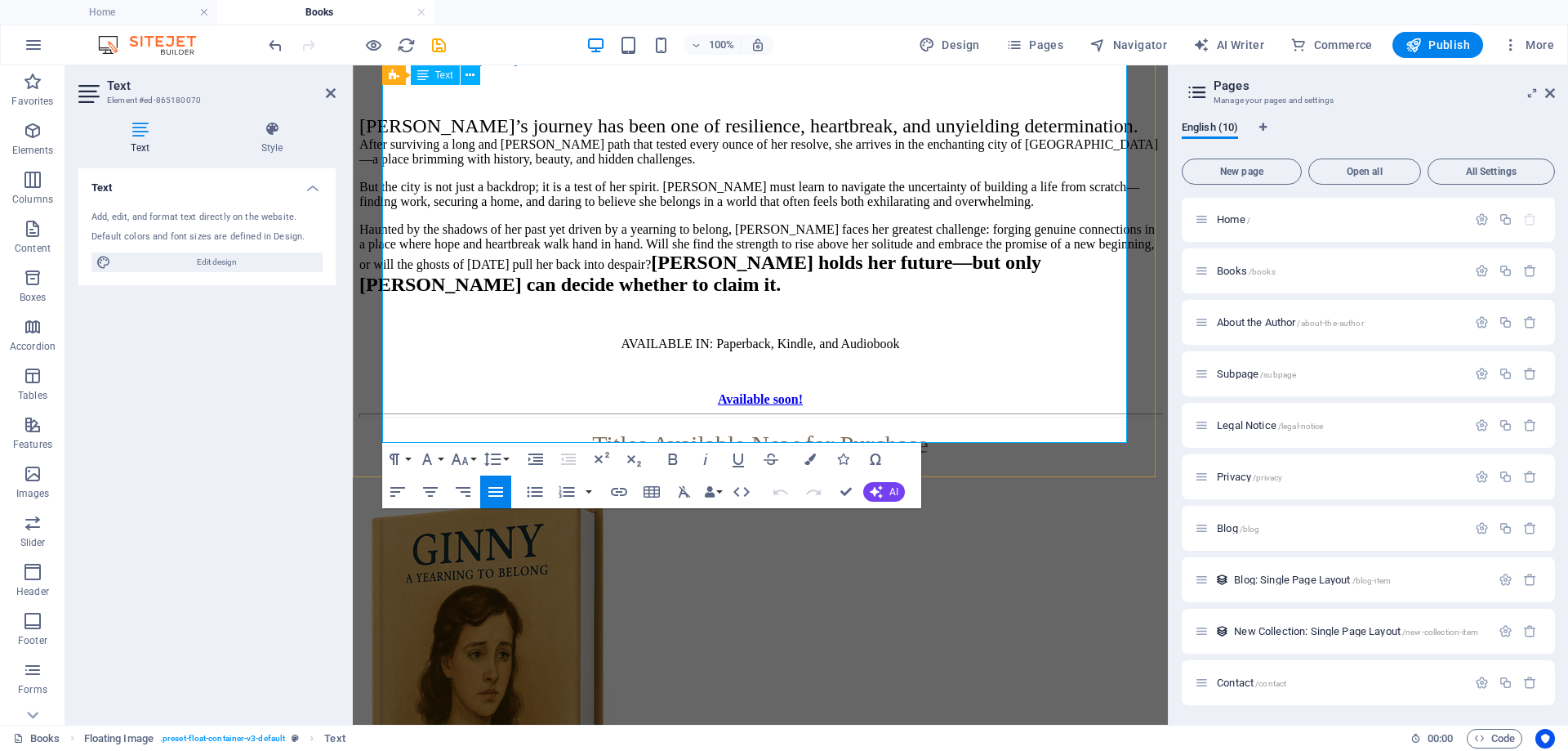
scroll to position [2174, 0]
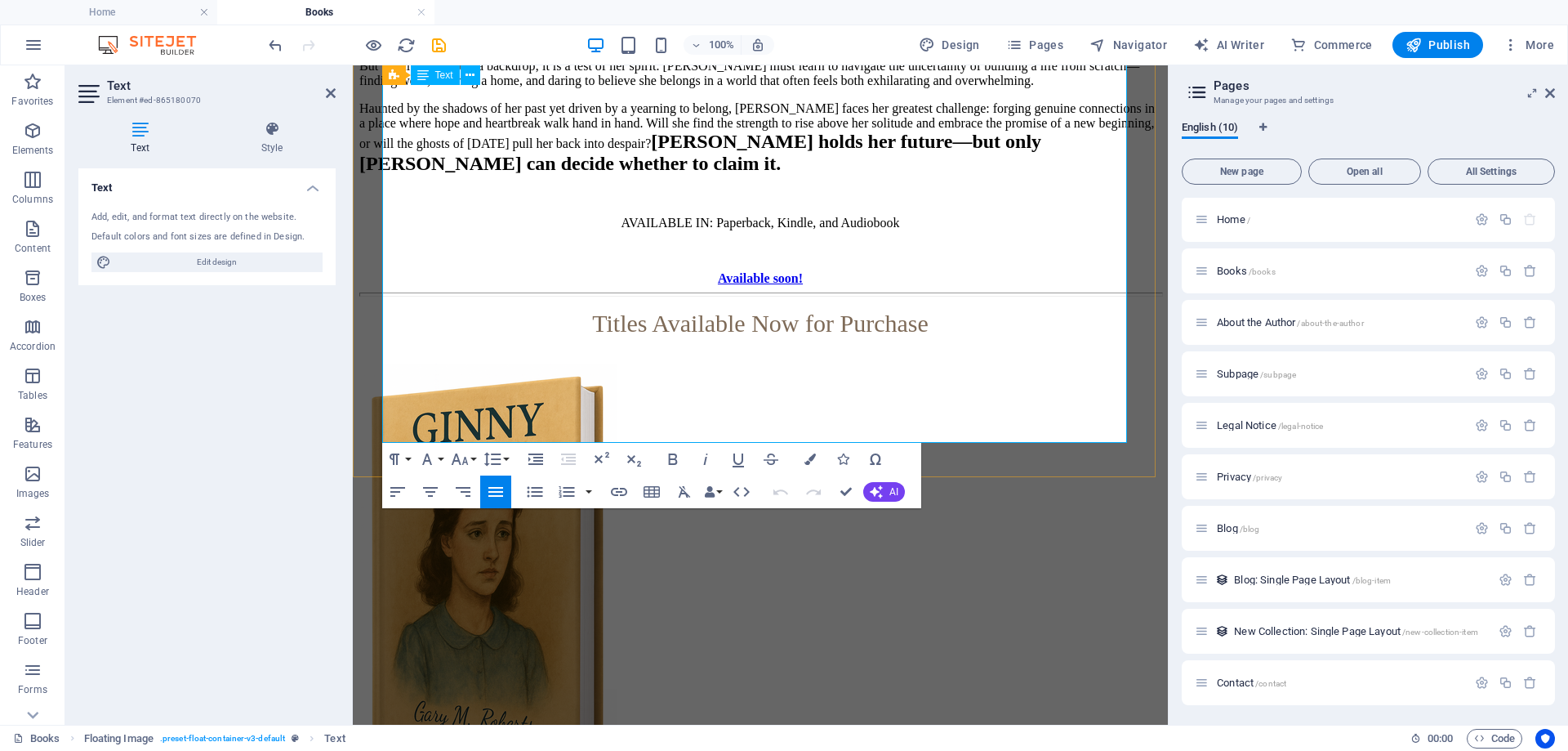
drag, startPoint x: 645, startPoint y: 420, endPoint x: 707, endPoint y: 419, distance: 62.0
drag, startPoint x: 599, startPoint y: 417, endPoint x: 902, endPoint y: 413, distance: 303.0
copy p "AVAILABLE IN: Paperback, Kindle, and Audiobook"
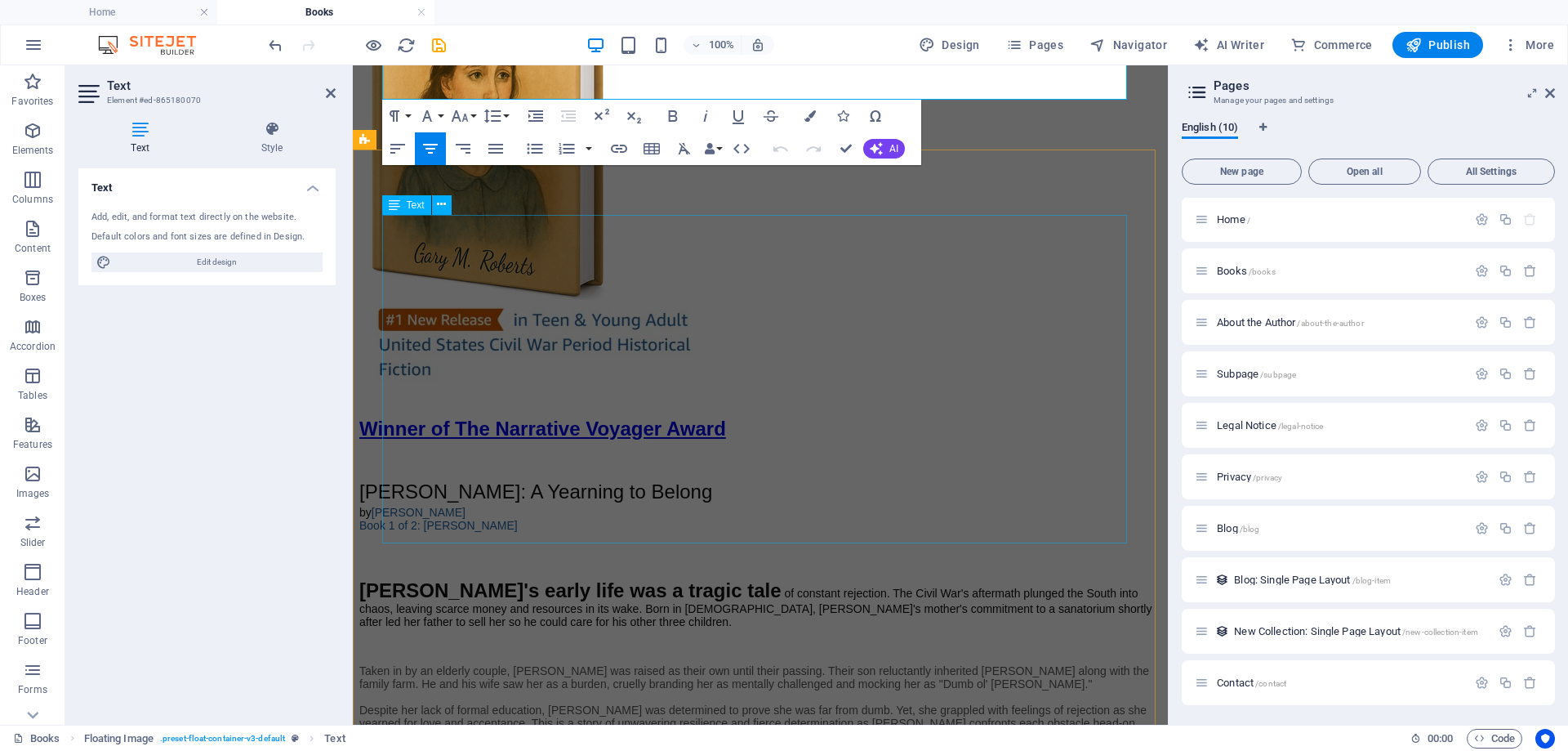
scroll to position [2664, 0]
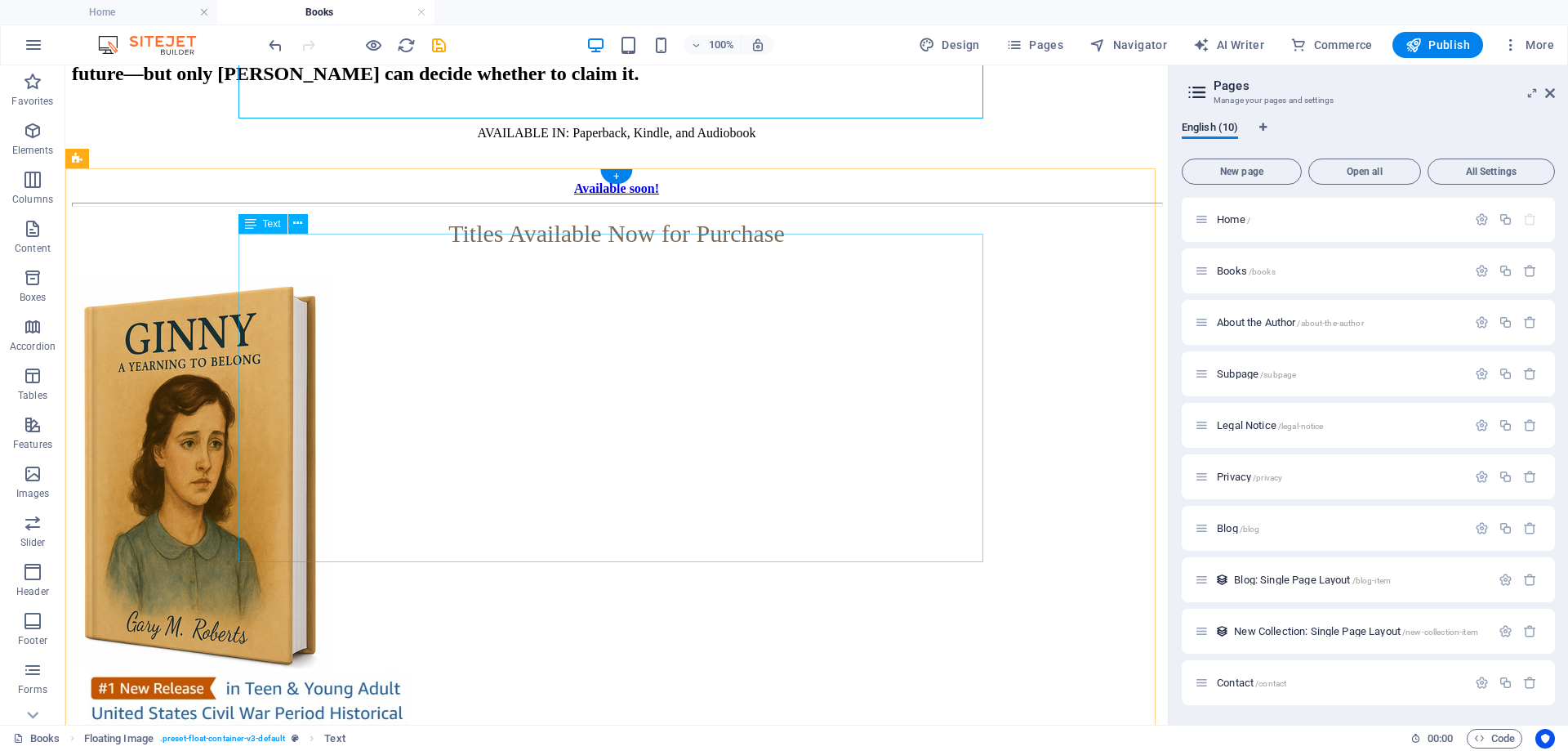
scroll to position [2647, 0]
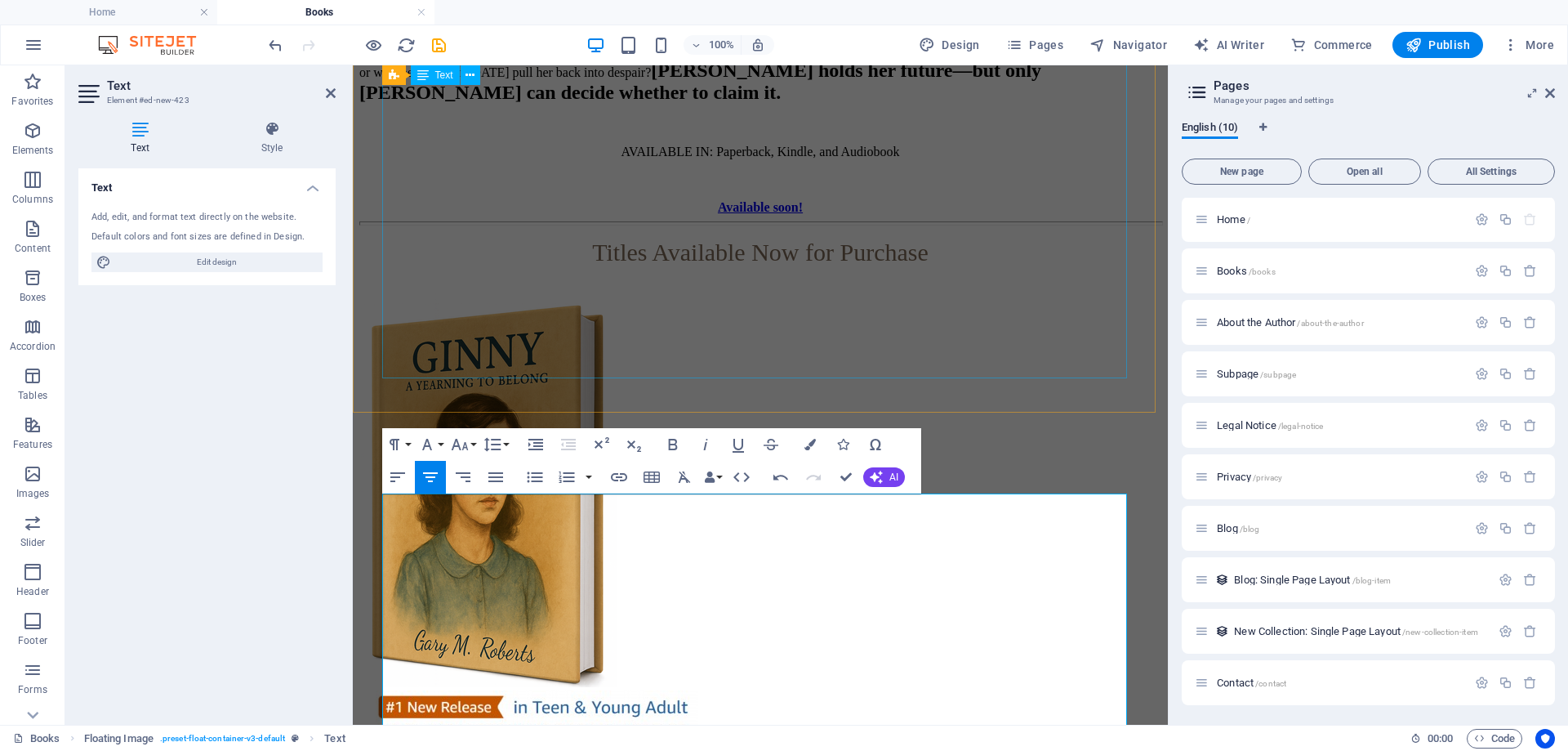
scroll to position [2238, 0]
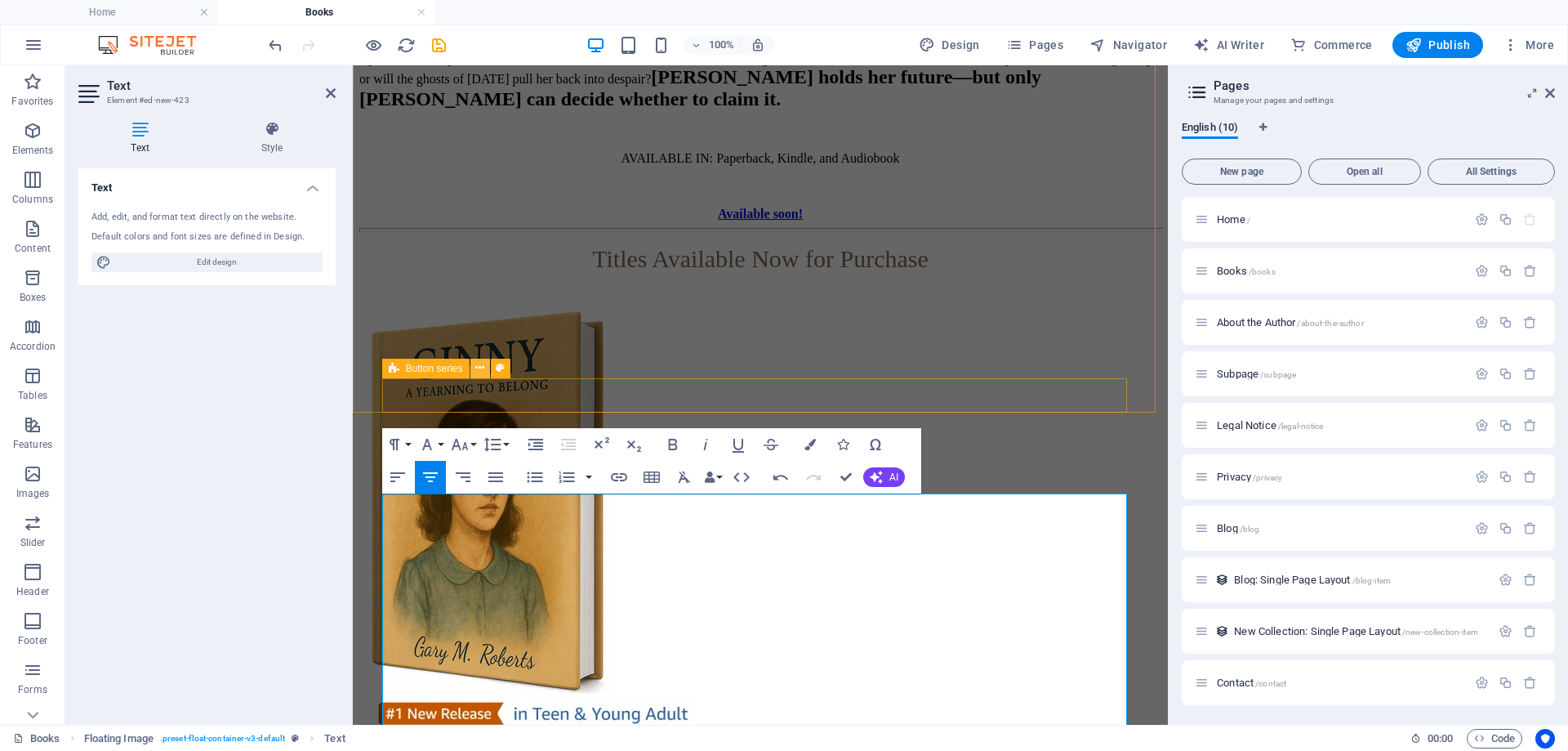
click at [484, 370] on icon at bounding box center [479, 367] width 9 height 17
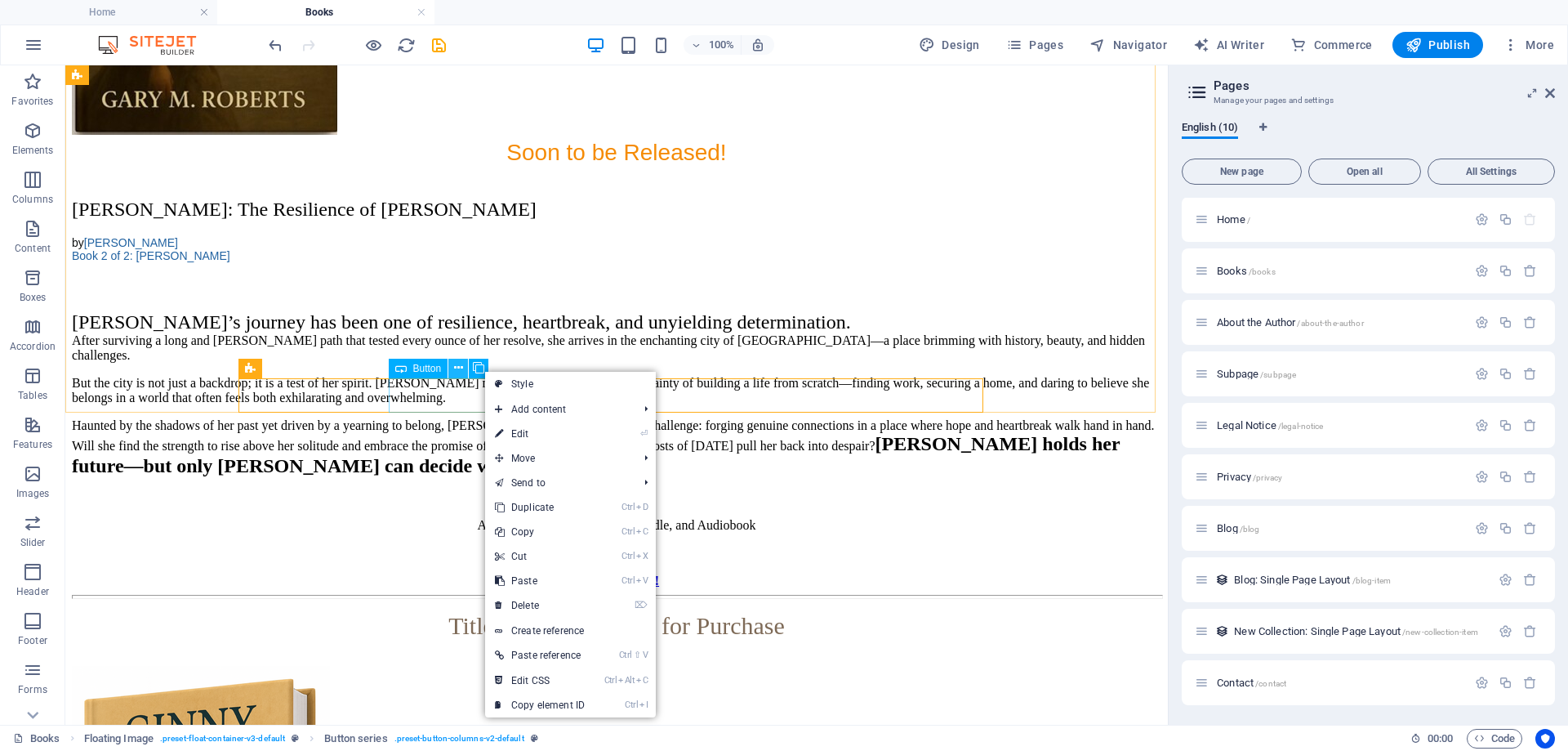
click at [459, 369] on icon at bounding box center [458, 367] width 9 height 17
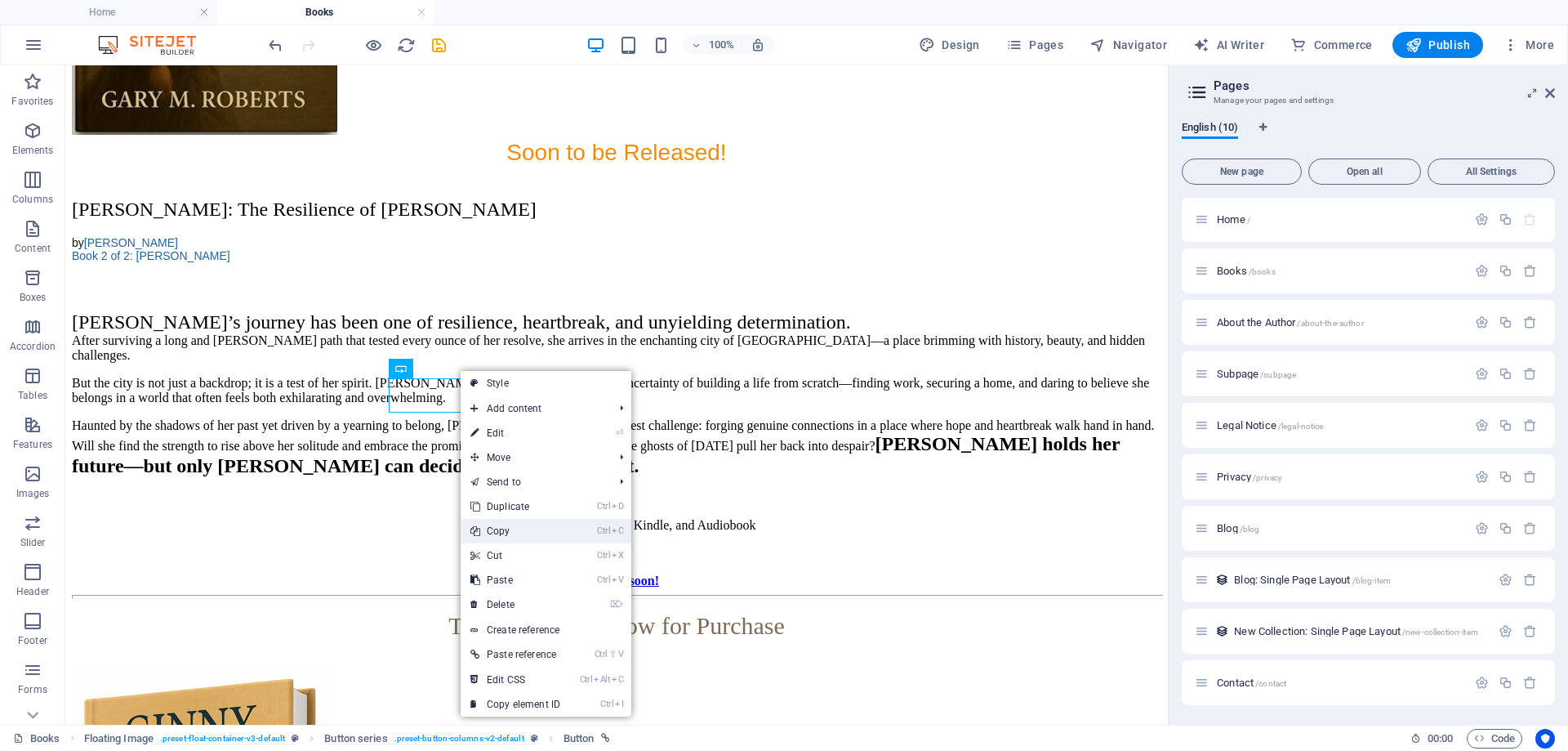
click at [505, 534] on link "Ctrl C Copy" at bounding box center [515, 531] width 110 height 25
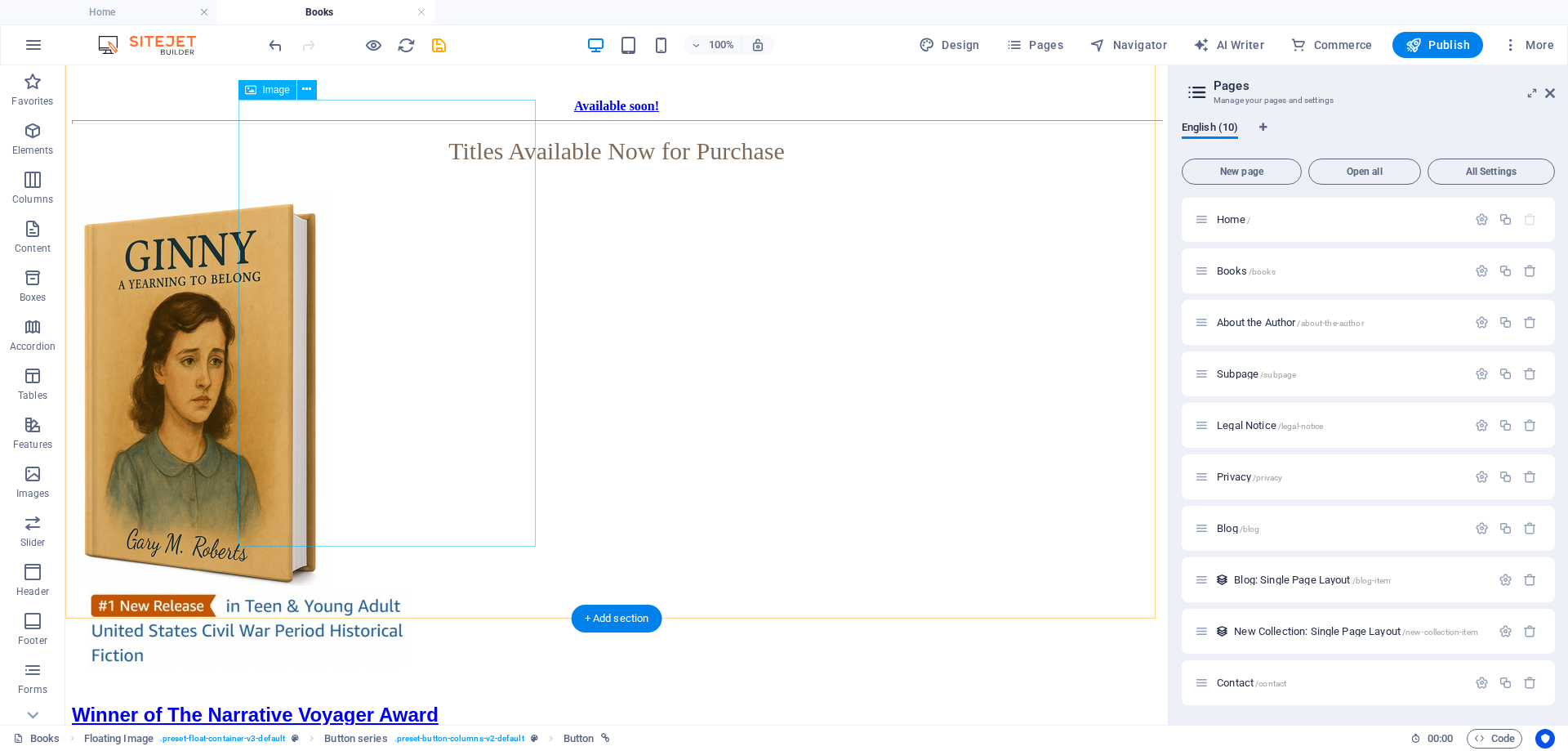
scroll to position [2728, 0]
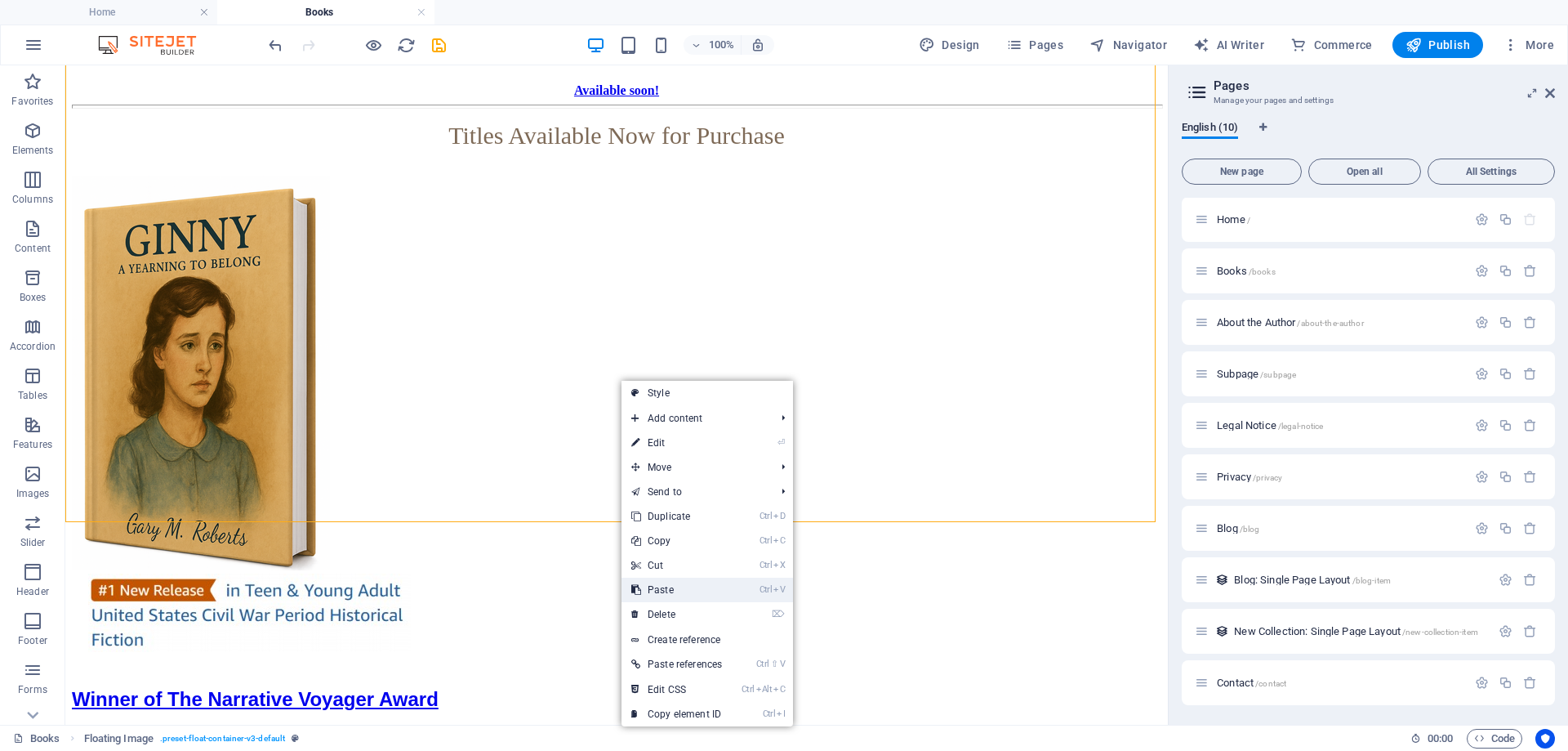
click at [671, 590] on link "Ctrl V Paste" at bounding box center [677, 590] width 111 height 25
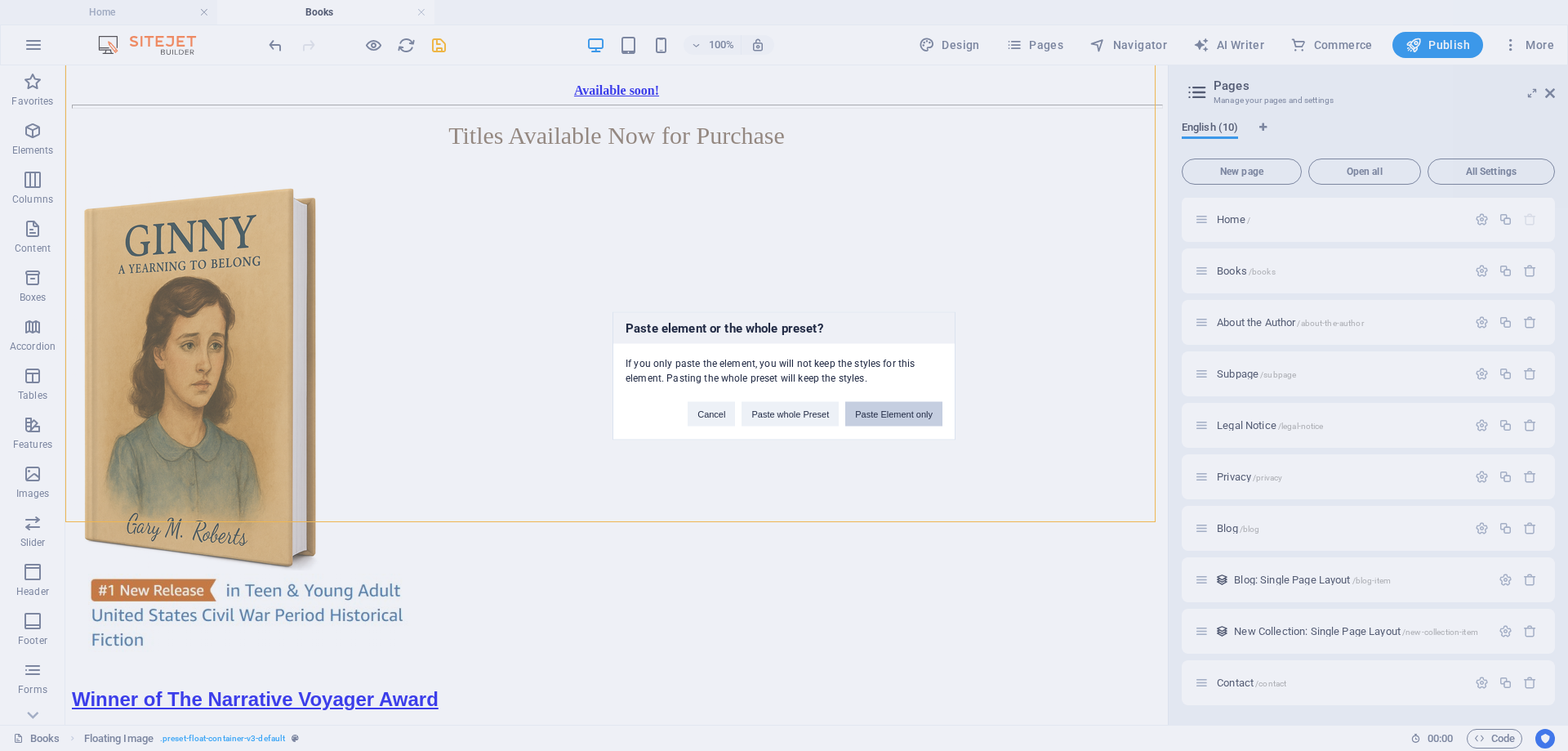
click at [886, 415] on button "Paste Element only" at bounding box center [894, 413] width 97 height 25
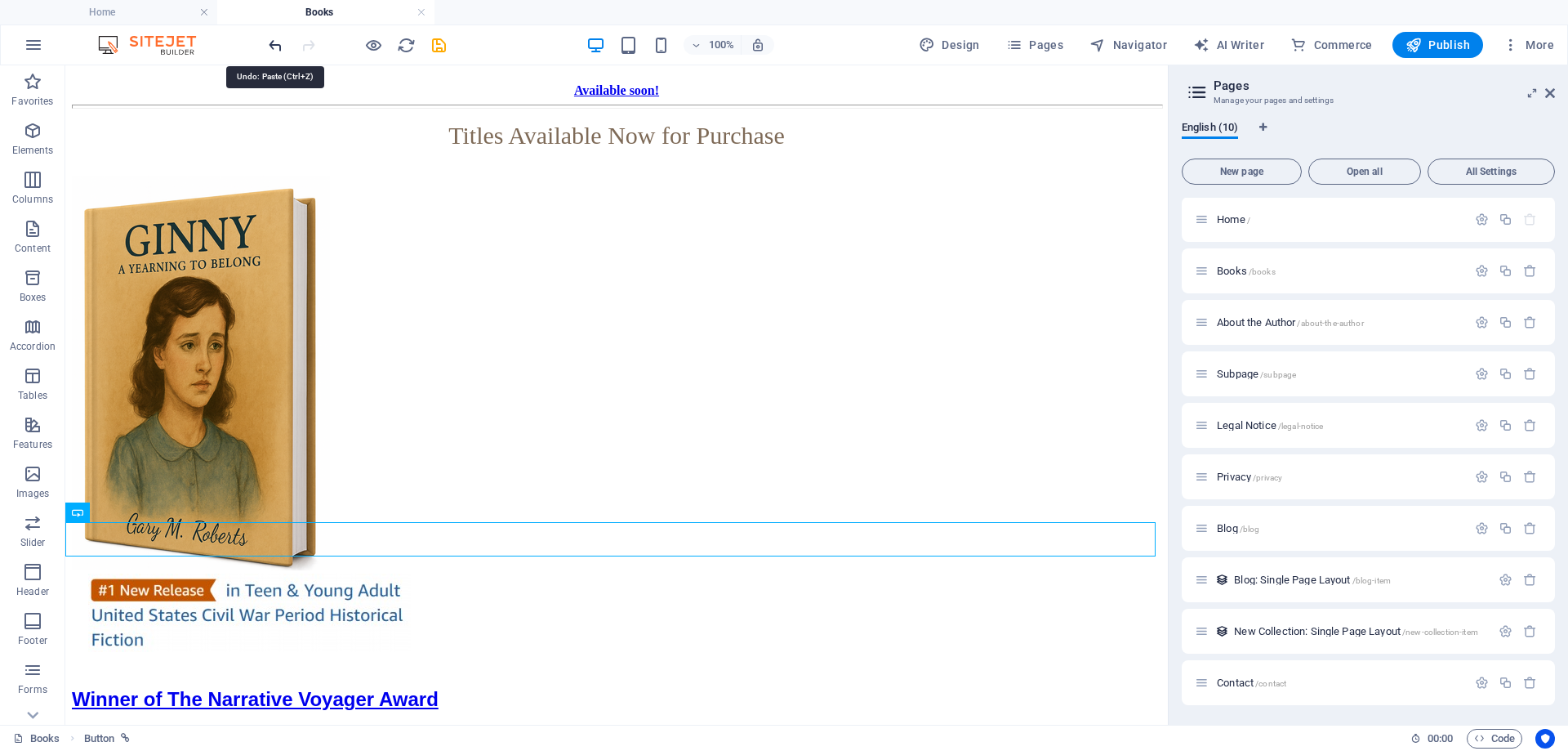
click at [269, 41] on icon "undo" at bounding box center [276, 45] width 19 height 19
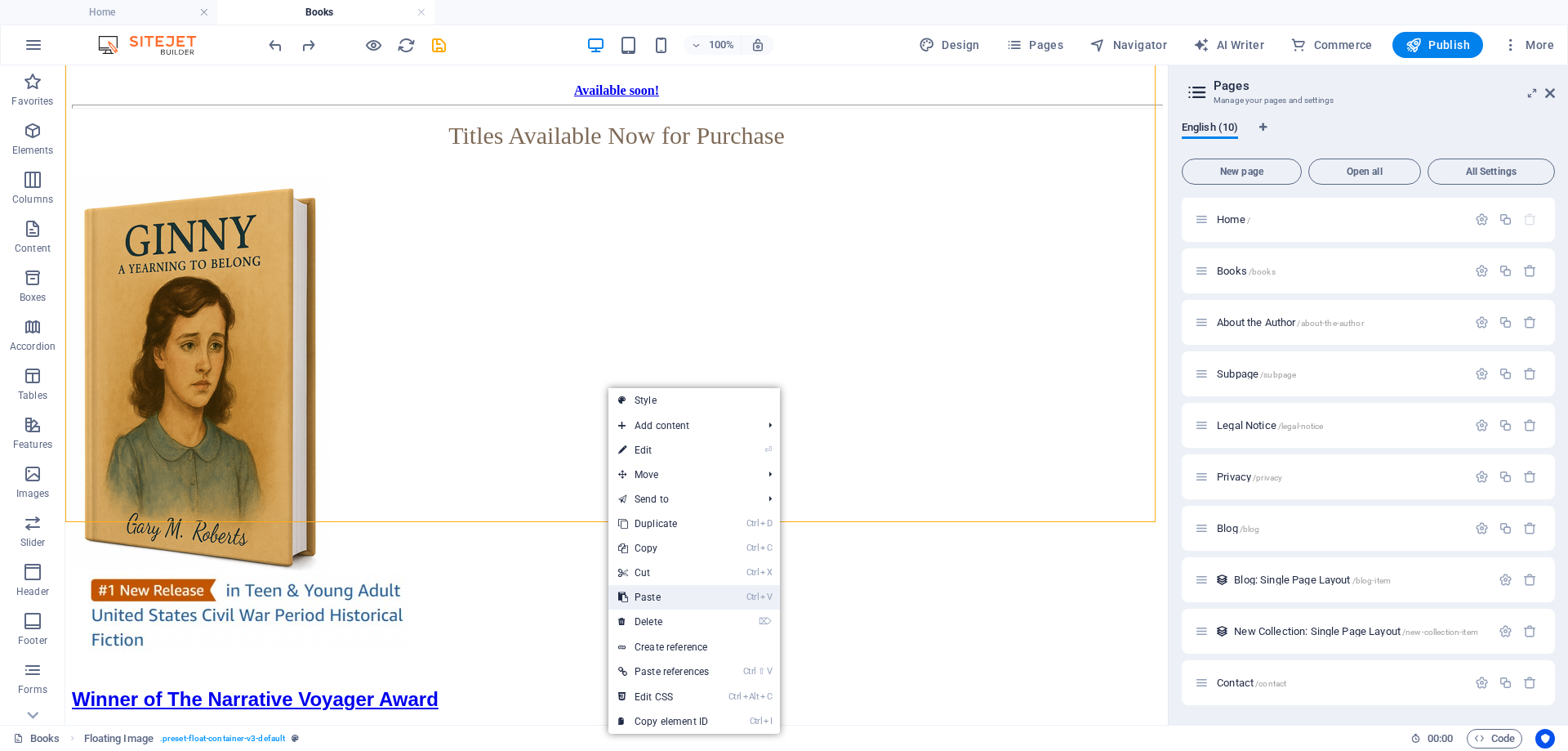
click at [669, 592] on link "Ctrl V Paste" at bounding box center [664, 597] width 111 height 25
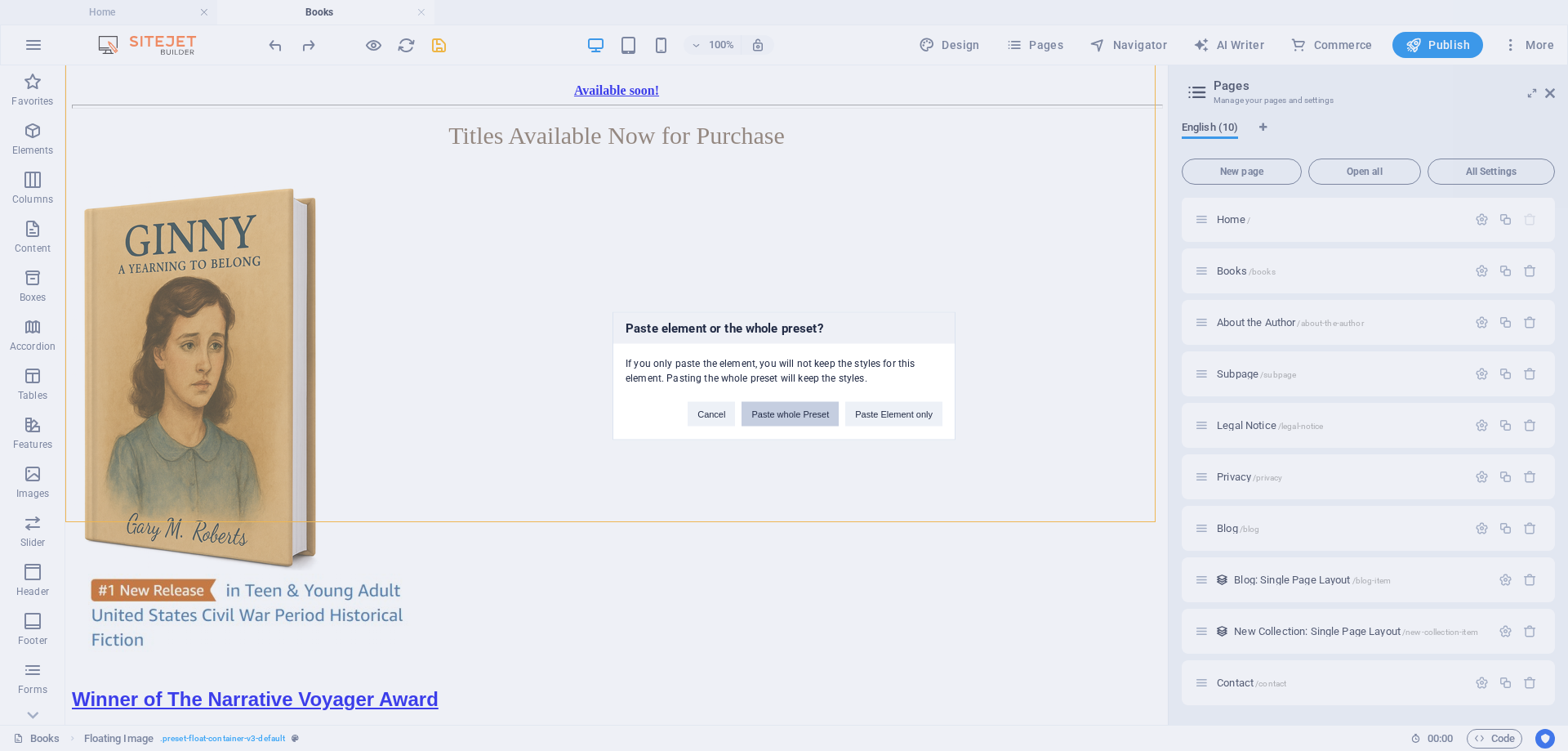
click at [790, 413] on button "Paste whole Preset" at bounding box center [791, 413] width 97 height 25
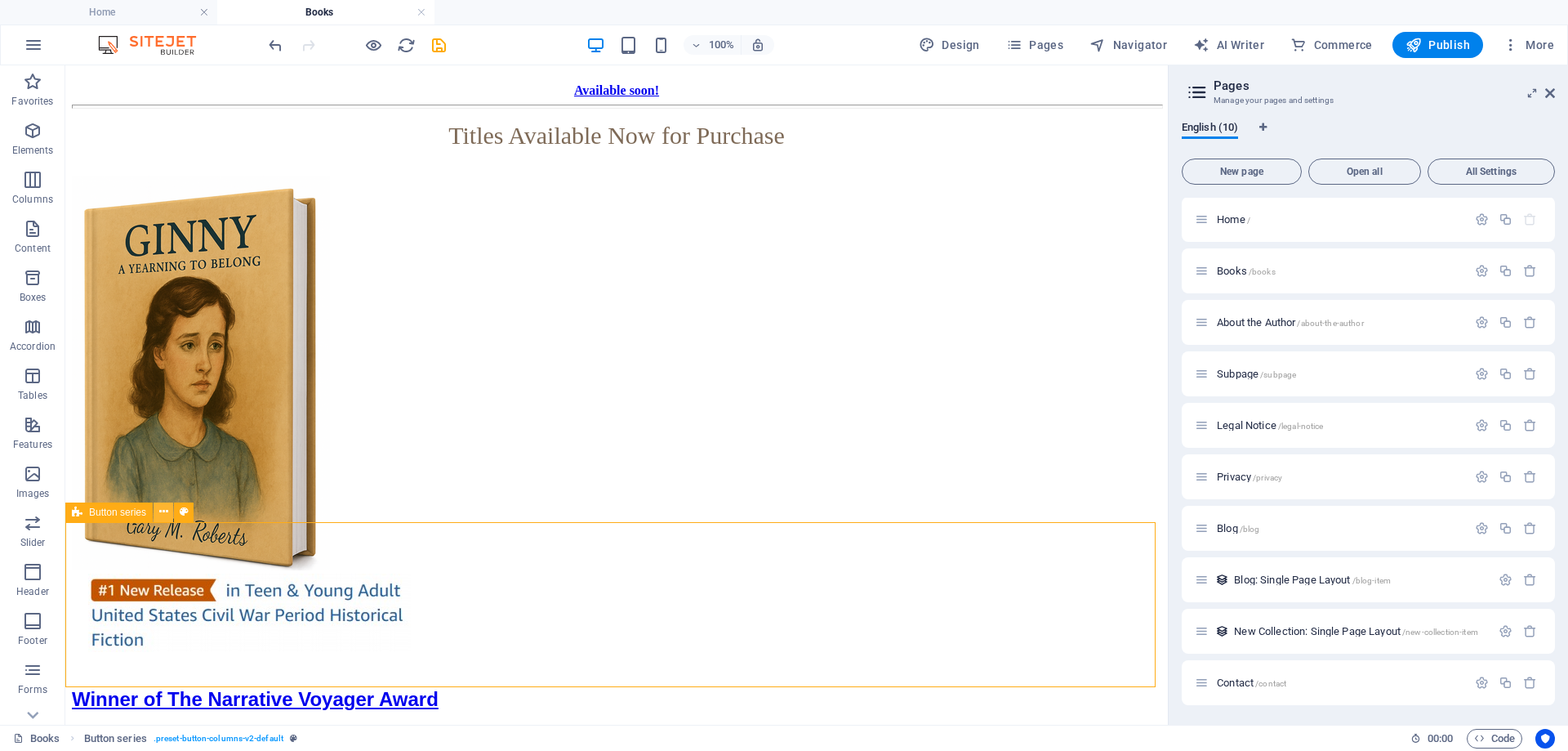
click at [159, 512] on icon at bounding box center [163, 512] width 9 height 17
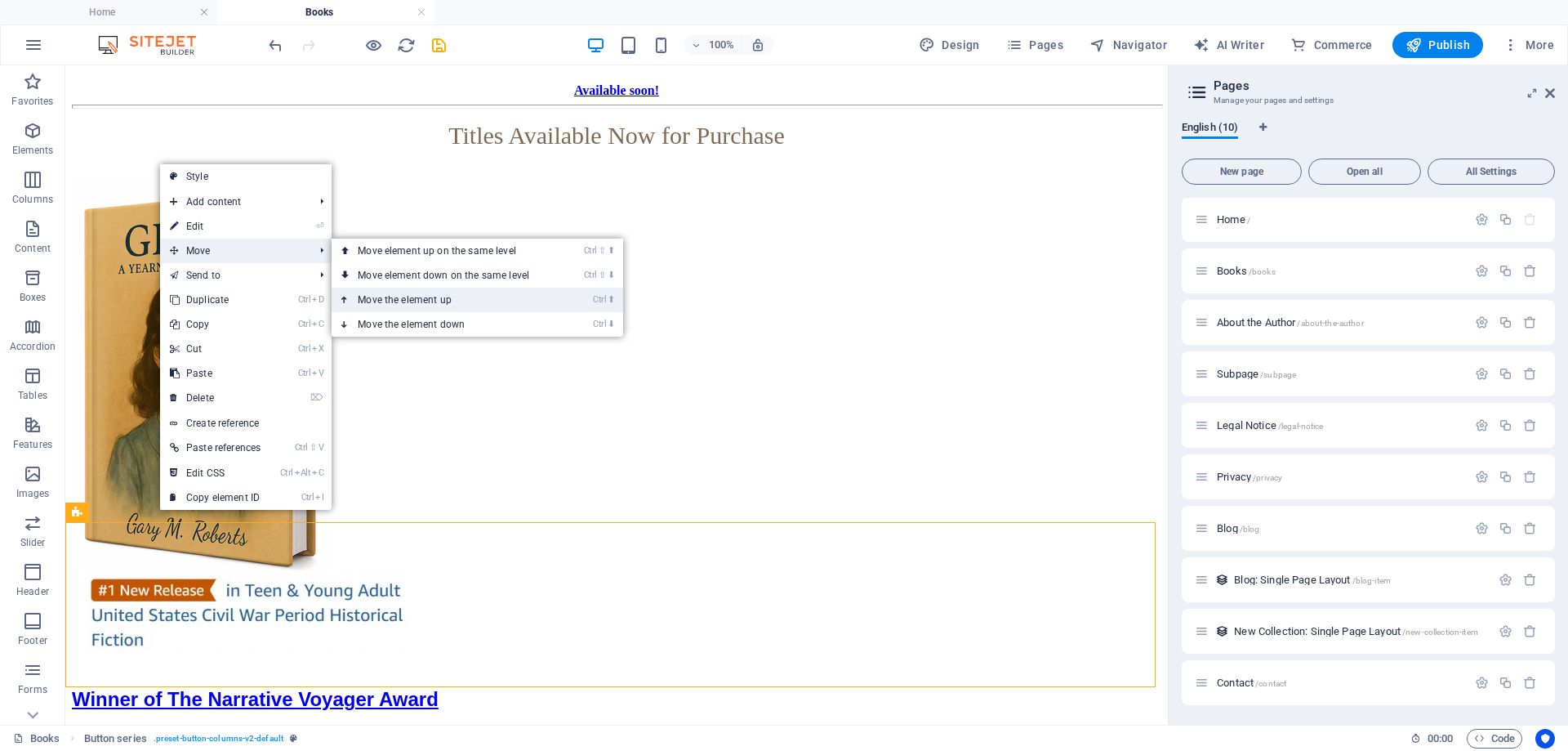
click at [438, 301] on link "Ctrl ⬆ Move the element up" at bounding box center [446, 300] width 230 height 25
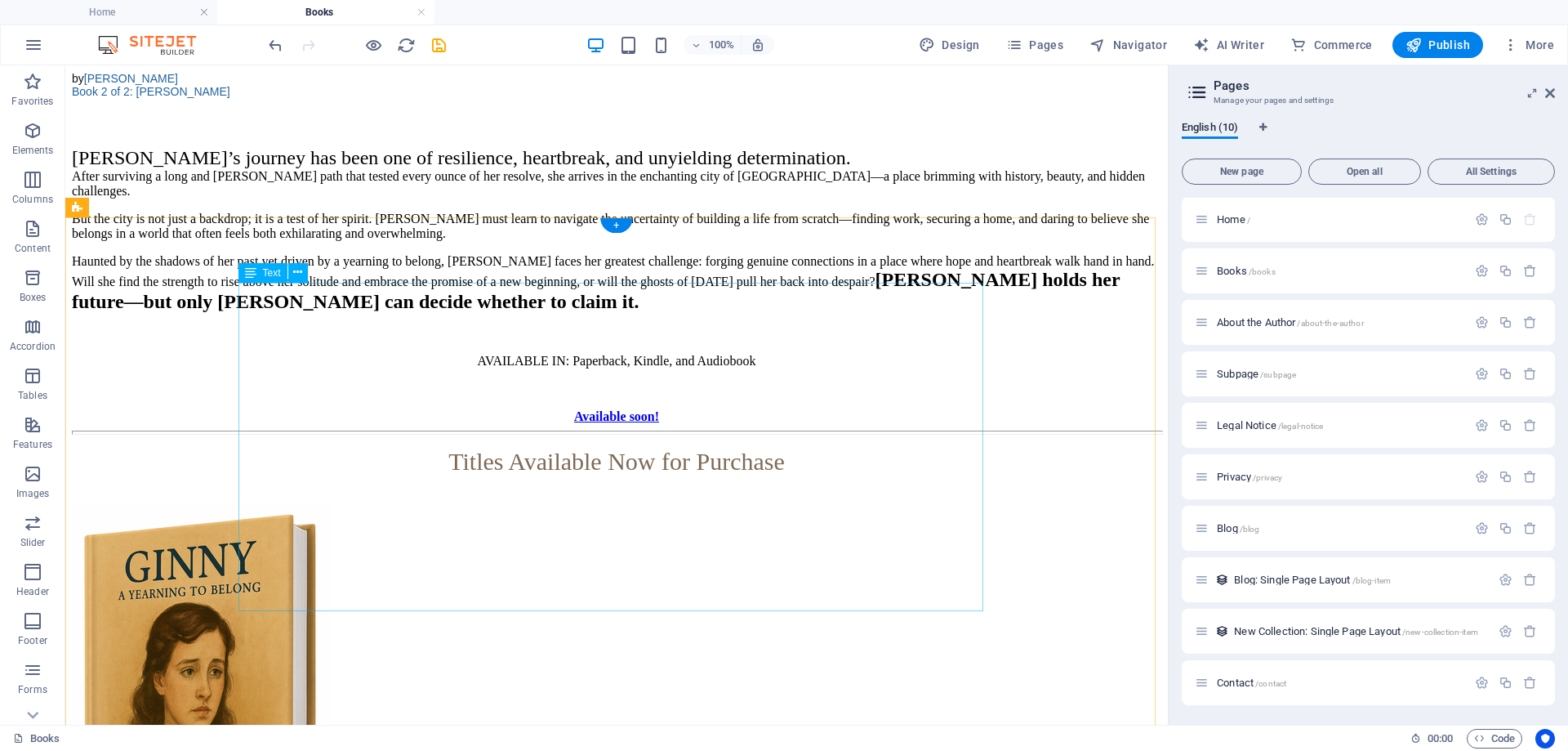
scroll to position [2402, 0]
click at [145, 244] on icon at bounding box center [149, 245] width 9 height 17
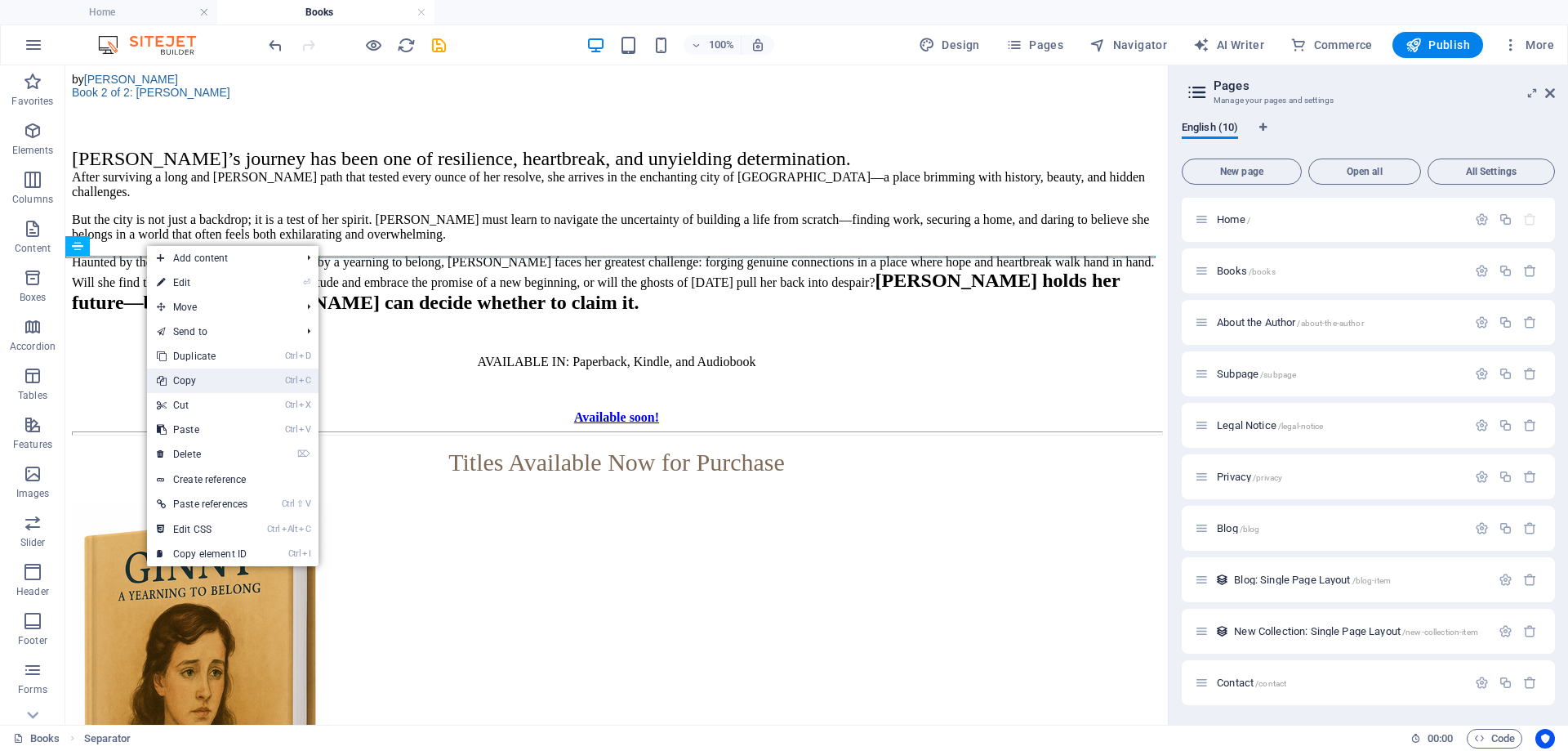
click at [194, 380] on link "Ctrl C Copy" at bounding box center [202, 380] width 111 height 25
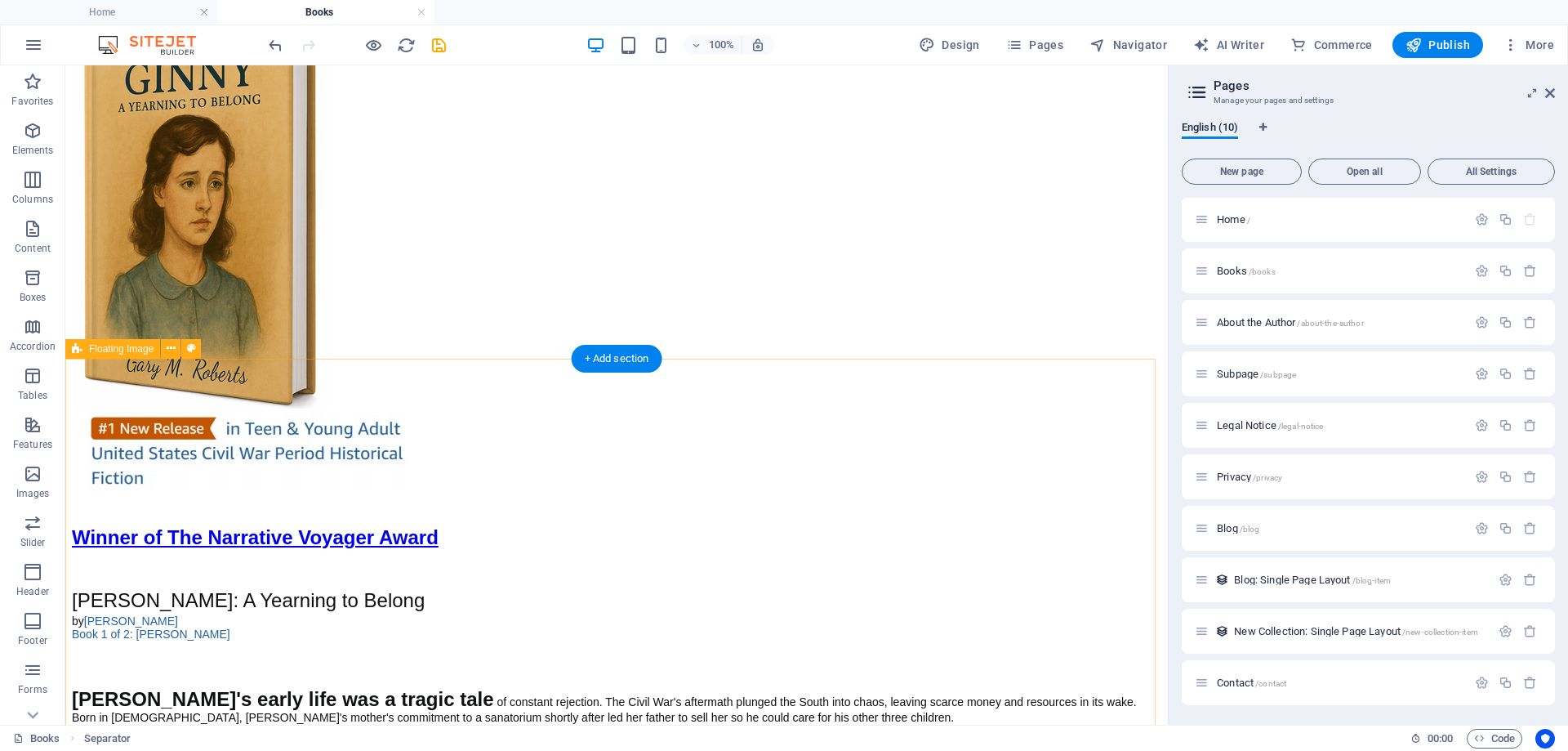
scroll to position [2892, 0]
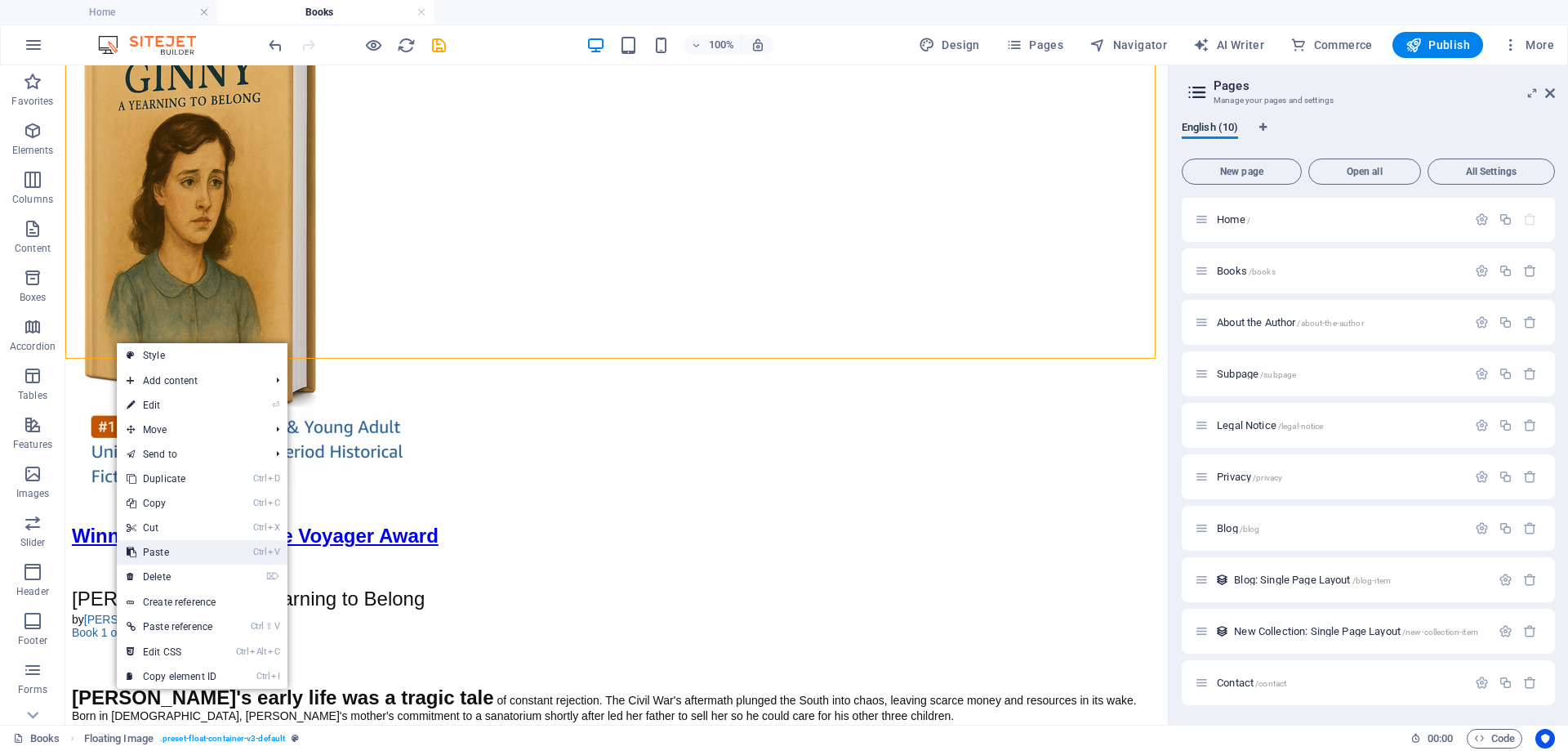
click at [177, 552] on link "Ctrl V Paste" at bounding box center [172, 552] width 110 height 25
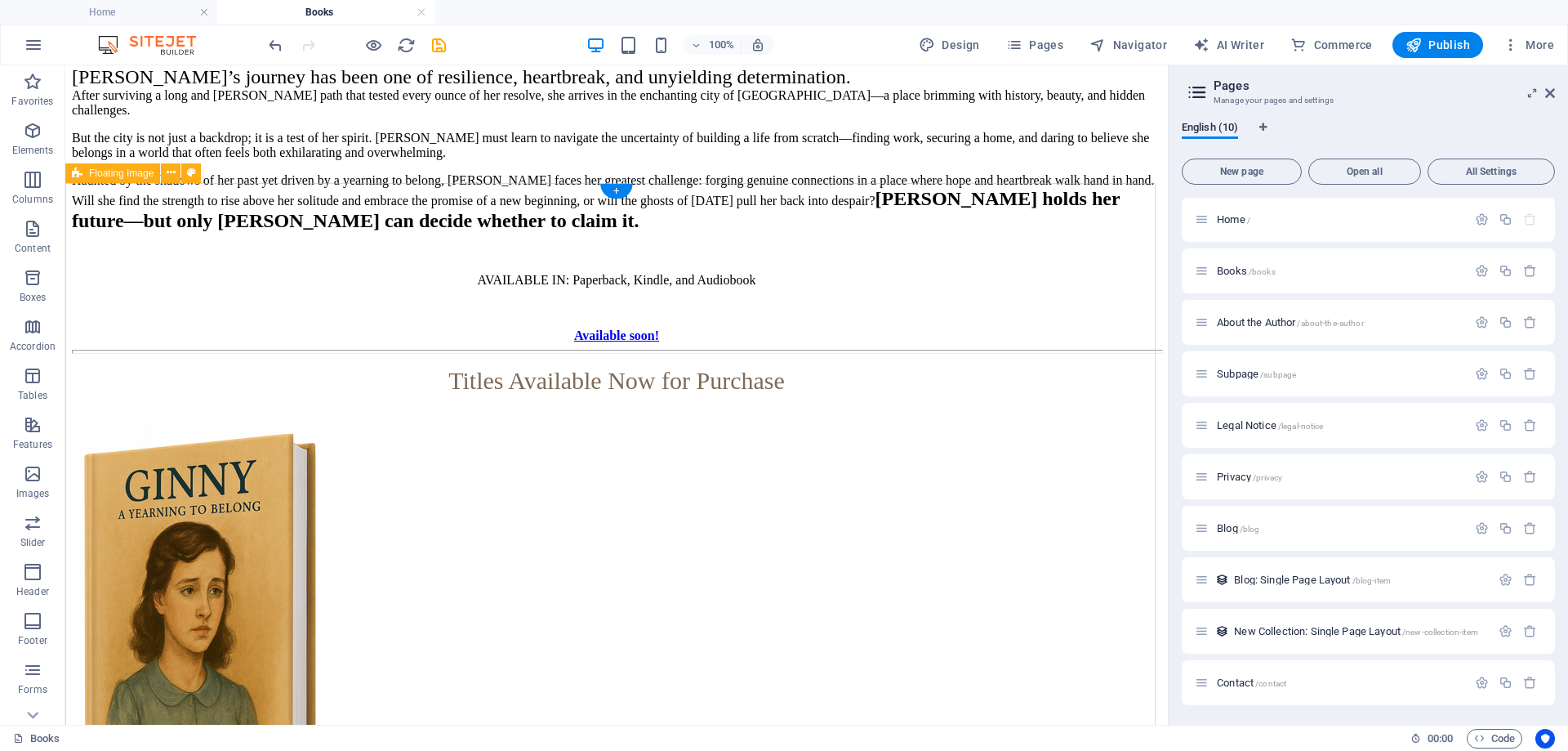
scroll to position [2565, 0]
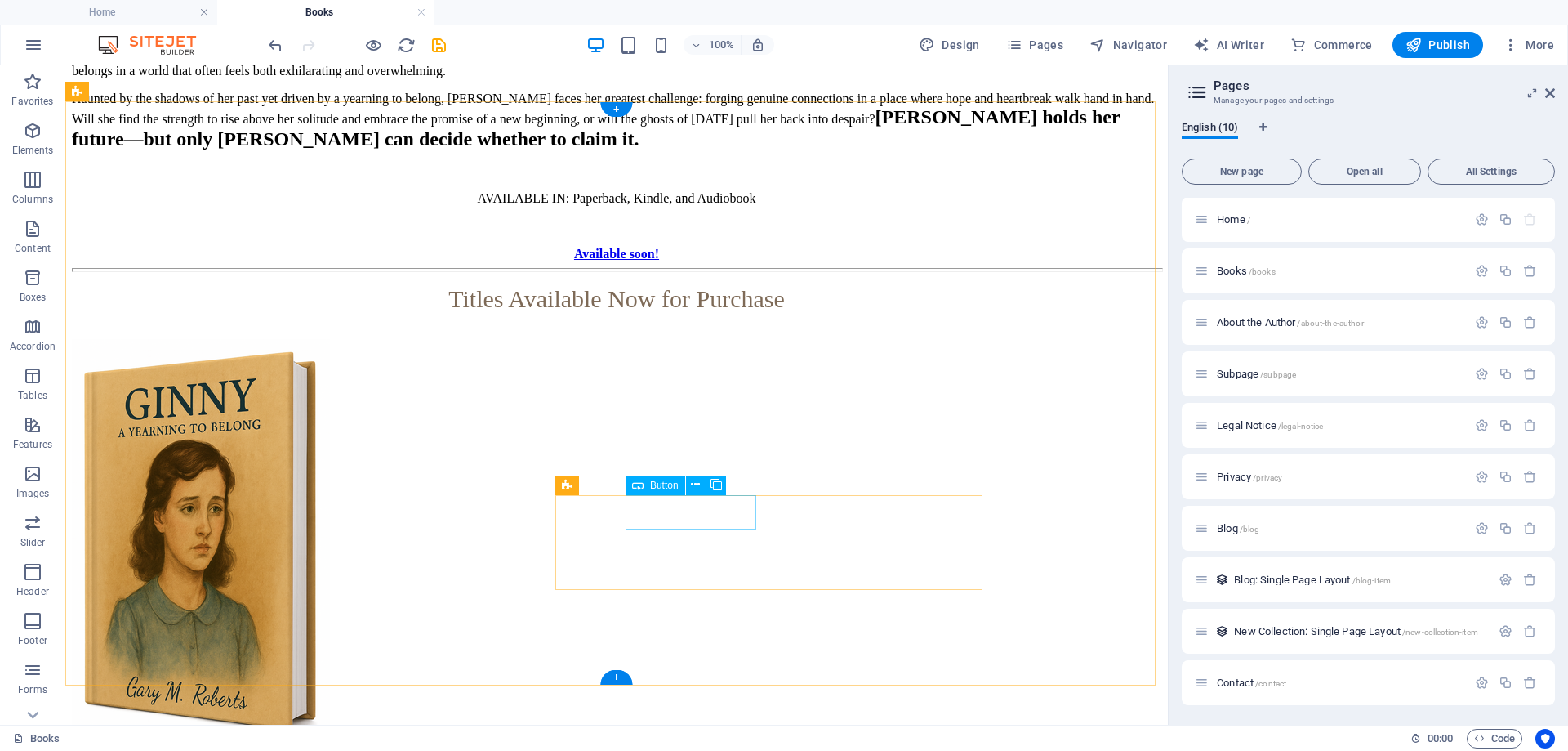
select select "px"
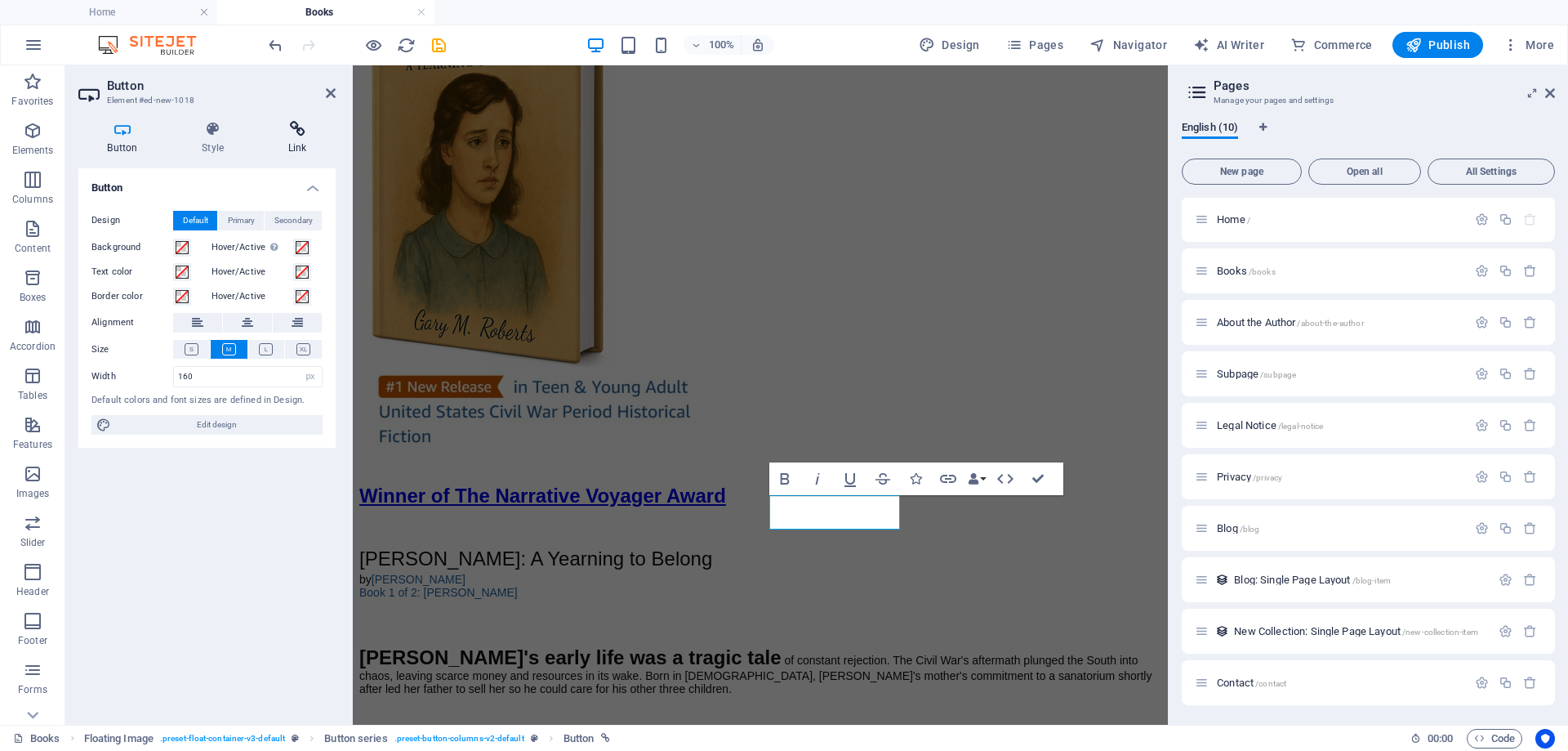
click at [303, 131] on icon at bounding box center [297, 129] width 77 height 17
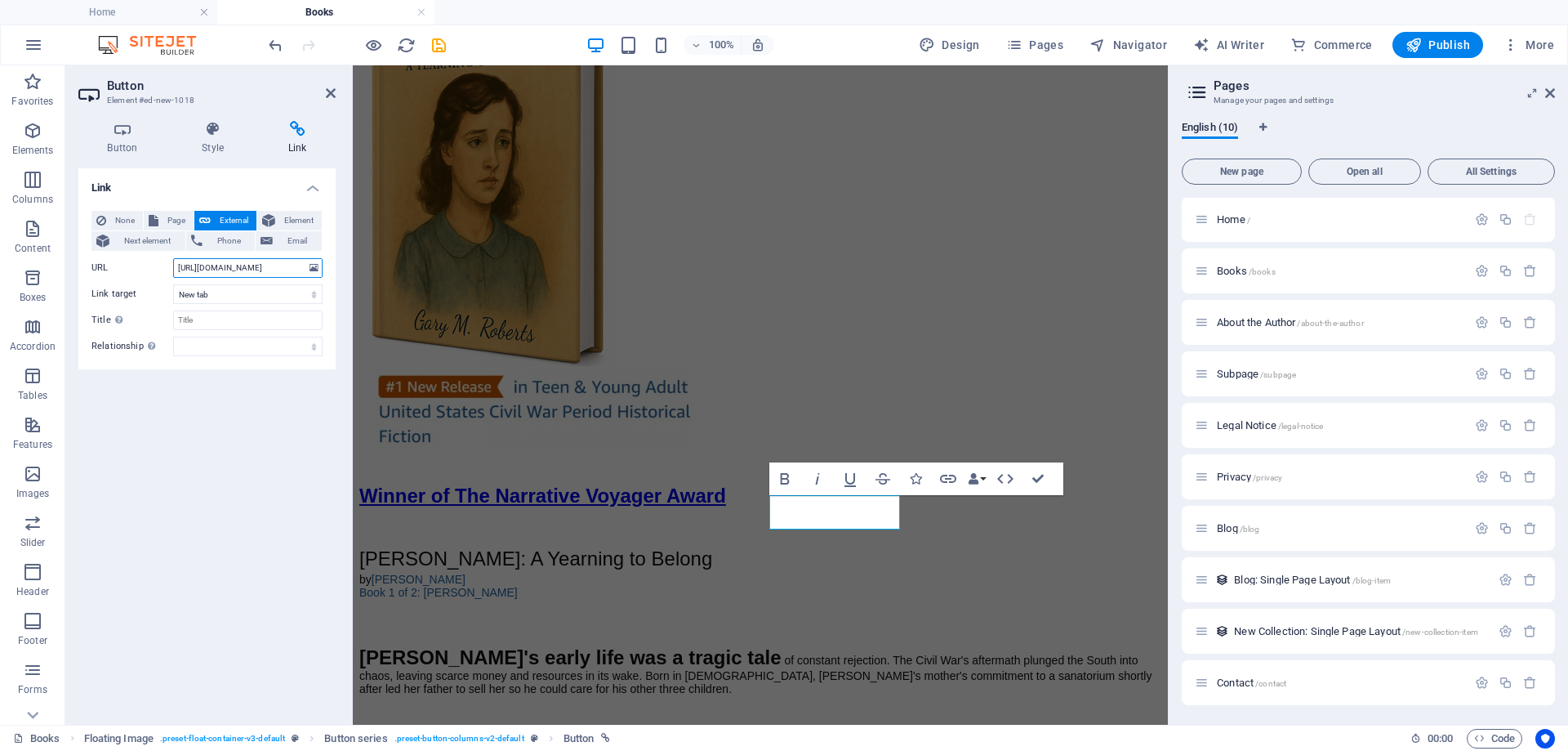
click at [254, 269] on input "[URL][DOMAIN_NAME]" at bounding box center [248, 268] width 149 height 20
drag, startPoint x: 176, startPoint y: 262, endPoint x: 319, endPoint y: 268, distance: 143.1
click at [319, 268] on div "URL [URL][DOMAIN_NAME]" at bounding box center [207, 268] width 231 height 20
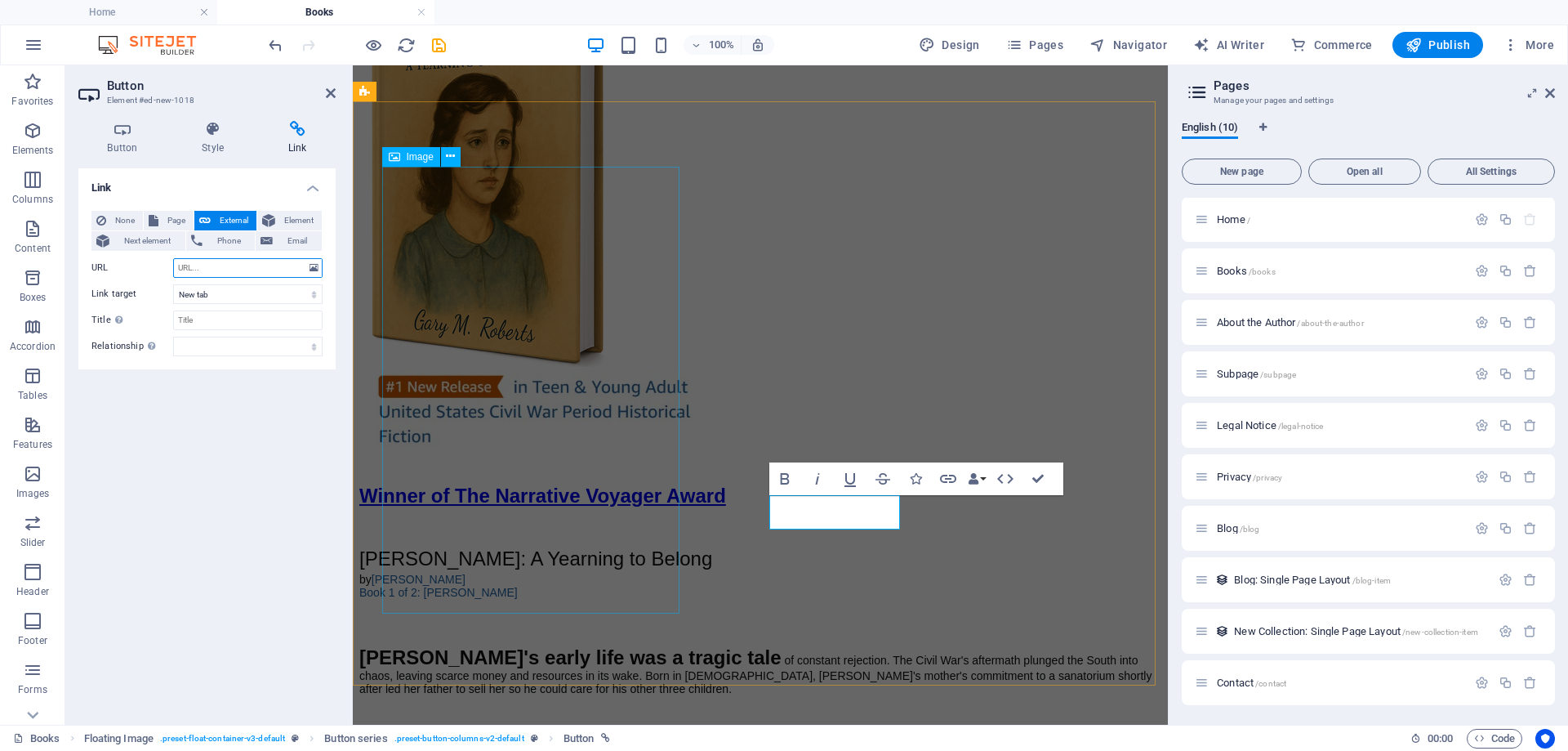
paste input "[URL][DOMAIN_NAME]"
type input "[URL][DOMAIN_NAME]"
click at [328, 92] on icon at bounding box center [331, 93] width 10 height 13
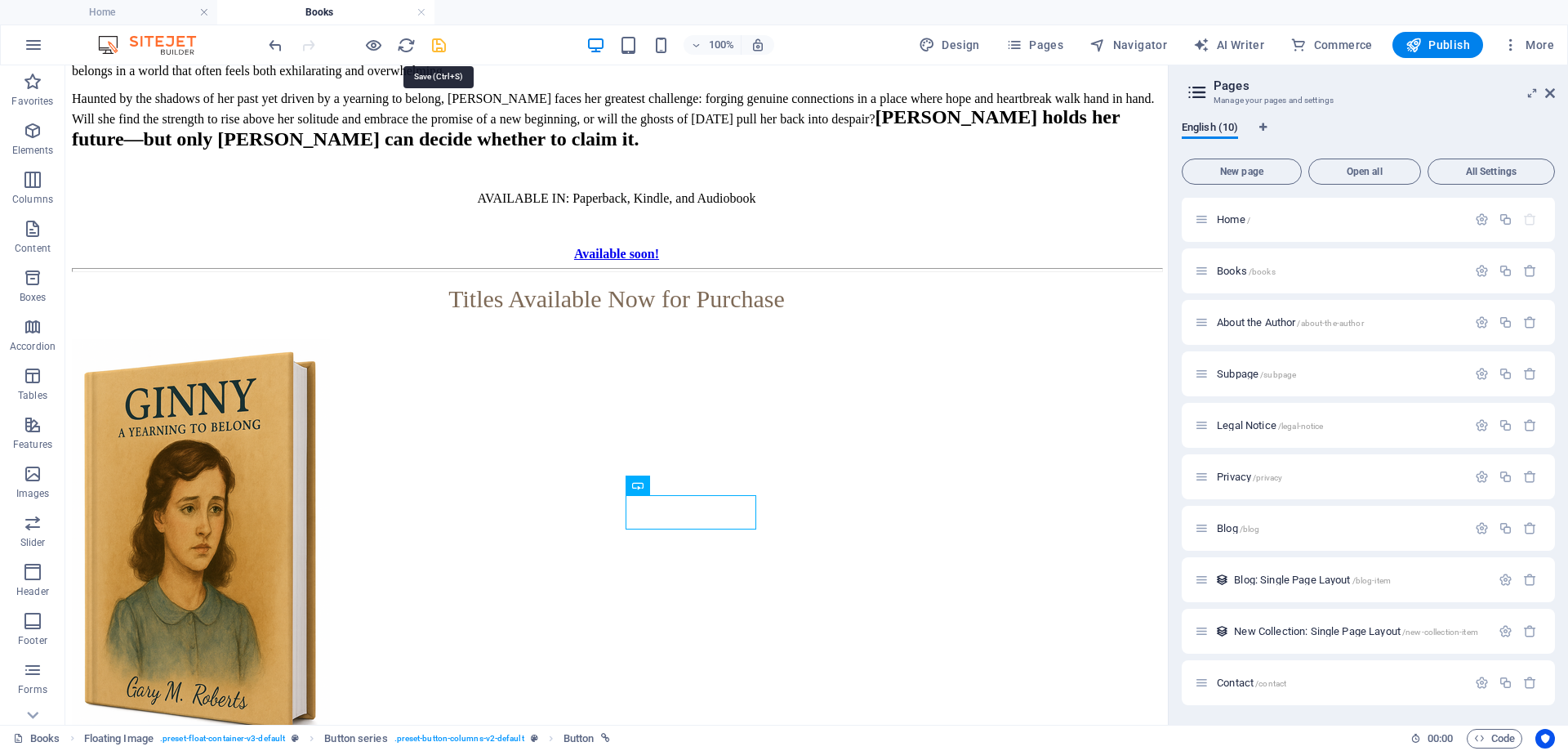
click at [437, 40] on icon "save" at bounding box center [439, 45] width 19 height 19
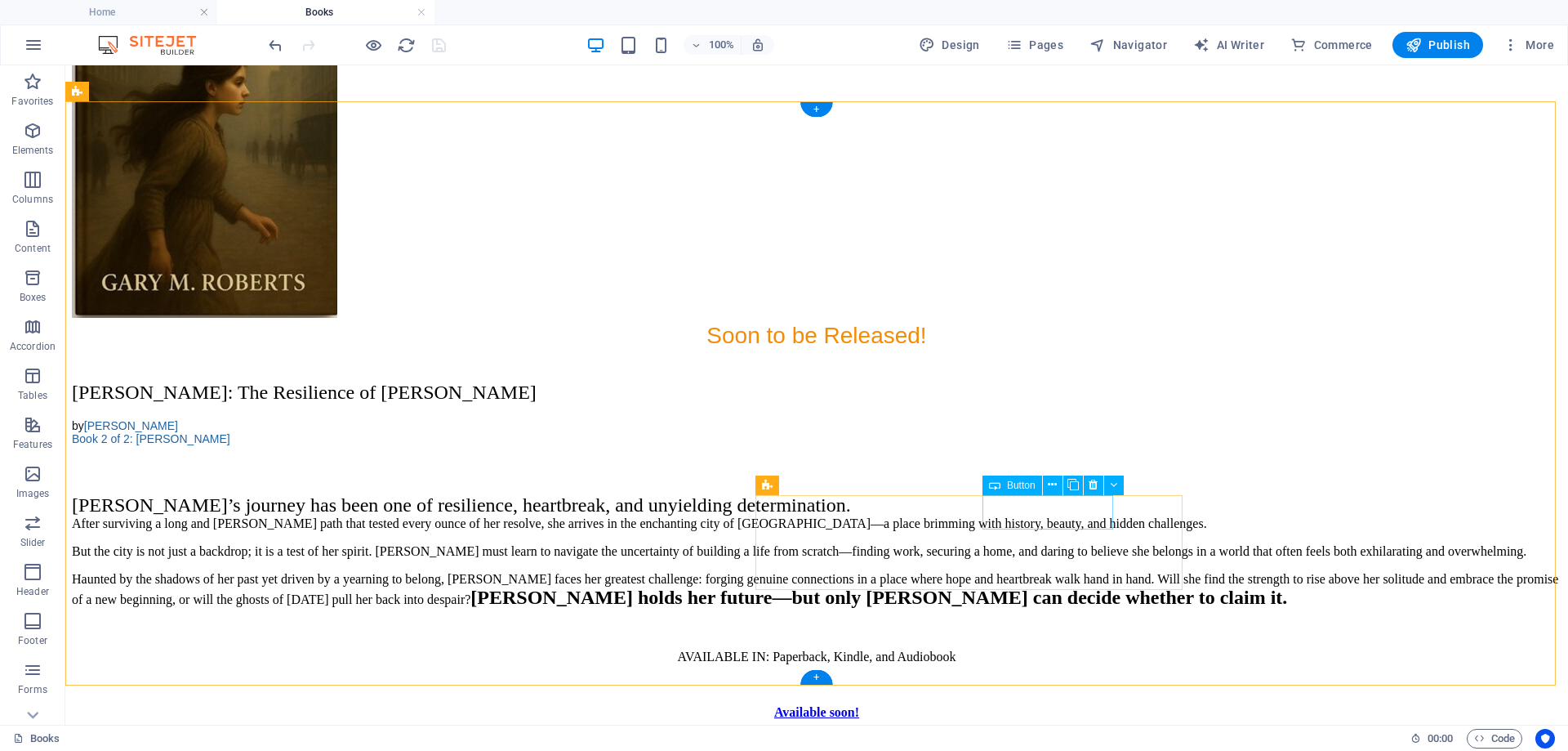
select select "px"
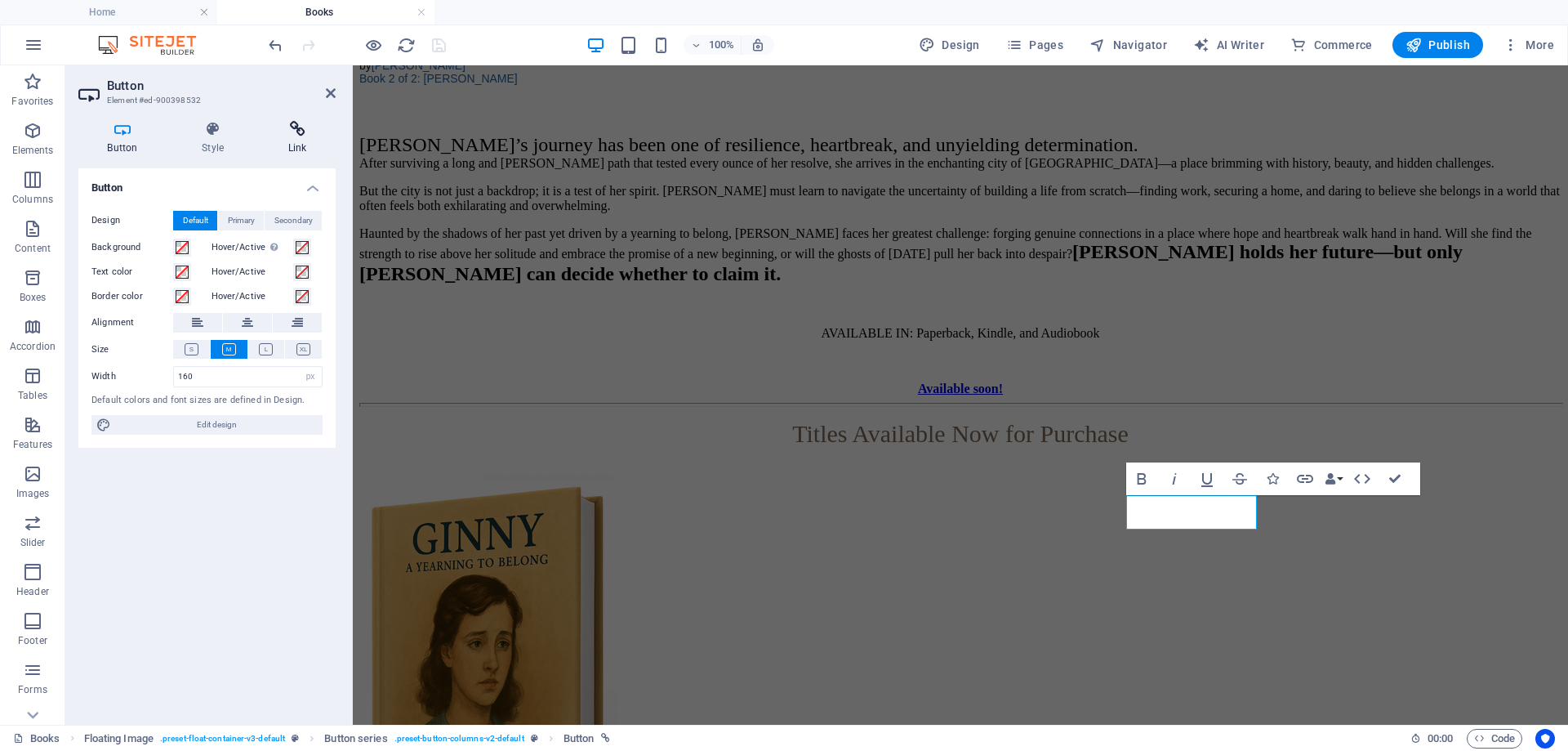
click at [292, 125] on icon at bounding box center [297, 129] width 77 height 17
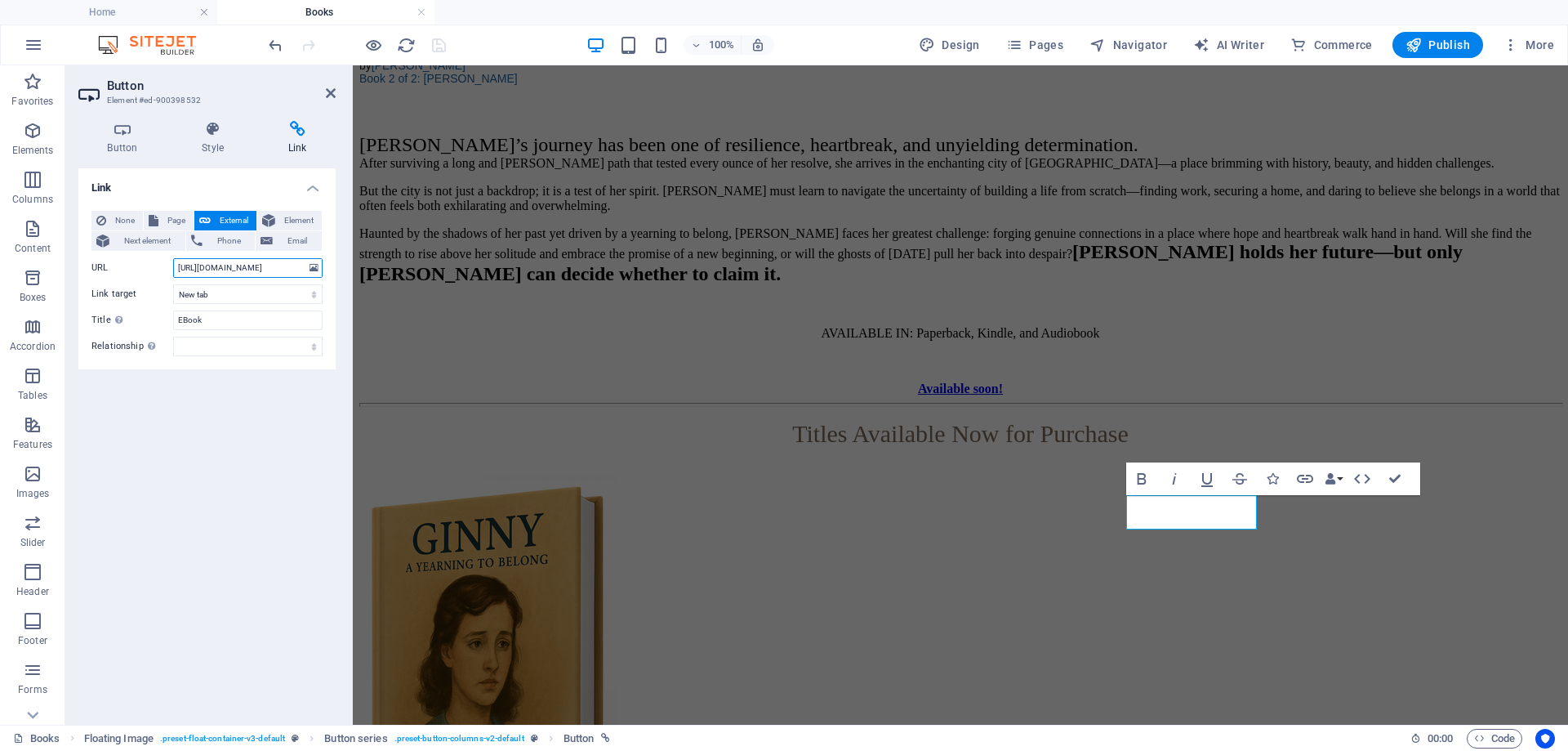
scroll to position [0, 34]
drag, startPoint x: 530, startPoint y: 329, endPoint x: 359, endPoint y: 272, distance: 180.2
paste input "[URL][DOMAIN_NAME]"
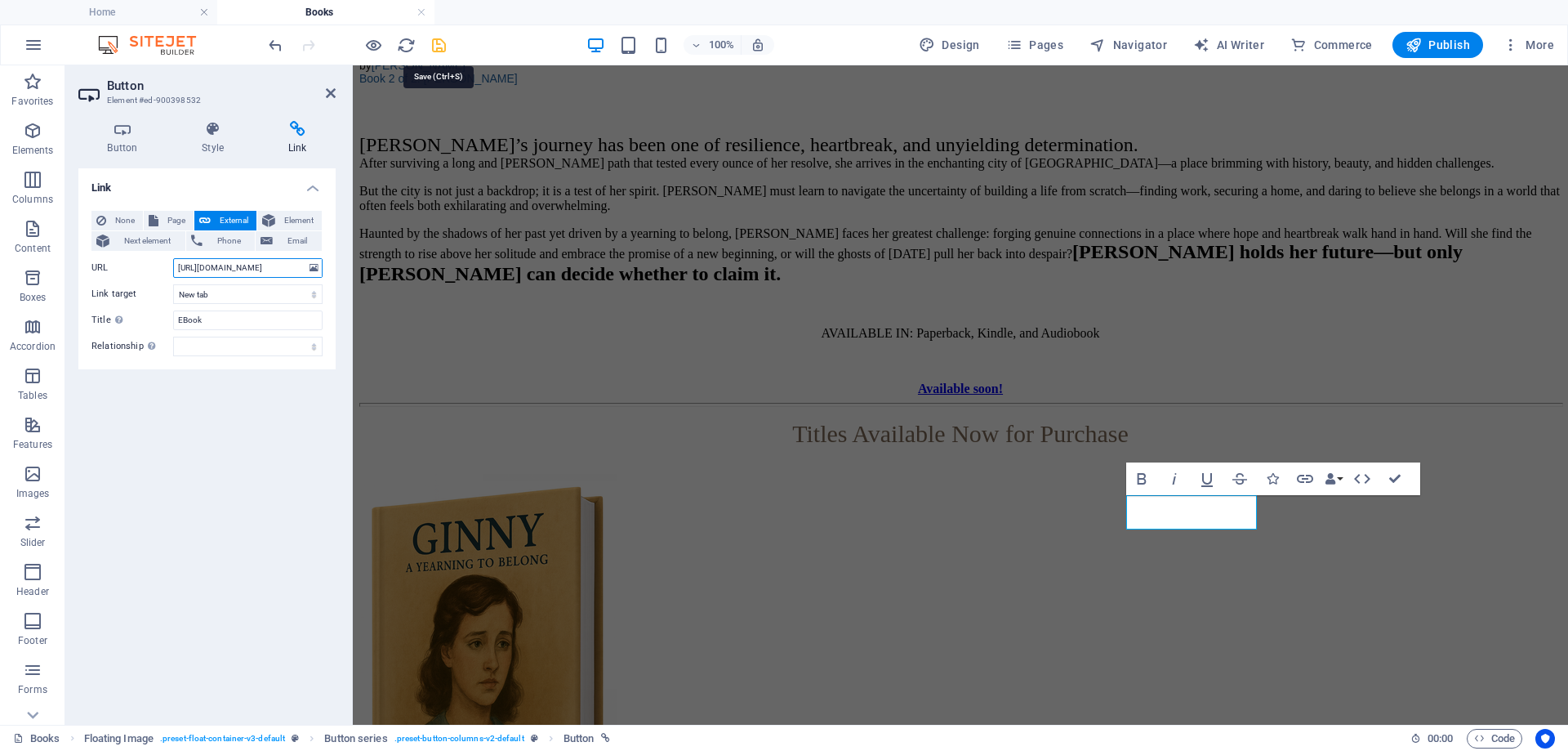
type input "[URL][DOMAIN_NAME]"
click at [432, 42] on icon "save" at bounding box center [439, 45] width 19 height 19
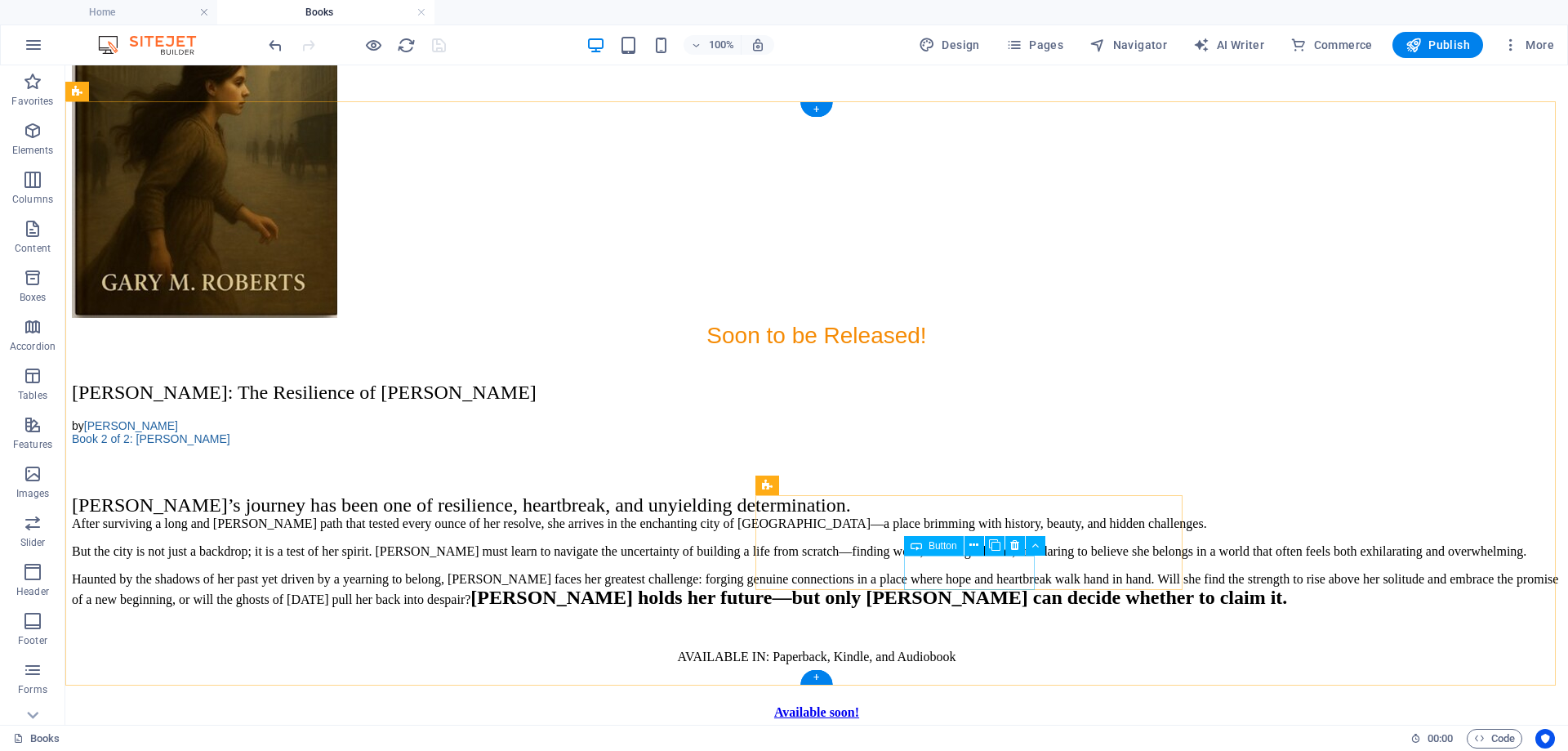
select select "px"
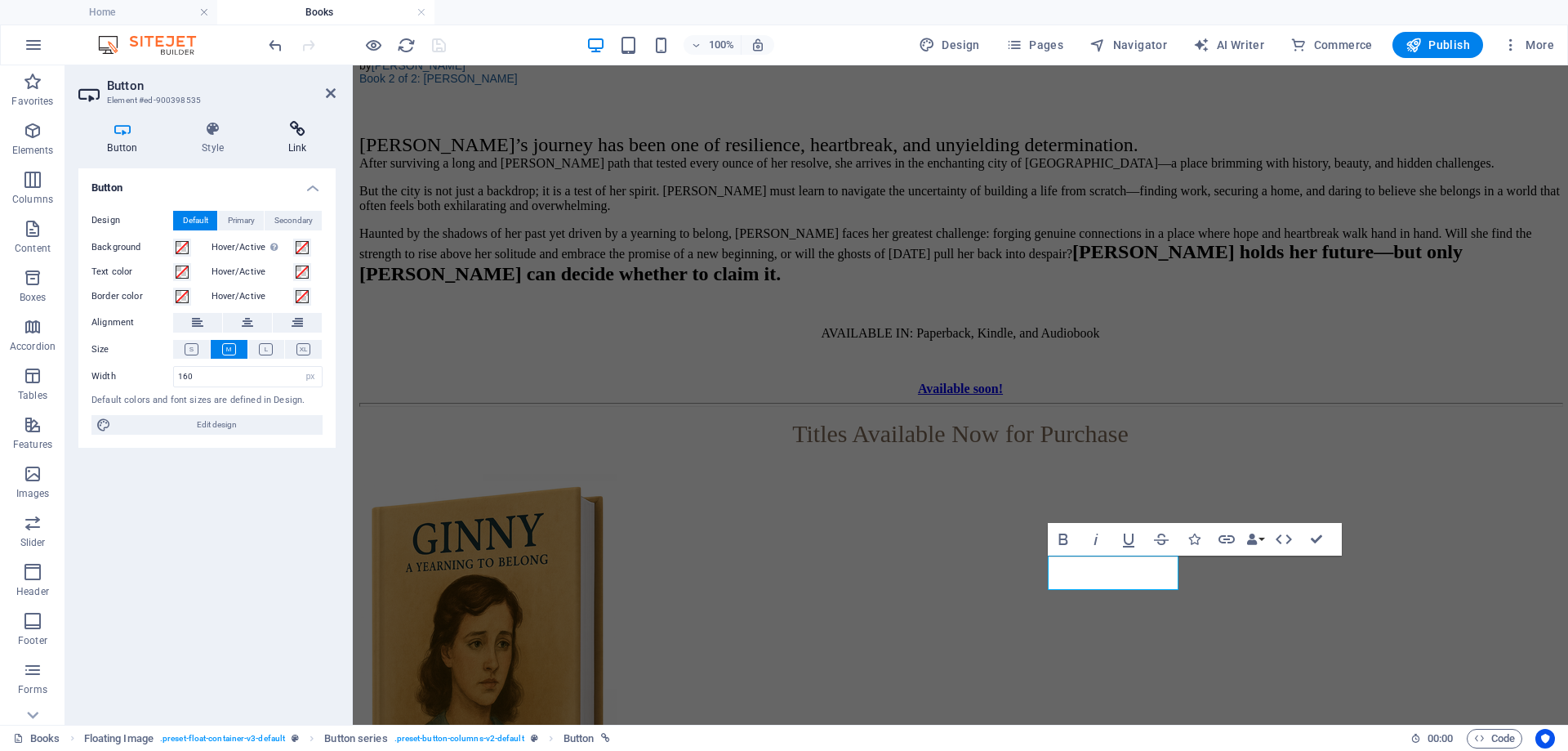
click at [303, 137] on h4 "Link" at bounding box center [297, 138] width 77 height 35
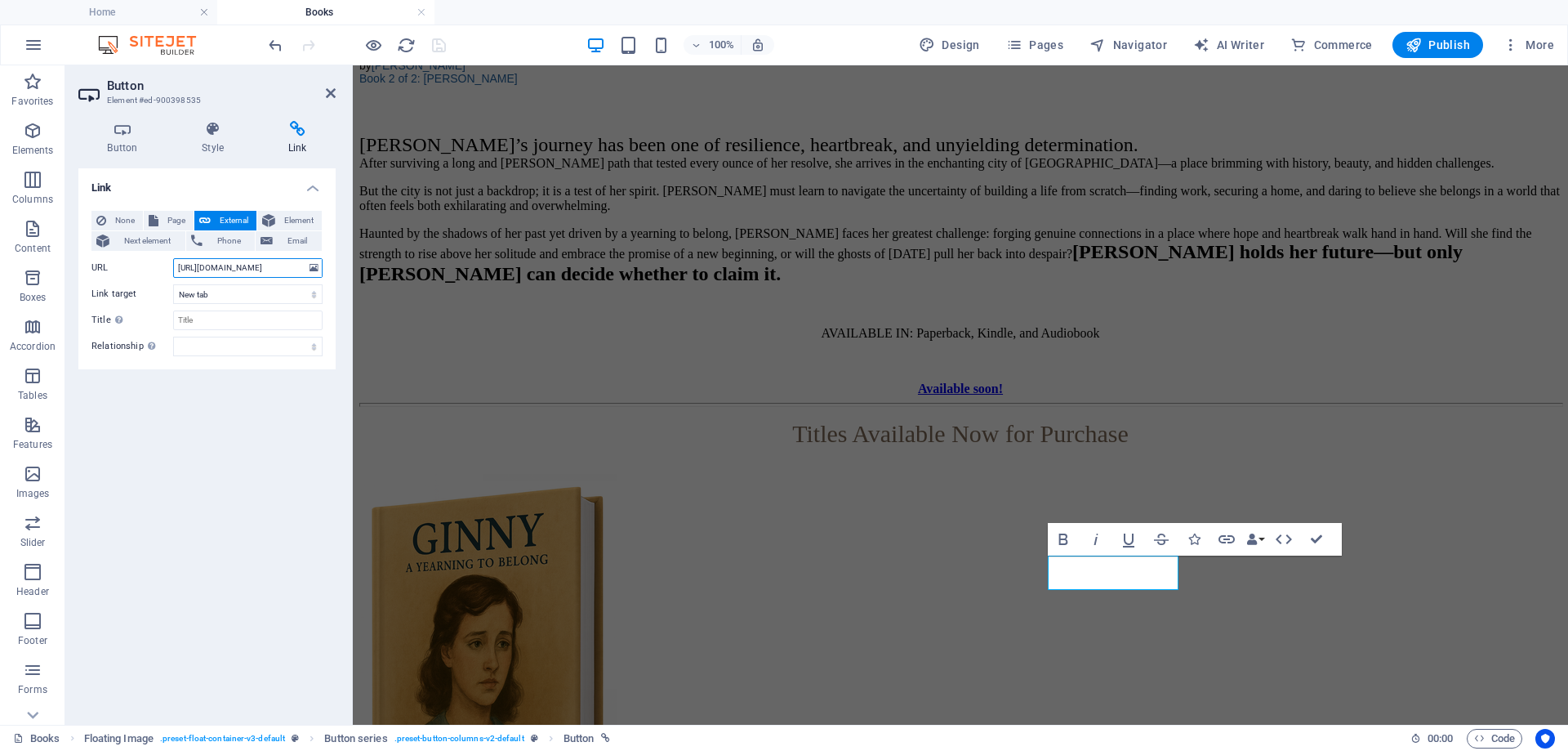
scroll to position [0, 40]
drag, startPoint x: 530, startPoint y: 334, endPoint x: 353, endPoint y: 300, distance: 180.2
click at [207, 267] on input "[URL][DOMAIN_NAME]" at bounding box center [248, 268] width 149 height 20
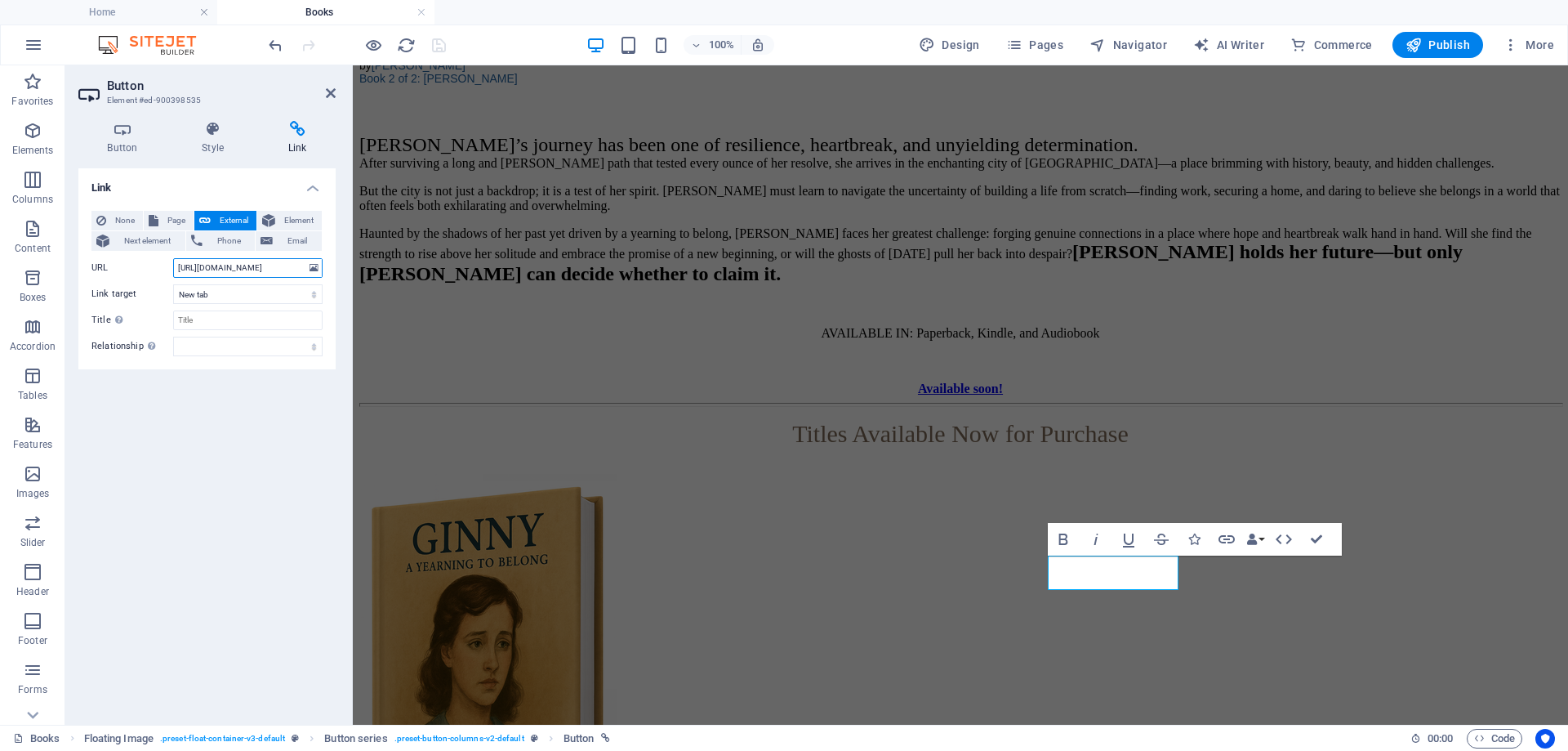
scroll to position [0, 40]
drag, startPoint x: 177, startPoint y: 267, endPoint x: 302, endPoint y: 272, distance: 125.1
click at [302, 272] on input "[URL][DOMAIN_NAME]" at bounding box center [248, 268] width 149 height 20
paste input "[URL][DOMAIN_NAME]"
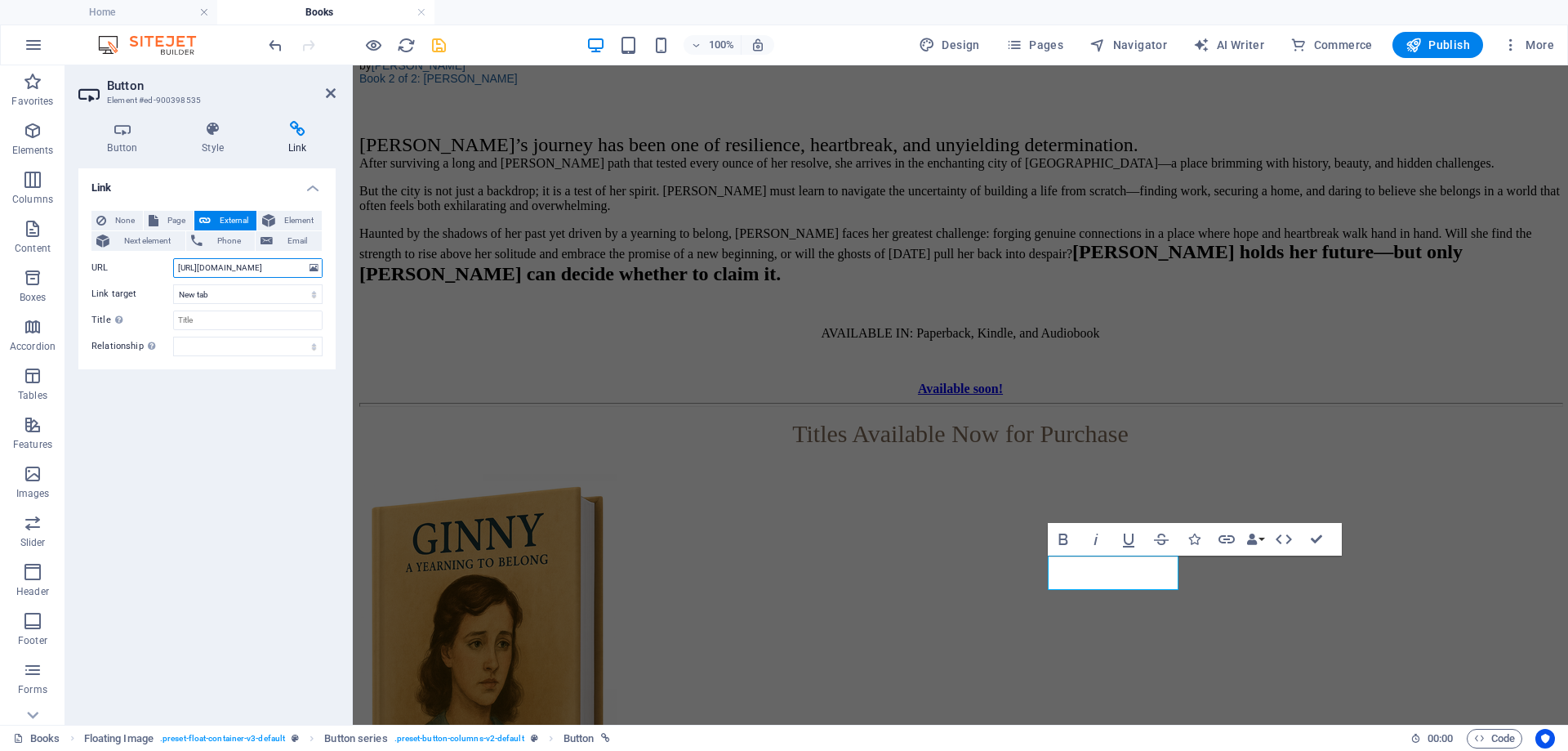
scroll to position [0, 35]
type input "[URL][DOMAIN_NAME]"
click at [434, 46] on icon "save" at bounding box center [439, 45] width 19 height 19
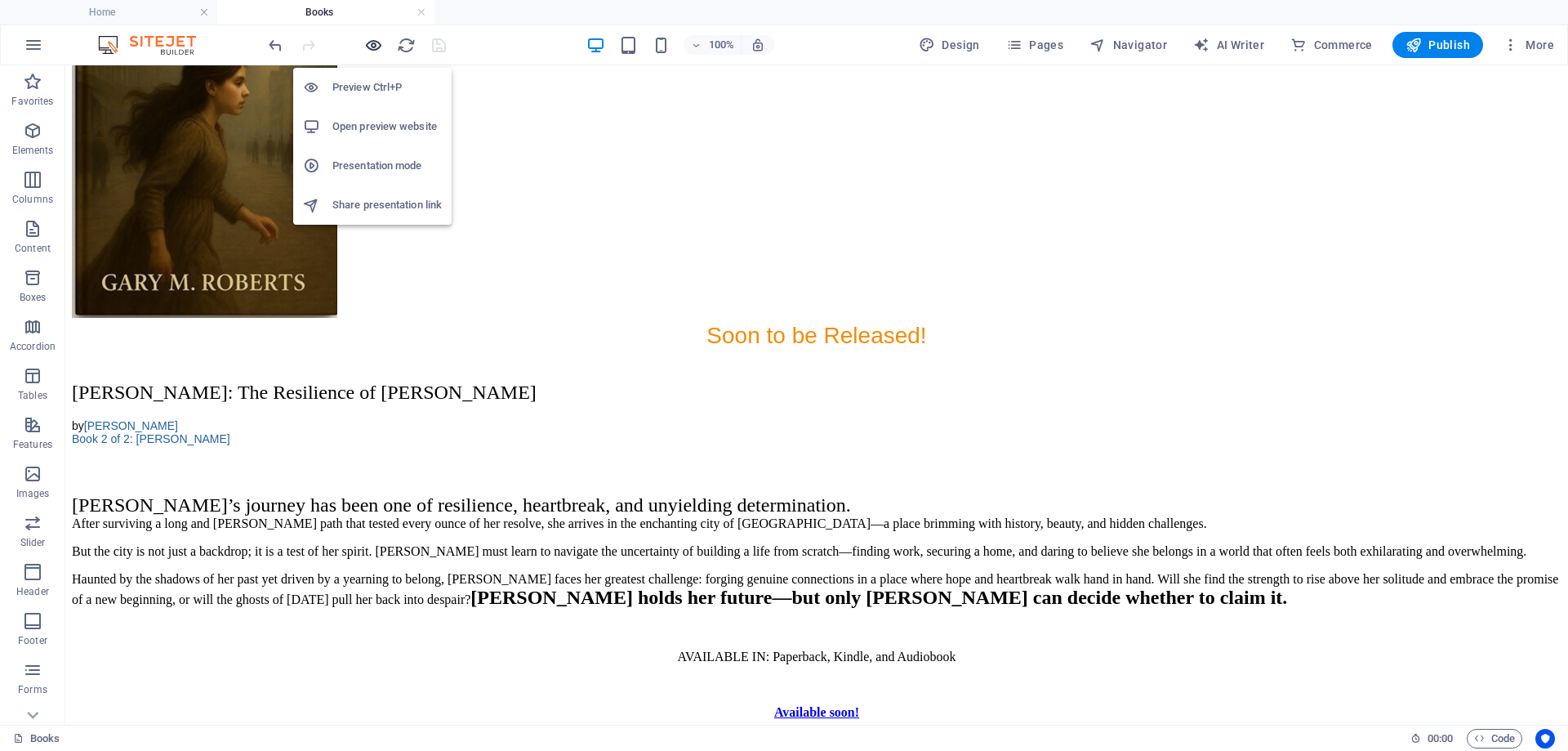
click at [373, 45] on icon "button" at bounding box center [373, 45] width 19 height 19
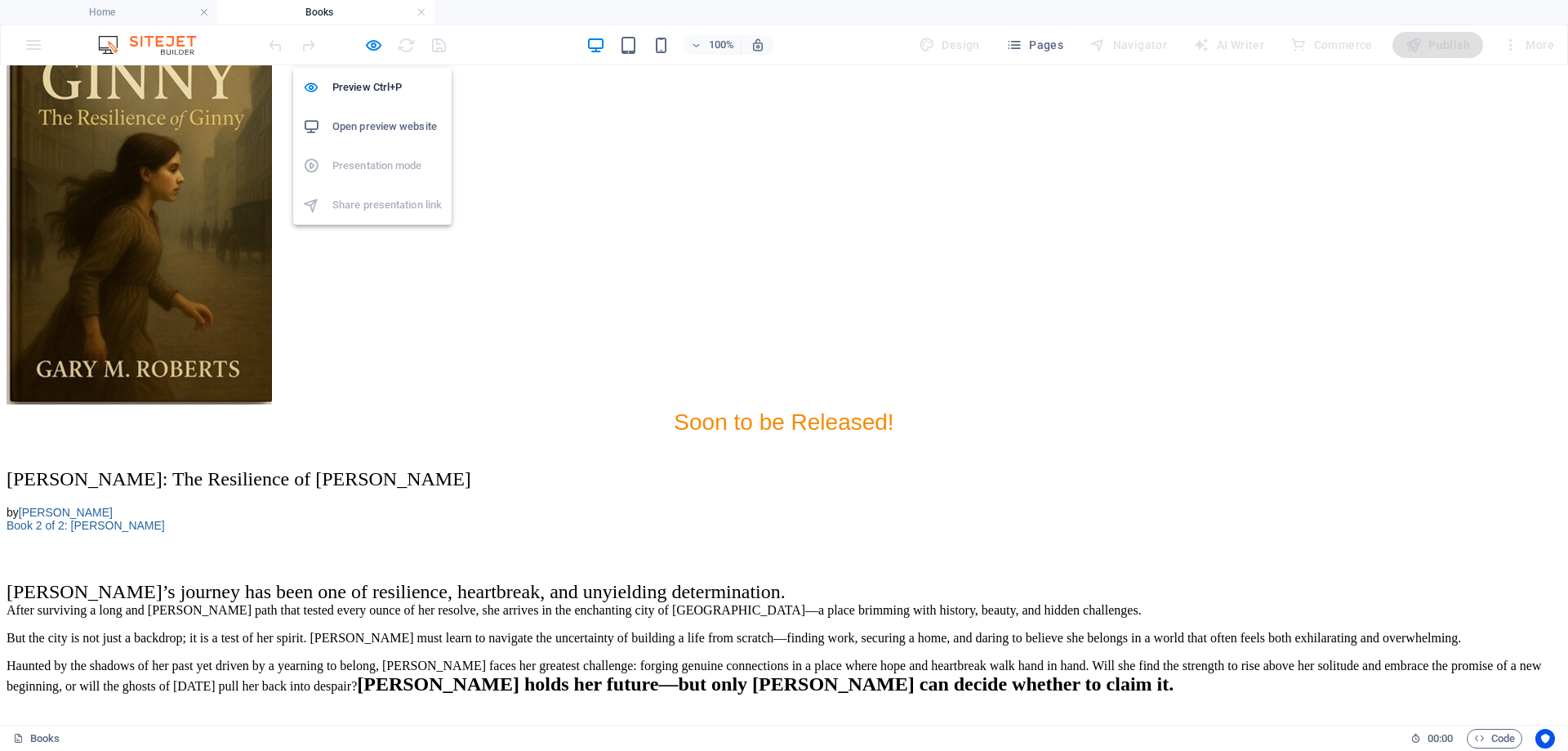
click at [362, 125] on h6 "Open preview website" at bounding box center [387, 127] width 110 height 20
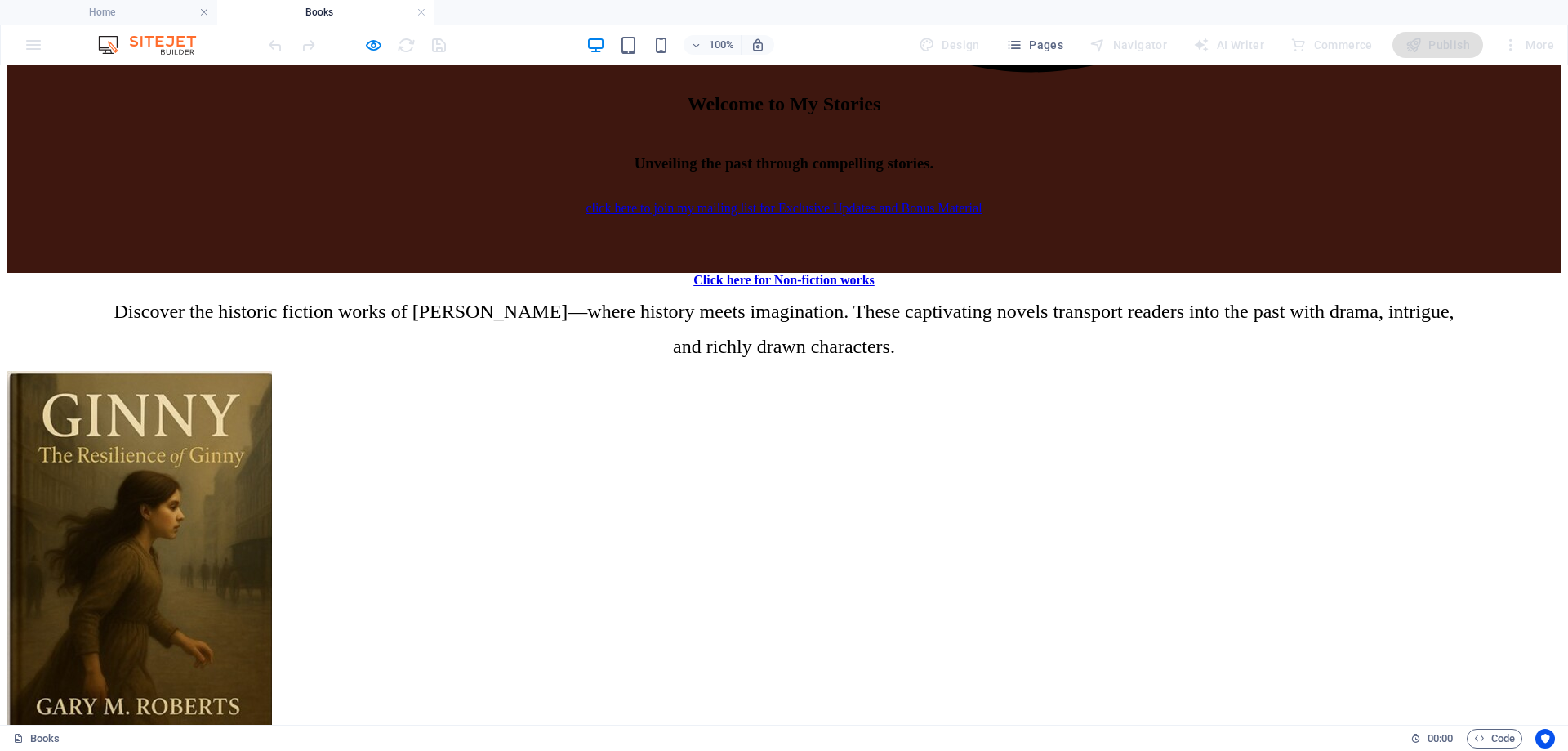
scroll to position [2156, 0]
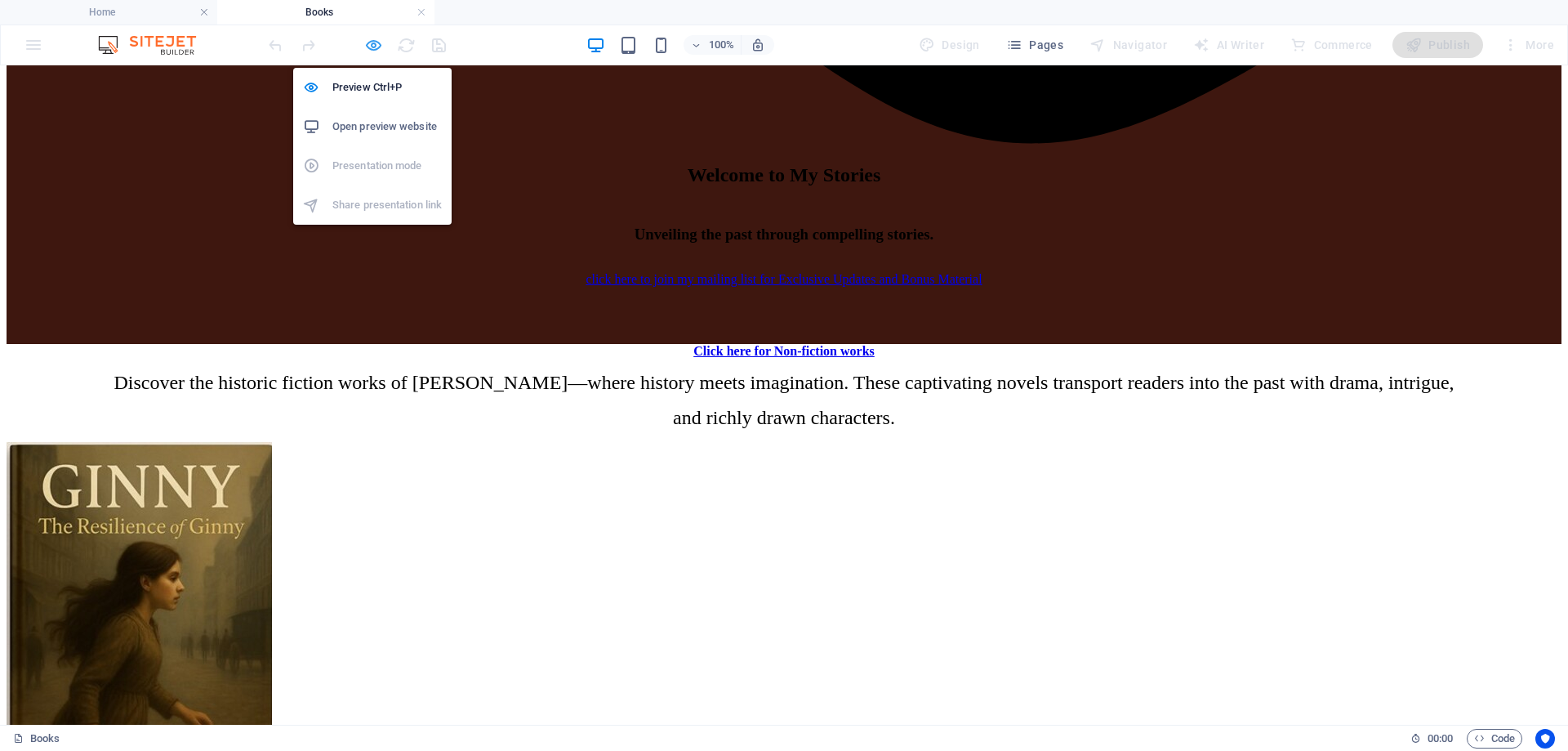
click at [369, 44] on icon "button" at bounding box center [373, 45] width 19 height 19
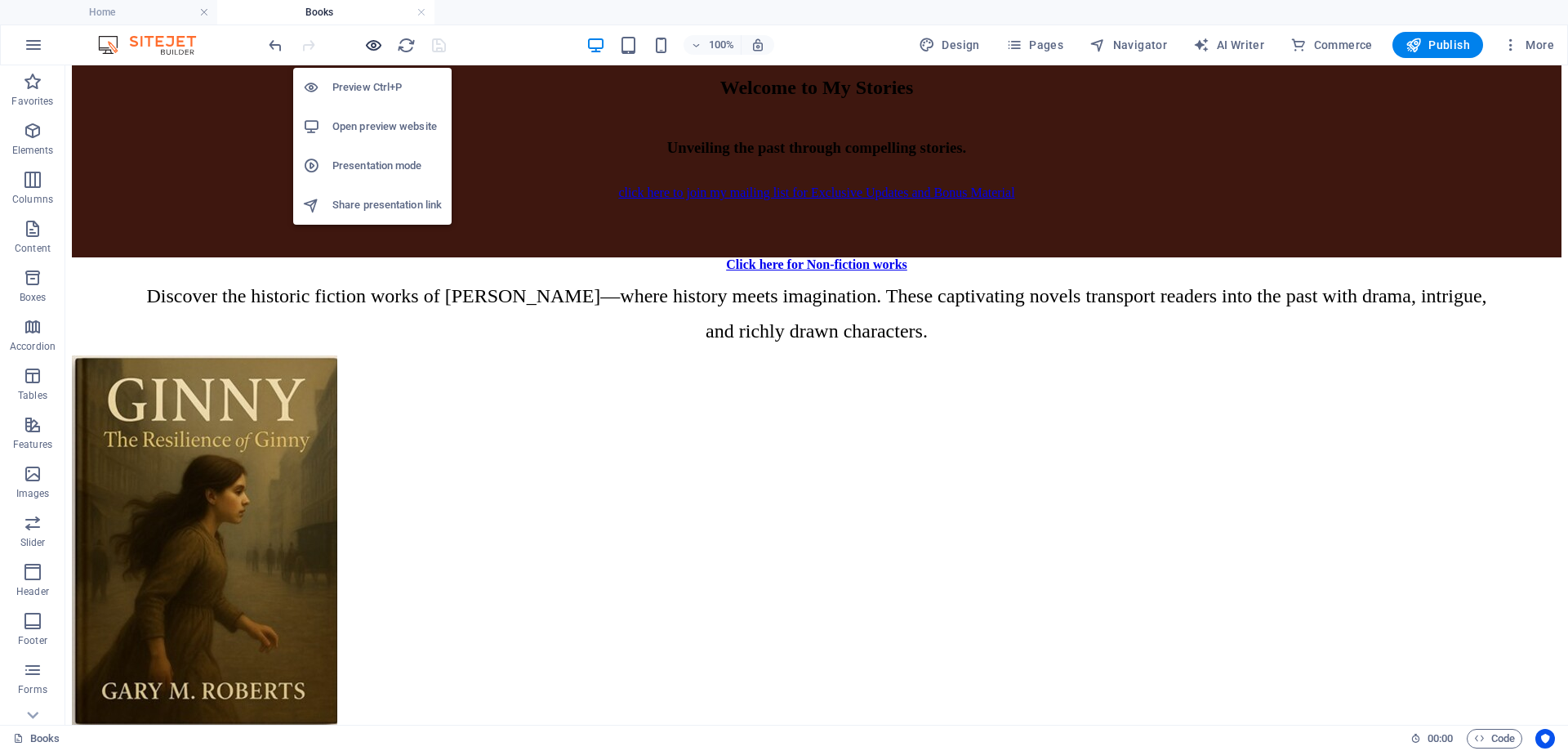
click at [374, 43] on icon "button" at bounding box center [373, 45] width 19 height 19
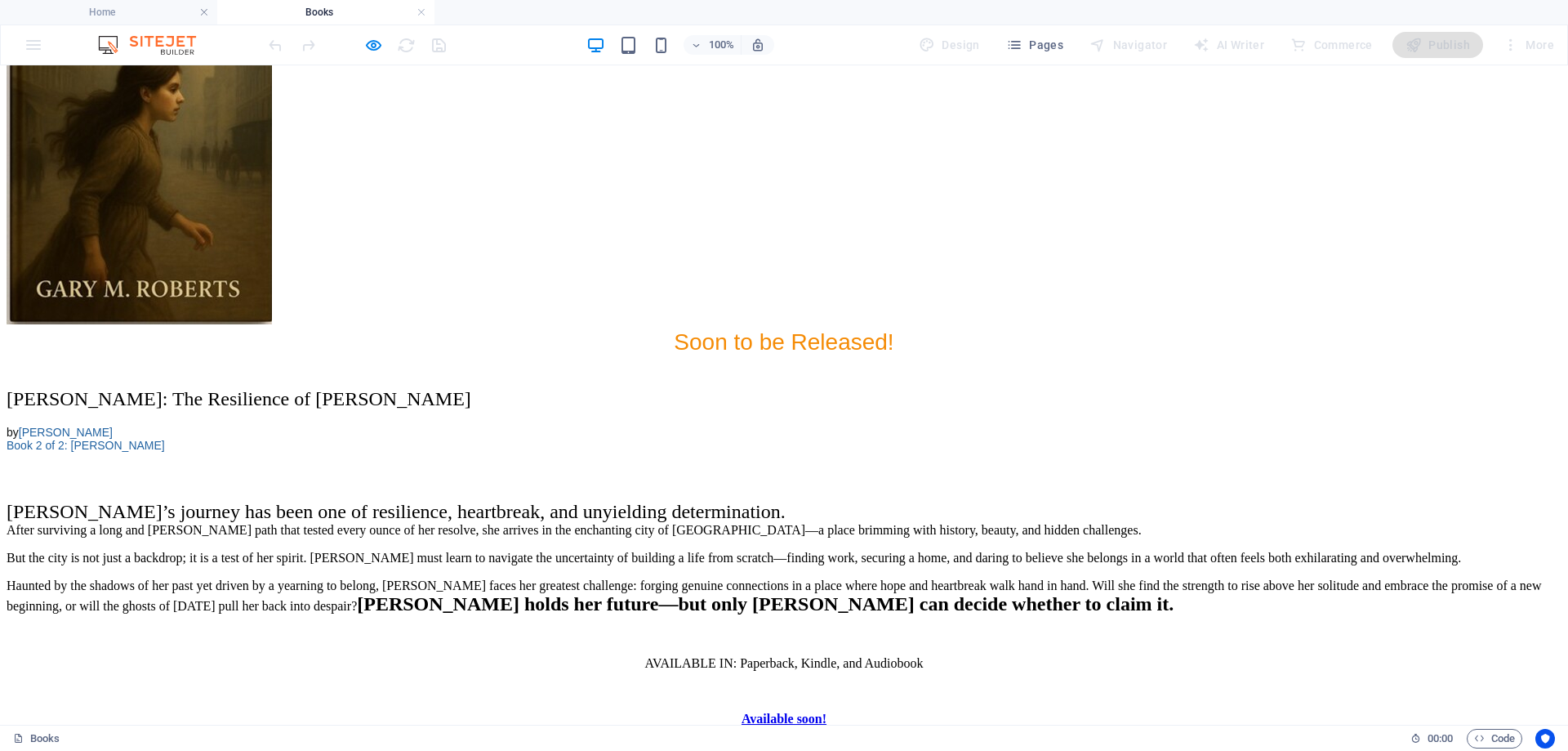
scroll to position [2647, 0]
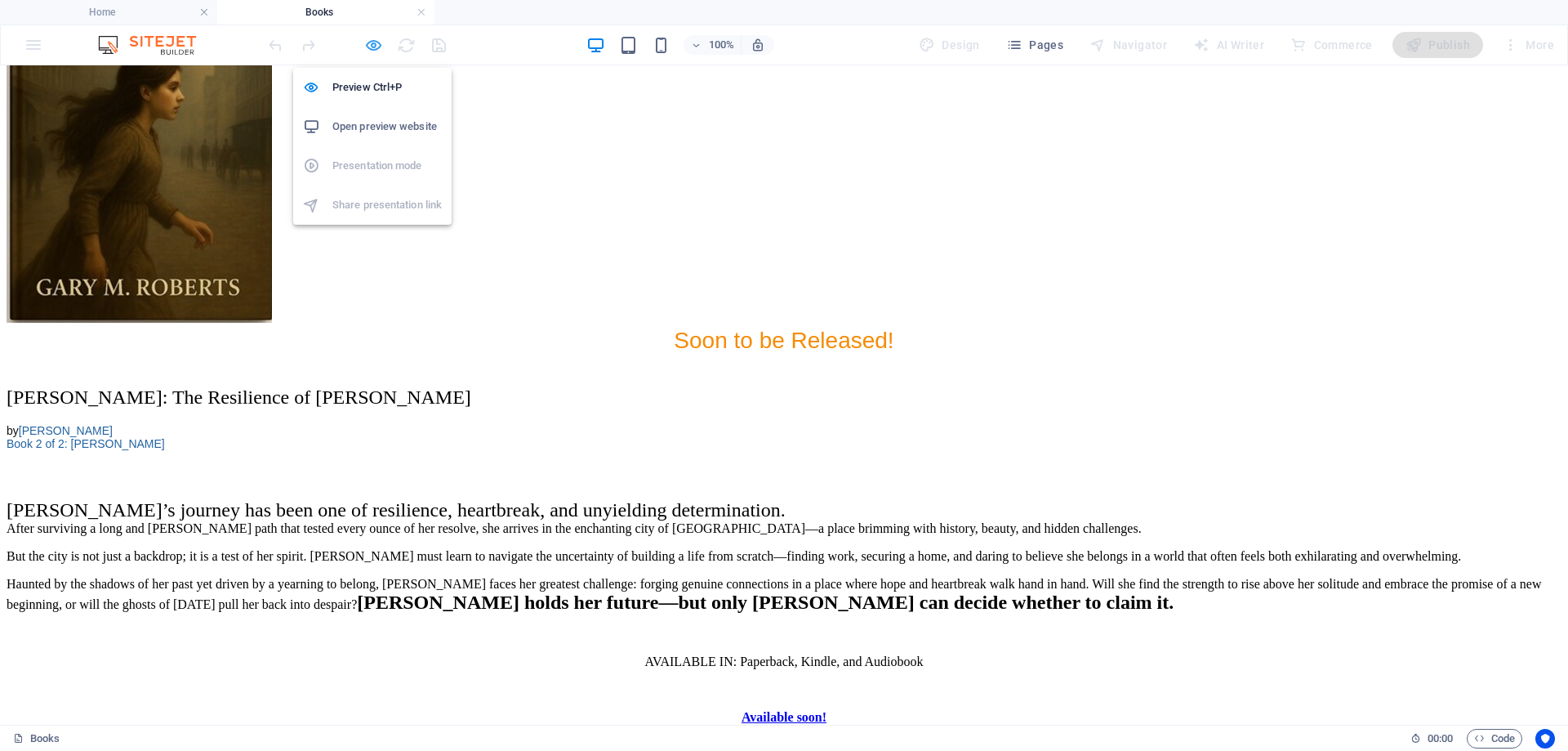
click at [371, 48] on icon "button" at bounding box center [373, 45] width 19 height 19
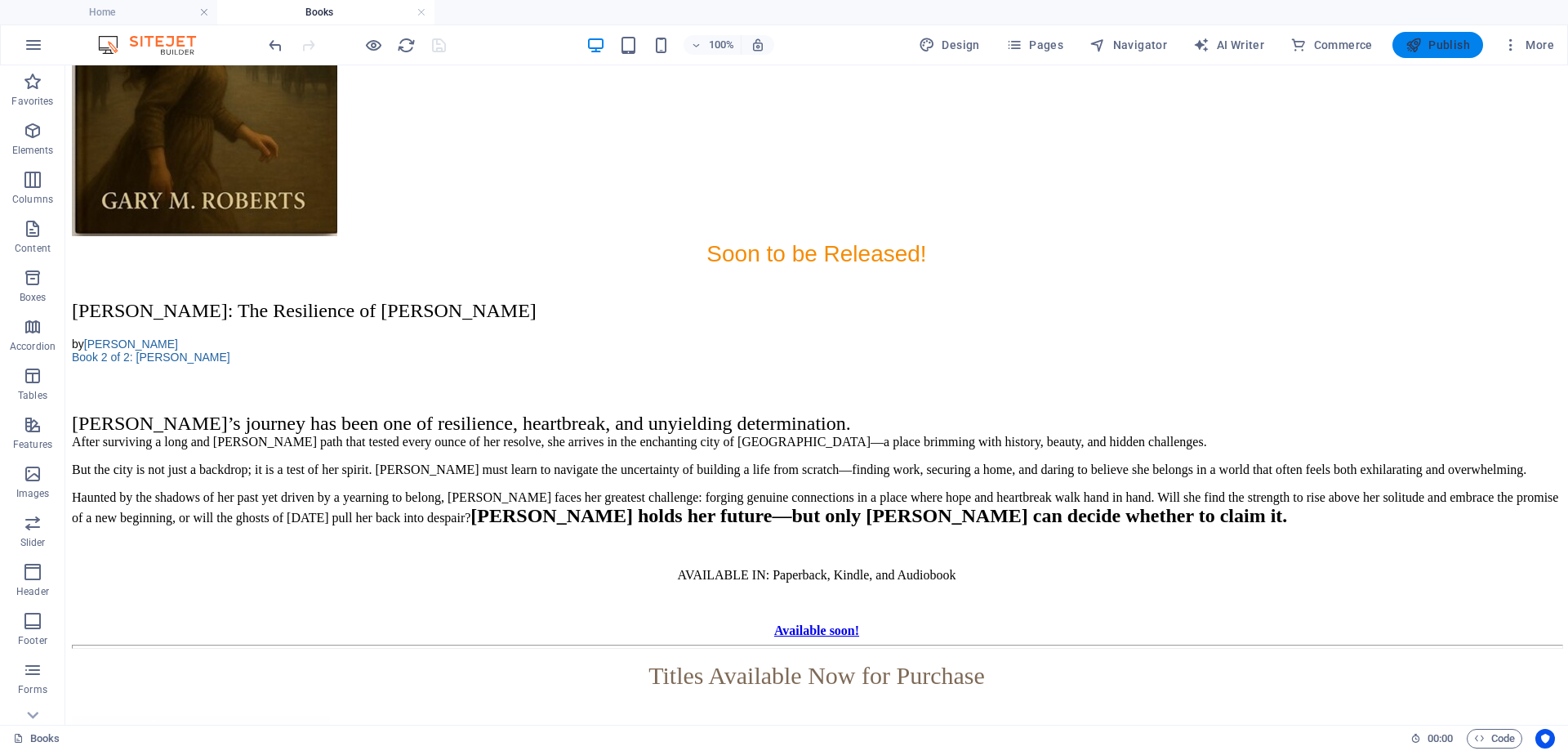
click at [1439, 48] on span "Publish" at bounding box center [1438, 45] width 64 height 17
